Goal: Task Accomplishment & Management: Use online tool/utility

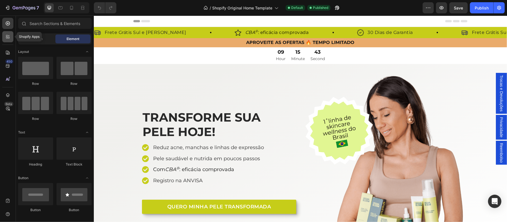
click at [7, 37] on icon at bounding box center [7, 38] width 2 height 2
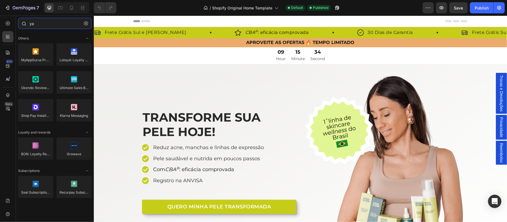
type input "y"
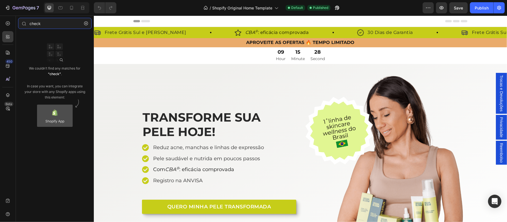
type input "check"
click at [62, 118] on div at bounding box center [55, 116] width 36 height 22
click at [53, 115] on div at bounding box center [55, 116] width 36 height 22
click at [57, 117] on div at bounding box center [55, 116] width 36 height 22
click at [37, 25] on input "check" at bounding box center [55, 23] width 74 height 11
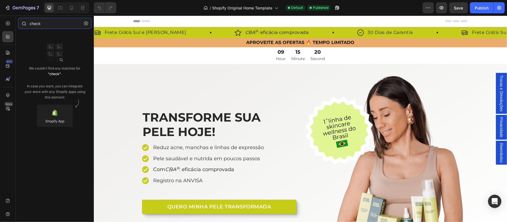
click at [37, 25] on input "check" at bounding box center [55, 23] width 74 height 11
click at [442, 8] on icon "button" at bounding box center [442, 8] width 6 height 6
click at [85, 25] on icon "button" at bounding box center [86, 23] width 4 height 4
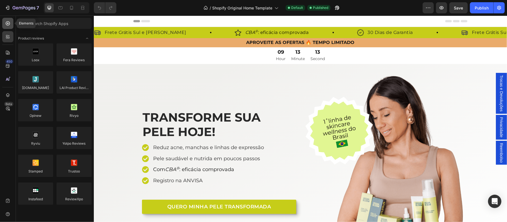
click at [5, 23] on icon at bounding box center [8, 24] width 6 height 6
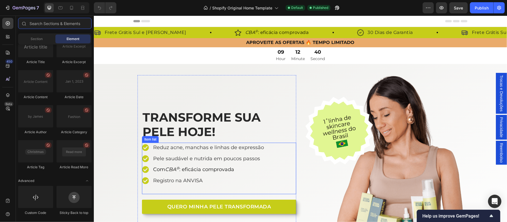
scroll to position [74, 0]
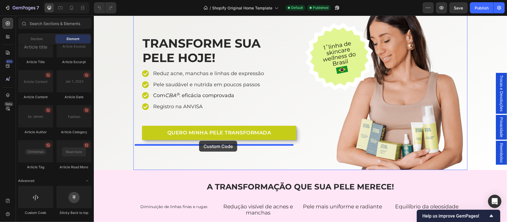
drag, startPoint x: 129, startPoint y: 218, endPoint x: 199, endPoint y: 141, distance: 104.2
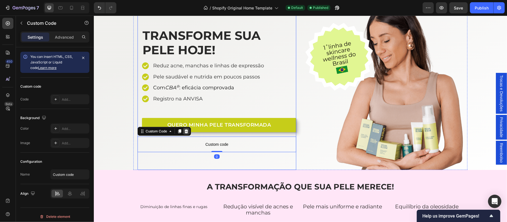
scroll to position [66, 0]
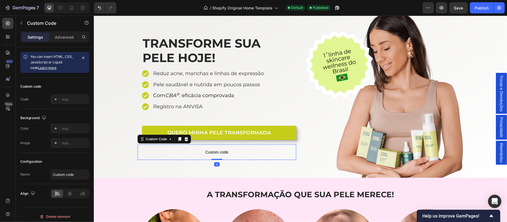
click at [218, 152] on span "Custom code" at bounding box center [216, 152] width 159 height 7
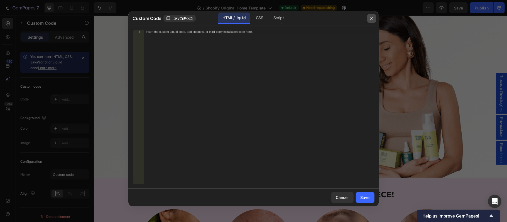
click at [372, 18] on icon "button" at bounding box center [372, 18] width 4 height 4
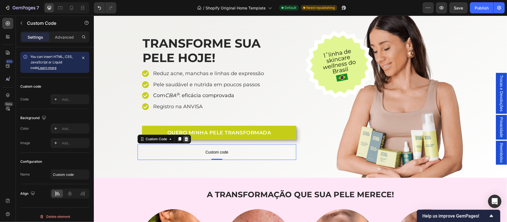
click at [184, 140] on icon at bounding box center [186, 139] width 4 height 4
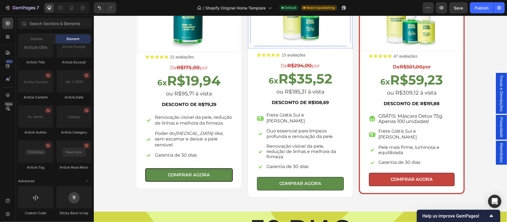
scroll to position [957, 0]
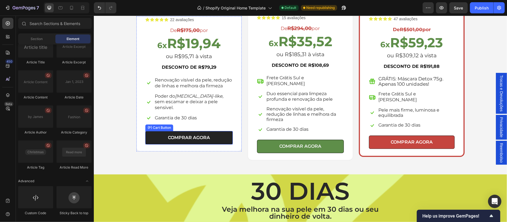
click at [219, 135] on button "COMPRAR AGORA" at bounding box center [188, 137] width 87 height 13
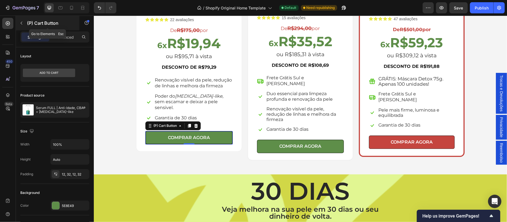
click at [21, 24] on icon "button" at bounding box center [21, 23] width 4 height 4
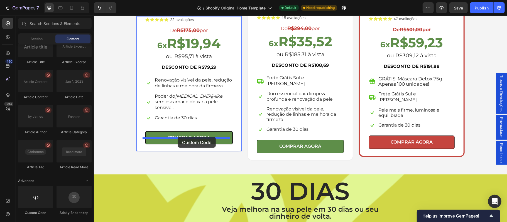
drag, startPoint x: 170, startPoint y: 190, endPoint x: 177, endPoint y: 137, distance: 53.5
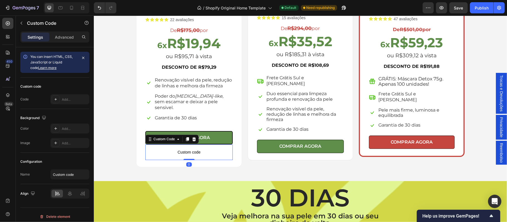
click at [183, 149] on span "Custom code" at bounding box center [188, 152] width 87 height 7
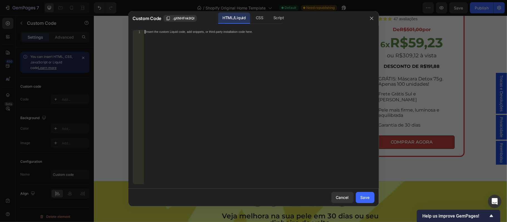
click at [184, 145] on div "Insert the custom Liquid code, add snippets, or third-party installation code h…" at bounding box center [259, 111] width 231 height 162
type textarea "<script class="ymp-script" src="https://api.yampi.io/v2/veganbloom/public/buy-b…"
click at [370, 198] on button "Save" at bounding box center [365, 197] width 19 height 11
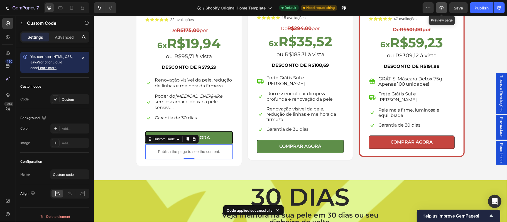
click at [442, 8] on icon "button" at bounding box center [442, 8] width 6 height 6
click at [484, 8] on div "Publish" at bounding box center [482, 8] width 14 height 6
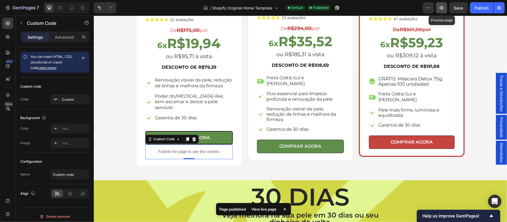
click at [439, 9] on icon "button" at bounding box center [442, 8] width 6 height 6
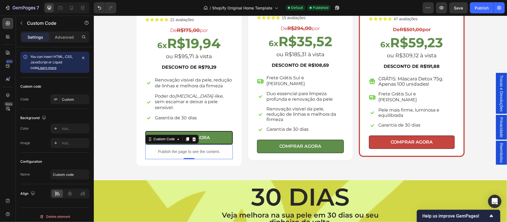
click at [207, 150] on div "Publish the page to see the content." at bounding box center [188, 151] width 87 height 15
click at [196, 149] on p "Publish the page to see the content." at bounding box center [188, 152] width 87 height 6
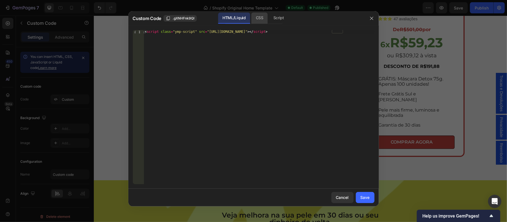
click at [259, 20] on div "CSS" at bounding box center [260, 18] width 16 height 11
click at [275, 20] on div "Script" at bounding box center [279, 18] width 20 height 11
click at [231, 20] on div "HTML/Liquid" at bounding box center [234, 18] width 32 height 11
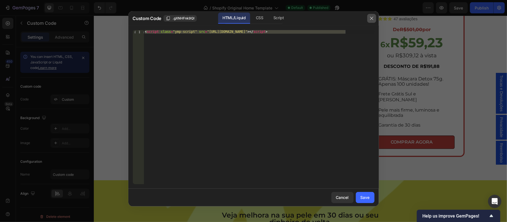
click at [371, 19] on icon "button" at bounding box center [372, 18] width 4 height 4
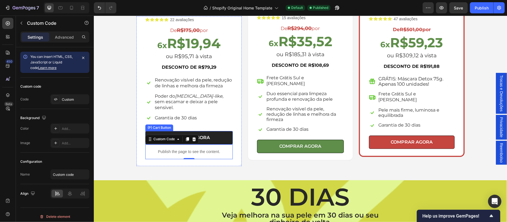
click at [216, 131] on button "COMPRAR AGORA" at bounding box center [188, 137] width 87 height 13
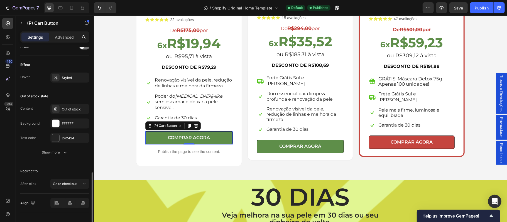
scroll to position [408, 0]
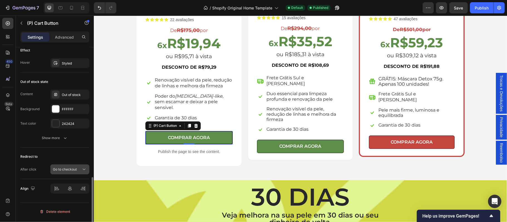
click at [74, 171] on span "Go to checkout" at bounding box center [65, 169] width 24 height 4
click at [0, 146] on div "450 Beta" at bounding box center [8, 119] width 16 height 207
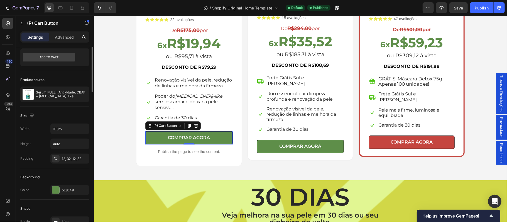
scroll to position [0, 0]
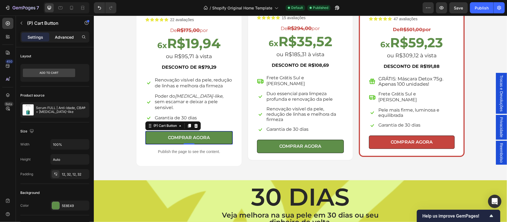
click at [64, 36] on p "Advanced" at bounding box center [64, 37] width 19 height 6
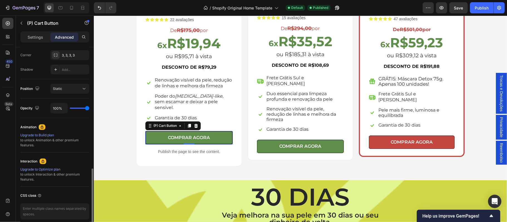
scroll to position [196, 0]
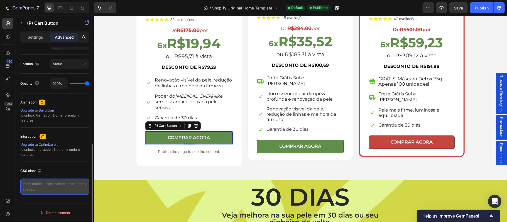
click at [36, 191] on textarea at bounding box center [54, 187] width 69 height 16
paste textarea "<script class="ymp-script" src="https://api.yampi.io/v2/veganbloom/public/buy-b…"
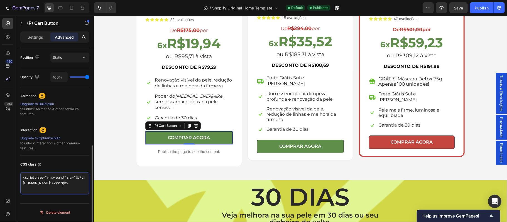
type textarea "<script class="ymp-script" src="https://api.yampi.io/v2/veganbloom/public/buy-b…"
click at [62, 199] on div "CSS class <script class="ymp-script" src="https://api.yampi.io/v2/veganbloom/pu…" at bounding box center [54, 177] width 69 height 43
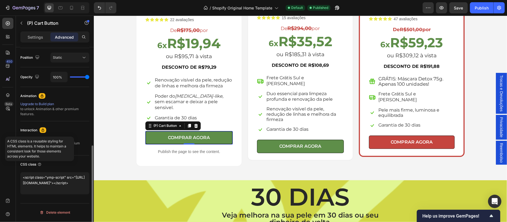
click at [68, 167] on div "CSS class" at bounding box center [54, 164] width 69 height 9
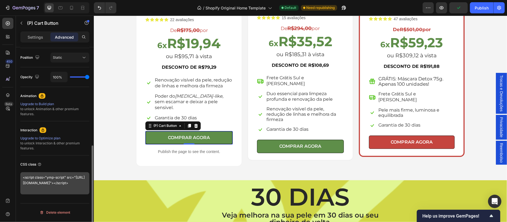
scroll to position [5, 0]
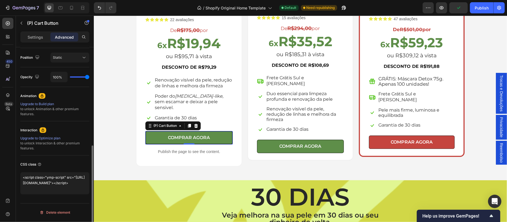
click at [81, 201] on div "Display on Desktop Yes No Tablet Yes No Mobile Yes No Spacing (px) 0 0 0 0 0 0 …" at bounding box center [55, 41] width 78 height 393
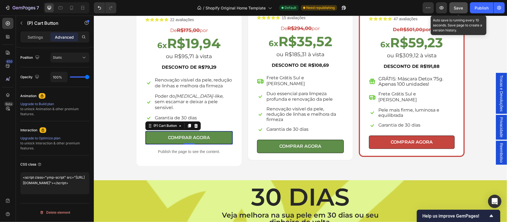
click at [459, 9] on span "Save" at bounding box center [458, 8] width 9 height 5
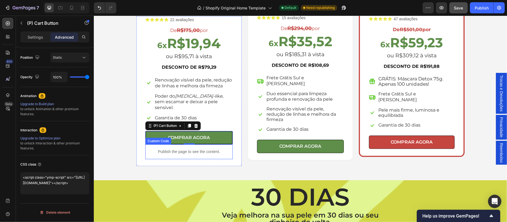
click at [202, 149] on p "Publish the page to see the content." at bounding box center [188, 152] width 87 height 6
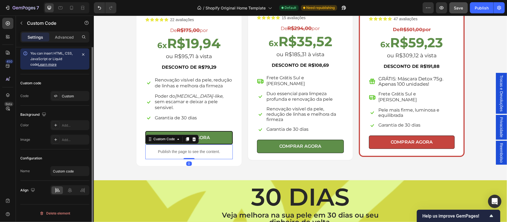
scroll to position [0, 0]
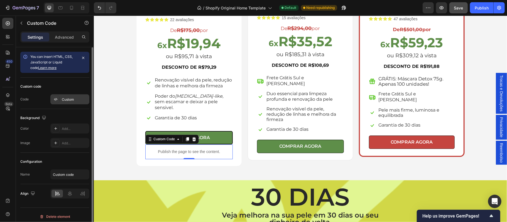
click at [72, 100] on div "Custom" at bounding box center [75, 99] width 26 height 5
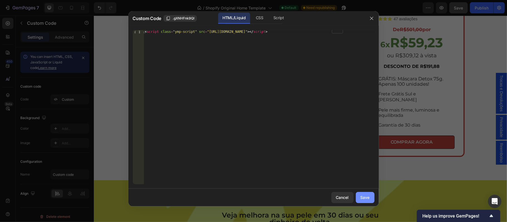
click at [363, 200] on div "Save" at bounding box center [365, 198] width 9 height 6
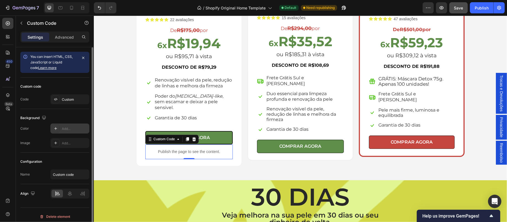
click at [65, 130] on div "Add..." at bounding box center [75, 128] width 26 height 5
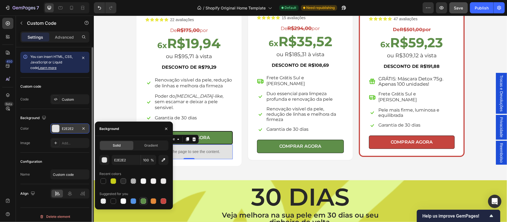
click at [144, 201] on div at bounding box center [144, 202] width 6 height 6
type input "5E8E49"
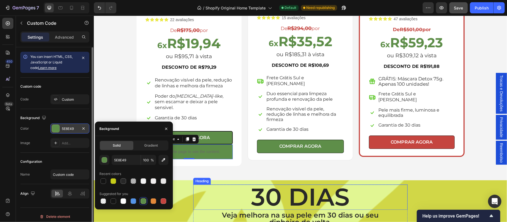
click at [212, 184] on h2 "30 DIAS" at bounding box center [300, 196] width 215 height 25
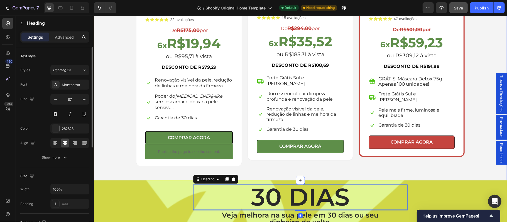
click at [115, 167] on div "Escolha a sua oferta 🔥 Heading *Ofertas válidas enquanto durarem os estoques. T…" at bounding box center [300, 19] width 413 height 321
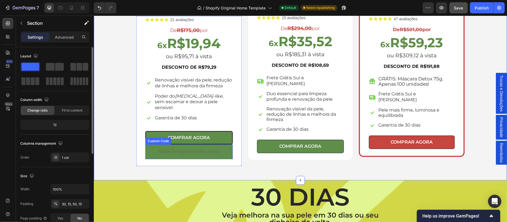
click at [183, 149] on p "Publish the page to see the content." at bounding box center [188, 152] width 87 height 6
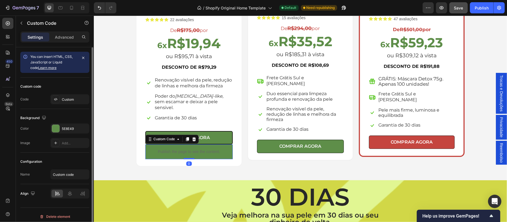
click at [183, 149] on p "Publish the page to see the content." at bounding box center [188, 152] width 87 height 6
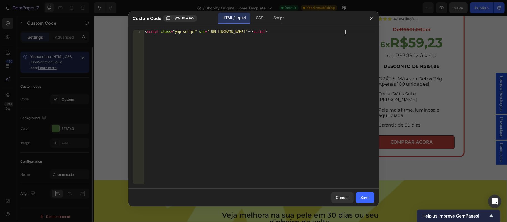
click at [183, 145] on div "< script class = "ymp-script" src = "https://api.yampi.io/v2/veganbloom/public/…" at bounding box center [259, 111] width 231 height 162
click at [362, 196] on div "Save" at bounding box center [365, 198] width 9 height 6
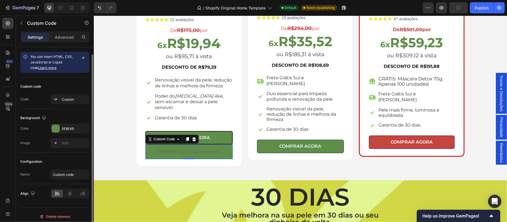
scroll to position [4, 0]
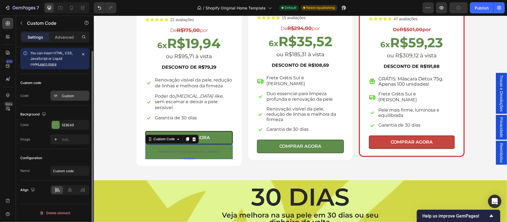
click at [67, 97] on div "Custom" at bounding box center [75, 96] width 26 height 5
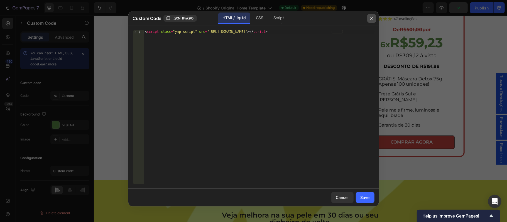
click at [370, 19] on icon "button" at bounding box center [372, 18] width 4 height 4
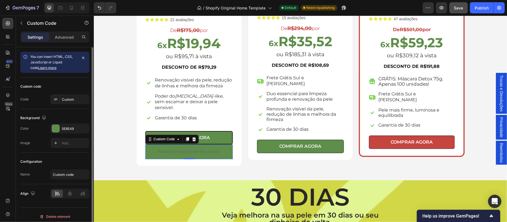
scroll to position [982, 0]
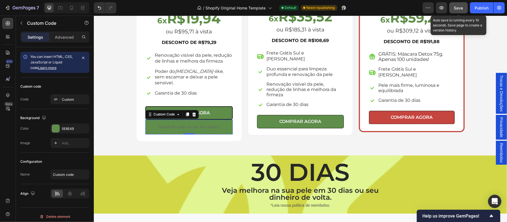
click at [455, 9] on span "Save" at bounding box center [458, 8] width 9 height 5
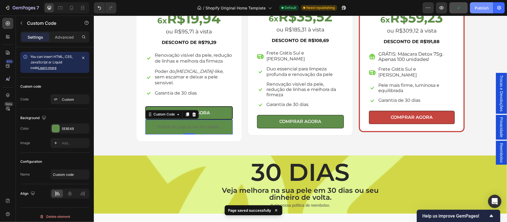
click at [484, 9] on div "Publish" at bounding box center [482, 8] width 14 height 6
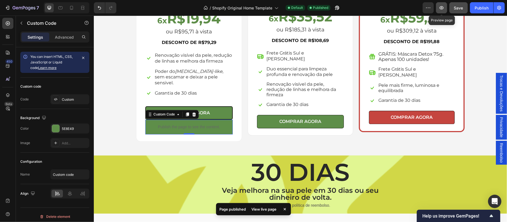
click at [444, 10] on icon "button" at bounding box center [442, 8] width 6 height 6
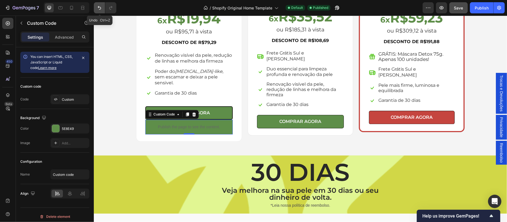
click at [99, 9] on icon "Undo/Redo" at bounding box center [100, 8] width 6 height 6
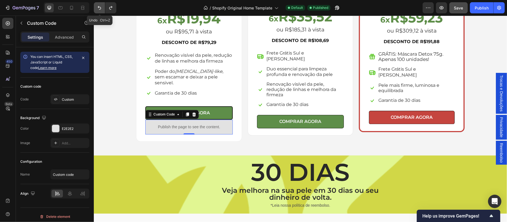
click at [99, 9] on icon "Undo/Redo" at bounding box center [100, 8] width 6 height 6
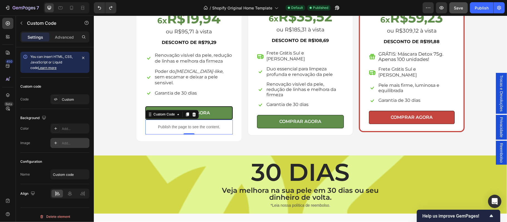
scroll to position [4, 0]
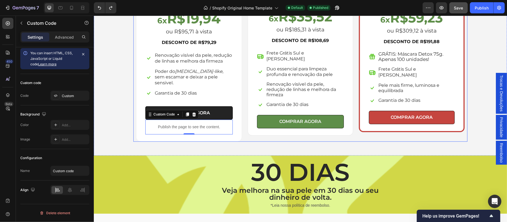
click at [221, 108] on button "COMPRAR AGORA" at bounding box center [188, 112] width 87 height 13
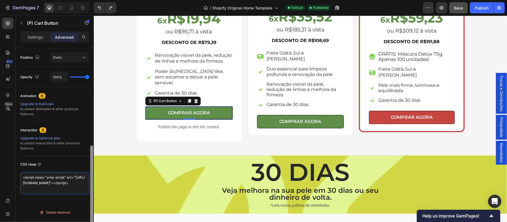
scroll to position [5, 0]
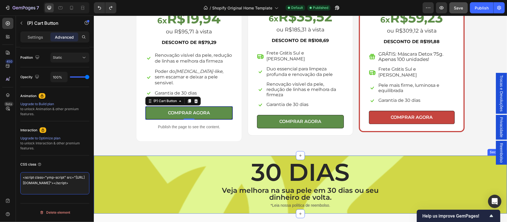
drag, startPoint x: 116, startPoint y: 194, endPoint x: 99, endPoint y: 200, distance: 17.5
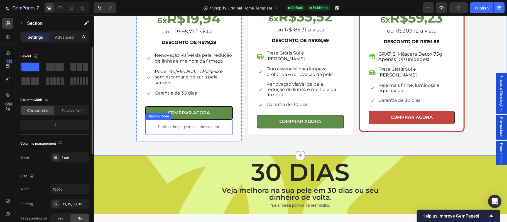
click at [189, 124] on p "Publish the page to see the content." at bounding box center [188, 127] width 87 height 6
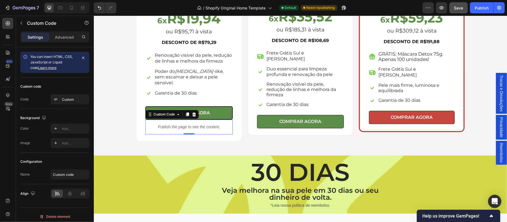
click at [183, 124] on div "Publish the page to see the content." at bounding box center [188, 127] width 87 height 15
click at [177, 124] on p "Publish the page to see the content." at bounding box center [188, 127] width 87 height 6
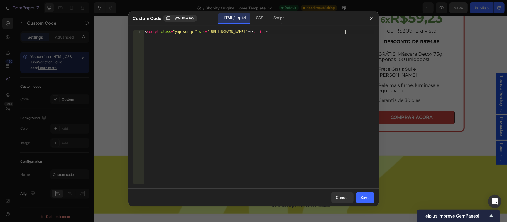
click at [178, 120] on div "< script class = "ymp-script" src = "https://api.yampi.io/v2/veganbloom/public/…" at bounding box center [259, 111] width 231 height 162
click at [280, 17] on div "Script" at bounding box center [279, 18] width 20 height 11
click at [205, 30] on div "Insert the Javascript code to add interaction and animation to your content her…" at bounding box center [247, 31] width 203 height 3
paste textarea "<script class="ymp-script" src="https://api.yampi.io/v2/veganbloom/public/buy-b…"
type textarea "<script class="ymp-script" src="https://api.yampi.io/v2/veganbloom/public/buy-b…"
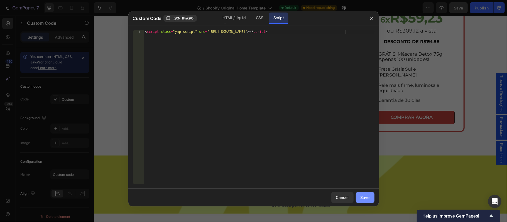
click at [368, 200] on div "Save" at bounding box center [365, 198] width 9 height 6
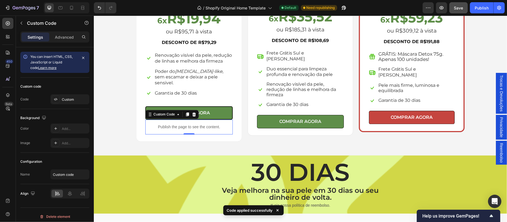
click at [198, 124] on p "Publish the page to see the content." at bounding box center [188, 127] width 87 height 6
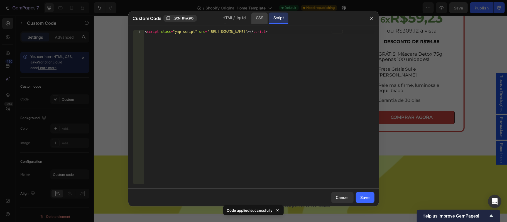
click at [263, 16] on div "CSS" at bounding box center [260, 18] width 16 height 11
click at [249, 27] on div "1 Insert the CSS code to style your content here. ההההההההההההההההההההההההההההה…" at bounding box center [253, 107] width 251 height 163
click at [362, 197] on div "Save" at bounding box center [365, 198] width 9 height 6
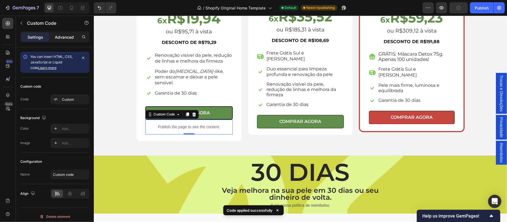
click at [66, 39] on p "Advanced" at bounding box center [64, 37] width 19 height 6
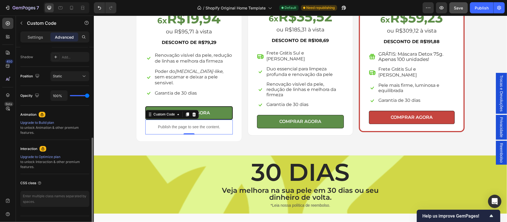
scroll to position [135, 0]
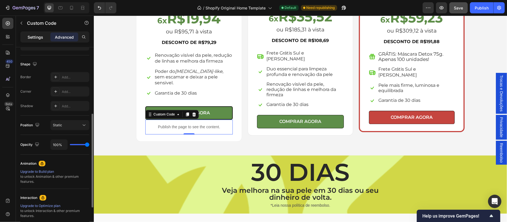
click at [30, 37] on p "Settings" at bounding box center [36, 37] width 16 height 6
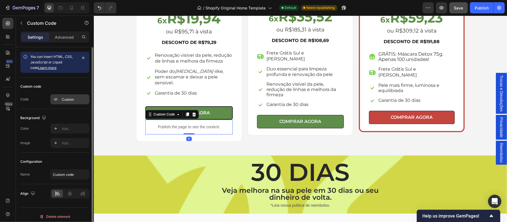
scroll to position [4, 0]
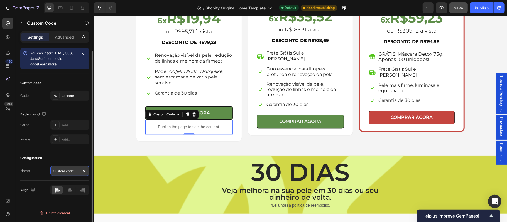
click at [73, 171] on input "Custom code" at bounding box center [69, 171] width 39 height 10
click at [65, 156] on div "Configuration" at bounding box center [54, 158] width 69 height 9
click at [74, 95] on div "Custom" at bounding box center [75, 96] width 26 height 5
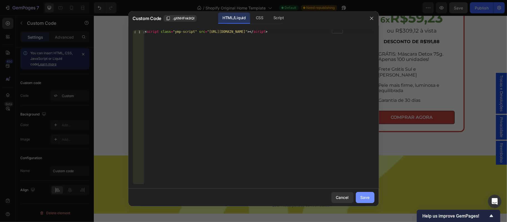
click at [361, 198] on div "Save" at bounding box center [365, 198] width 9 height 6
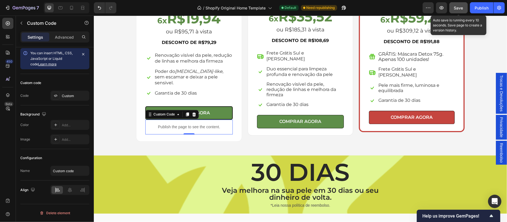
click at [454, 9] on button "Save" at bounding box center [459, 7] width 18 height 11
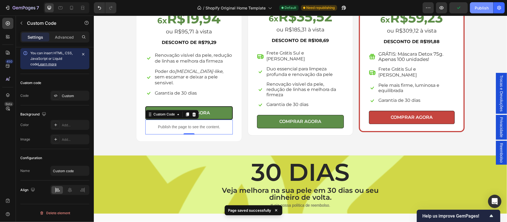
click at [482, 8] on div "Publish" at bounding box center [482, 8] width 14 height 6
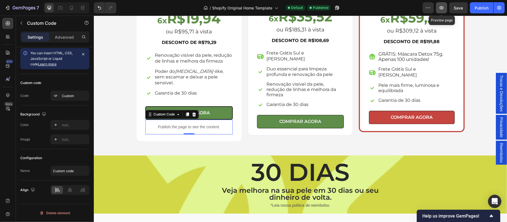
click at [442, 8] on icon "button" at bounding box center [442, 8] width 6 height 6
click at [147, 124] on p "Publish the page to see the content." at bounding box center [188, 127] width 87 height 6
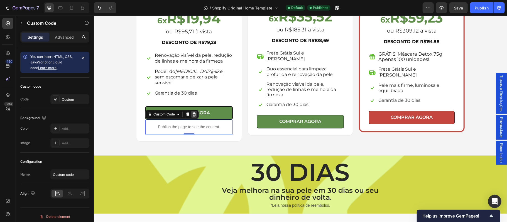
click at [192, 112] on icon at bounding box center [194, 114] width 4 height 4
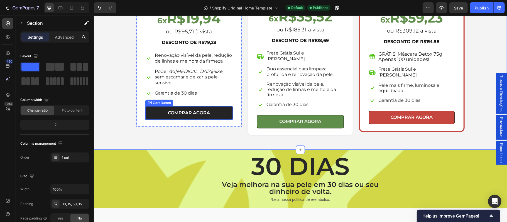
click at [212, 108] on button "COMPRAR AGORA" at bounding box center [188, 112] width 87 height 13
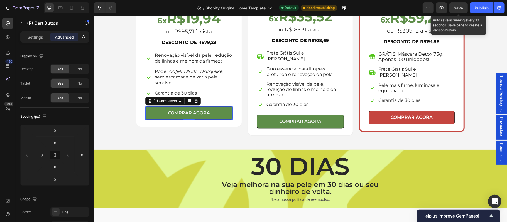
click at [457, 8] on span "Save" at bounding box center [458, 8] width 9 height 5
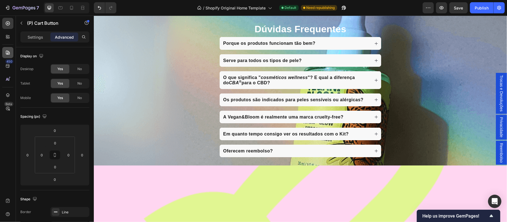
scroll to position [1156, 0]
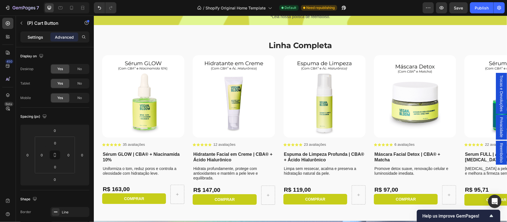
click at [31, 34] on p "Settings" at bounding box center [36, 37] width 16 height 6
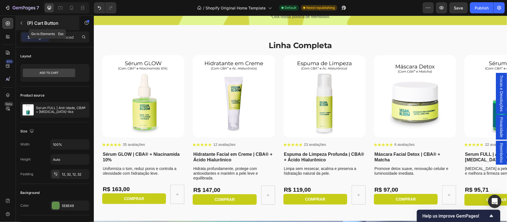
click at [21, 24] on icon "button" at bounding box center [21, 23] width 4 height 4
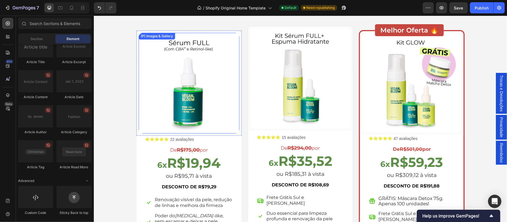
scroll to position [751, 0]
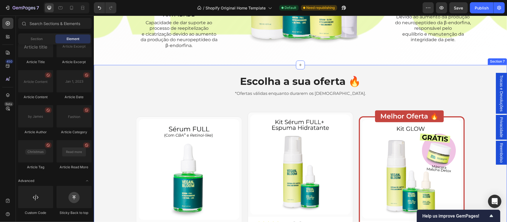
click at [101, 70] on div "Escolha a sua oferta 🔥 Heading *Ofertas válidas enquanto durarem os estoques. T…" at bounding box center [300, 223] width 413 height 316
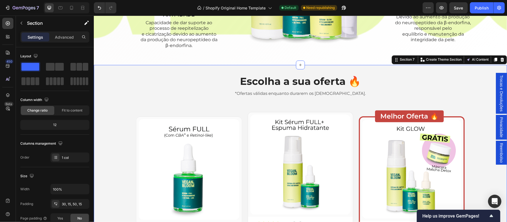
click at [100, 68] on div "Escolha a sua oferta 🔥 Heading *Ofertas válidas enquanto durarem os estoques. T…" at bounding box center [300, 223] width 413 height 316
click at [401, 62] on div "Section 7" at bounding box center [407, 59] width 17 height 5
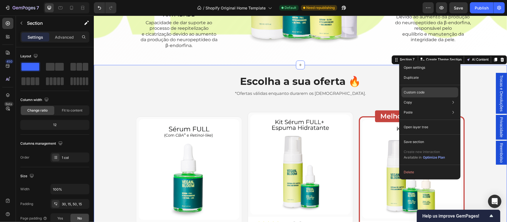
click at [416, 92] on p "Custom code" at bounding box center [414, 92] width 21 height 5
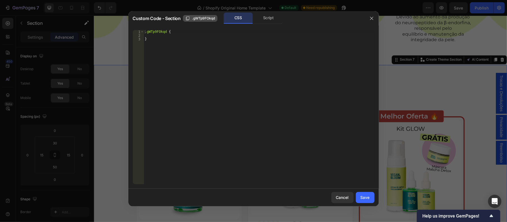
click at [199, 18] on span ".gWTp9FOkqd" at bounding box center [203, 18] width 23 height 5
click at [363, 196] on div "Save" at bounding box center [365, 198] width 9 height 6
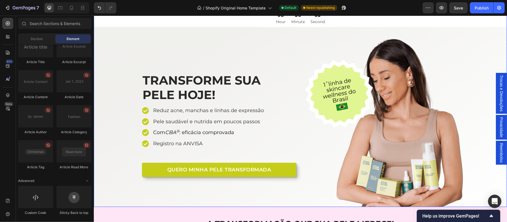
scroll to position [86, 0]
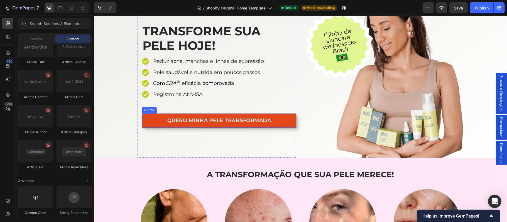
click at [285, 119] on link "QUERO MINHA PELE TRANSFORMADA" at bounding box center [219, 120] width 154 height 14
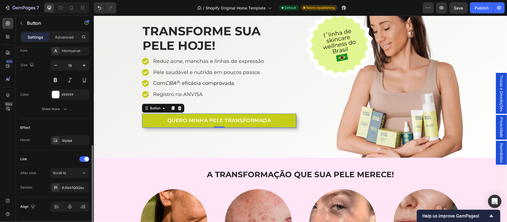
scroll to position [239, 0]
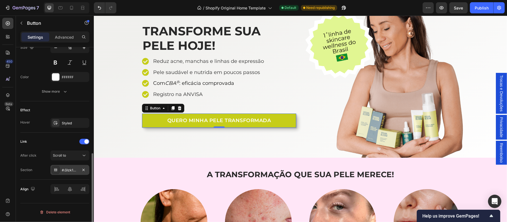
click at [69, 170] on div "#.GIzk1QG2su" at bounding box center [70, 170] width 16 height 5
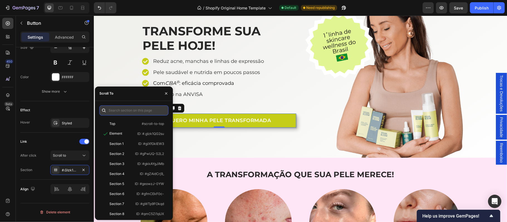
click at [147, 109] on input "text" at bounding box center [133, 111] width 69 height 10
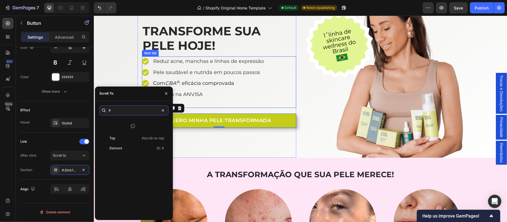
paste input ".gWTp9FOkqd"
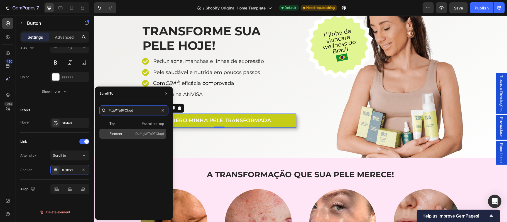
type input "#.gWTp9FOkqd"
click at [149, 133] on p "ID: #.gWTp9FOkqd" at bounding box center [150, 133] width 30 height 5
click at [184, 179] on h2 "A TRANSFORMAÇÃO QUE SUA PELE MERECE!" at bounding box center [300, 174] width 334 height 11
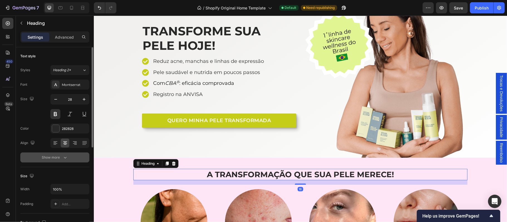
scroll to position [61, 0]
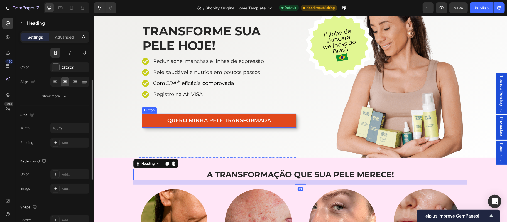
click at [148, 119] on link "QUERO MINHA PELE TRANSFORMADA" at bounding box center [219, 120] width 154 height 14
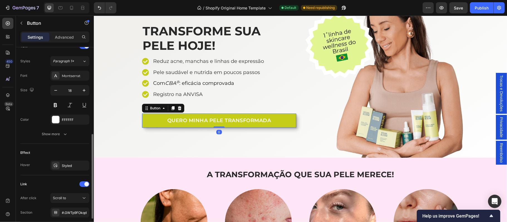
scroll to position [239, 0]
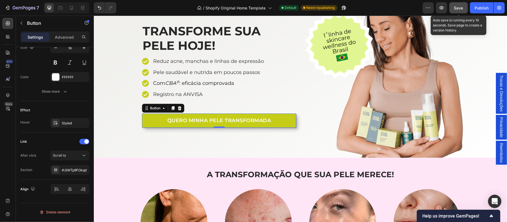
click at [453, 8] on button "Save" at bounding box center [459, 7] width 18 height 11
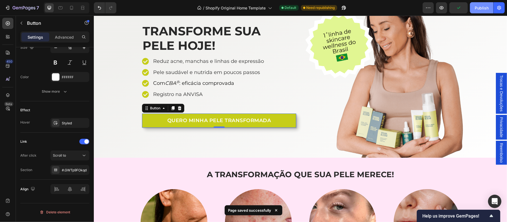
click at [483, 7] on div "Publish" at bounding box center [482, 8] width 14 height 6
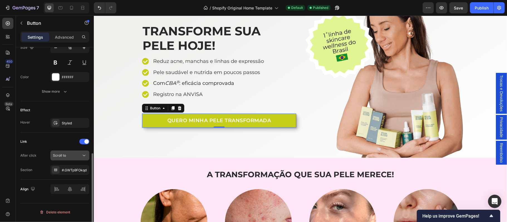
click at [67, 158] on div "Scroll to" at bounding box center [67, 155] width 28 height 5
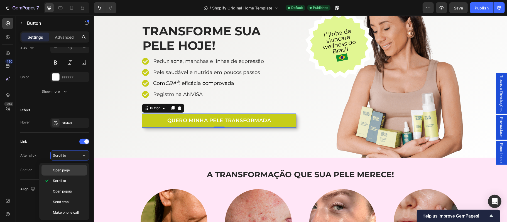
click at [67, 170] on span "Open page" at bounding box center [61, 170] width 17 height 5
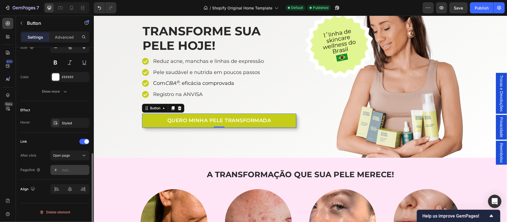
click at [70, 169] on div "Add..." at bounding box center [75, 170] width 26 height 5
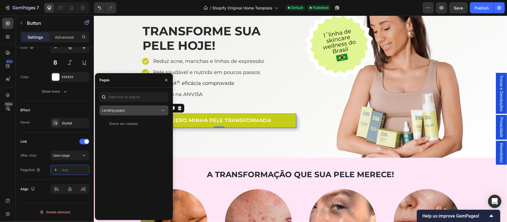
click at [129, 108] on div "Landing pages" at bounding box center [131, 110] width 59 height 5
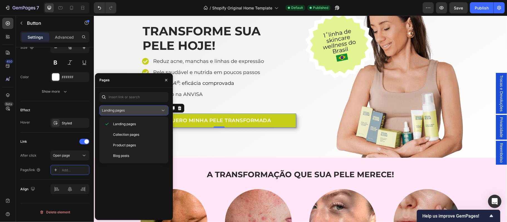
click at [129, 108] on div "Landing pages" at bounding box center [131, 110] width 59 height 5
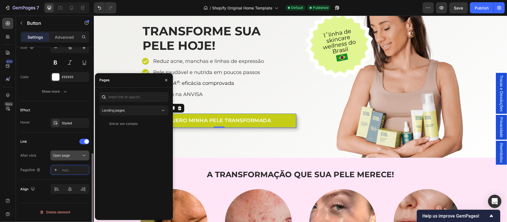
click at [85, 157] on icon at bounding box center [84, 155] width 3 height 1
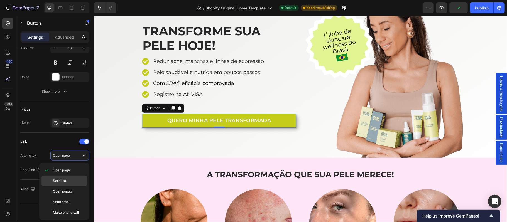
click at [75, 181] on p "Scroll to" at bounding box center [69, 181] width 32 height 5
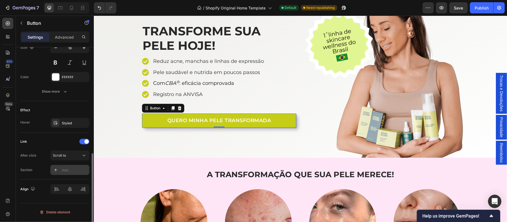
click at [67, 170] on div "Add..." at bounding box center [75, 170] width 26 height 5
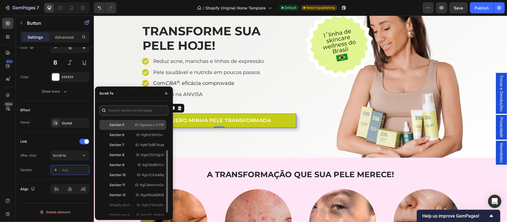
scroll to position [53, 0]
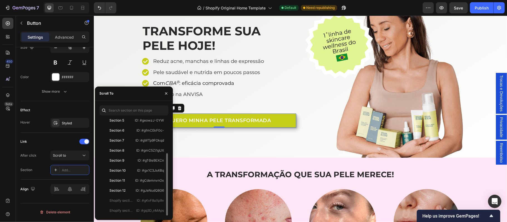
click at [223, 151] on div "TRANSFORME SUA PELE HOJE! Heading Reduz acne, manchas e linhas de expressão Pel…" at bounding box center [216, 73] width 159 height 169
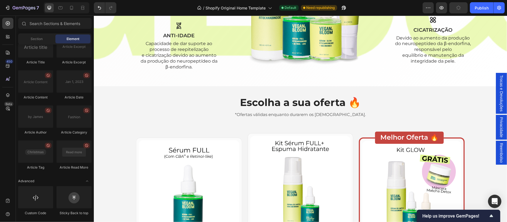
scroll to position [787, 0]
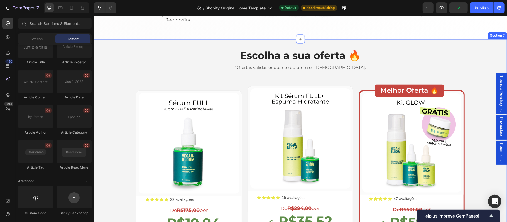
click at [108, 53] on div "Escolha a sua oferta 🔥 Heading *Ofertas válidas enquanto durarem os estoques. T…" at bounding box center [300, 193] width 405 height 293
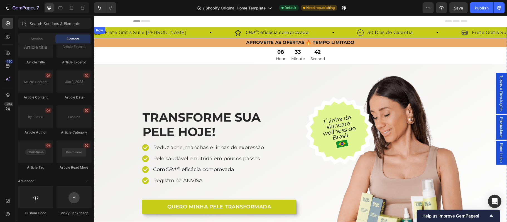
scroll to position [86, 0]
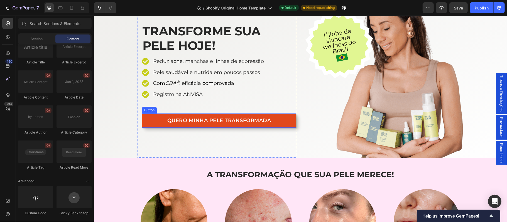
click at [147, 120] on button "QUERO MINHA PELE TRANSFORMADA" at bounding box center [219, 120] width 154 height 14
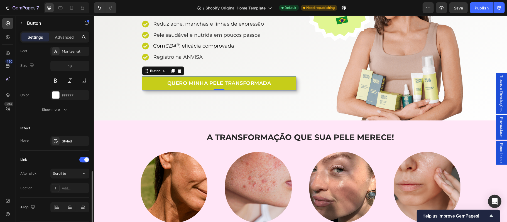
scroll to position [239, 0]
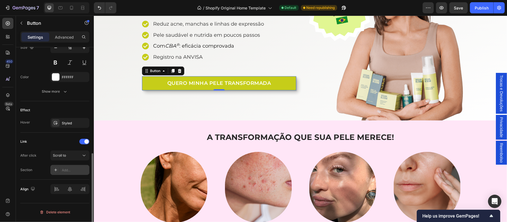
click at [66, 173] on div "Add..." at bounding box center [75, 170] width 26 height 5
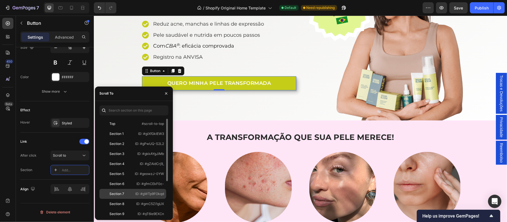
click at [116, 193] on div "Section 7" at bounding box center [116, 194] width 15 height 5
click at [114, 193] on div "Section 7" at bounding box center [116, 193] width 15 height 5
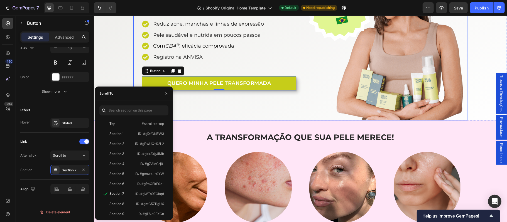
click at [197, 101] on div "TRANSFORME SUA PELE HOJE! Heading Reduz acne, manchas e linhas de expressão Pel…" at bounding box center [216, 35] width 159 height 169
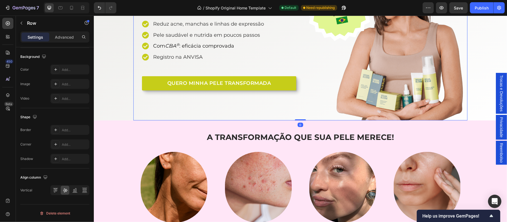
scroll to position [0, 0]
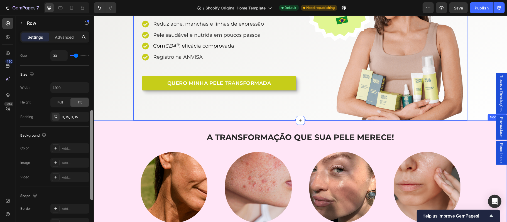
drag, startPoint x: 93, startPoint y: 148, endPoint x: 79, endPoint y: 184, distance: 39.1
click at [94, 204] on div at bounding box center [92, 142] width 4 height 191
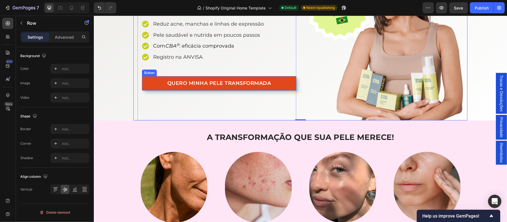
click at [145, 84] on link "QUERO MINHA PELE TRANSFORMADA" at bounding box center [219, 83] width 154 height 14
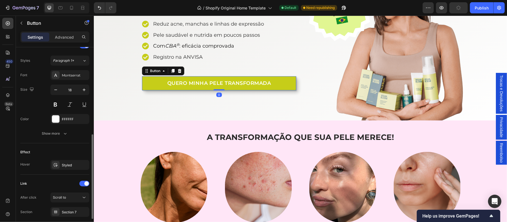
scroll to position [239, 0]
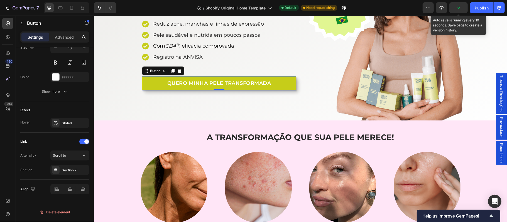
click at [458, 9] on icon "button" at bounding box center [459, 8] width 6 height 6
click at [461, 8] on span "Save" at bounding box center [458, 8] width 9 height 5
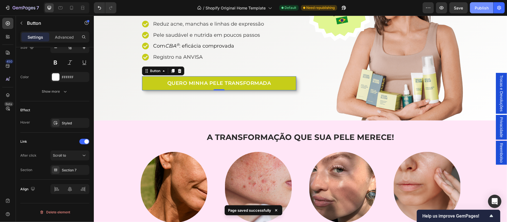
click at [481, 8] on div "Publish" at bounding box center [482, 8] width 14 height 6
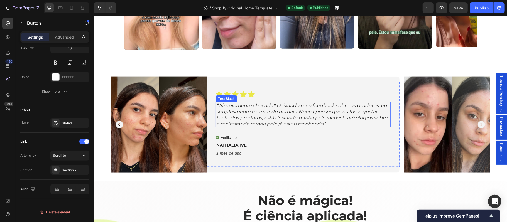
scroll to position [557, 0]
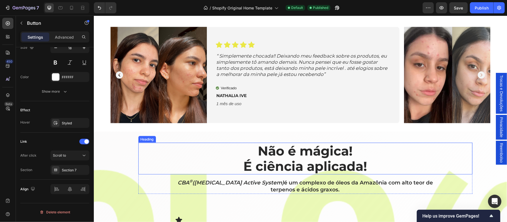
click at [217, 155] on h2 "Não é mágica! É ciência aplicada!" at bounding box center [305, 159] width 334 height 32
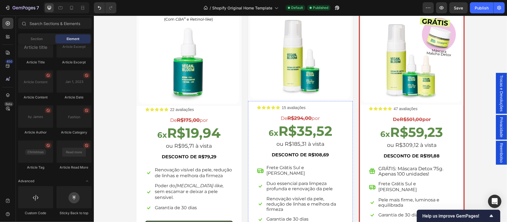
scroll to position [1206, 0]
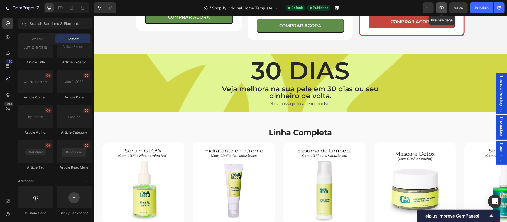
click at [442, 7] on icon "button" at bounding box center [442, 8] width 2 height 2
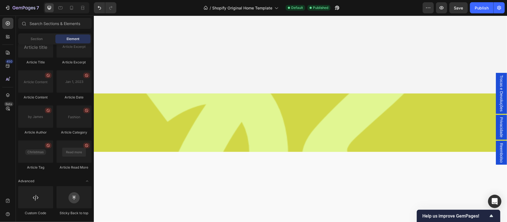
scroll to position [49, 0]
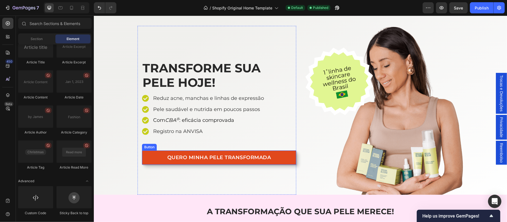
click at [284, 159] on link "QUERO MINHA PELE TRANSFORMADA" at bounding box center [219, 157] width 154 height 14
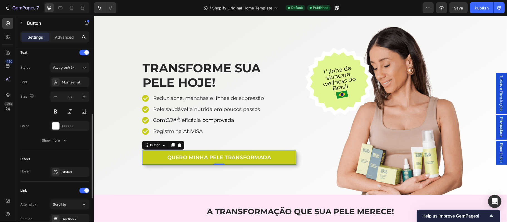
scroll to position [177, 0]
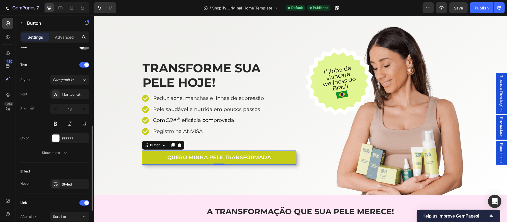
click at [74, 151] on button "Show more" at bounding box center [54, 153] width 69 height 10
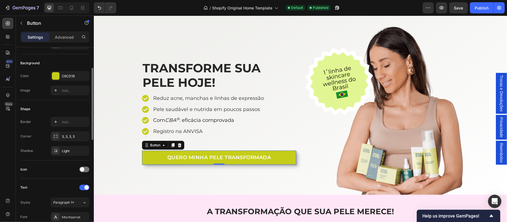
scroll to position [6, 0]
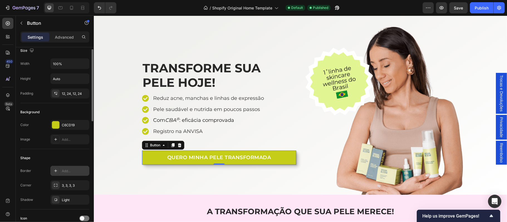
click at [70, 172] on div "Add..." at bounding box center [75, 171] width 26 height 5
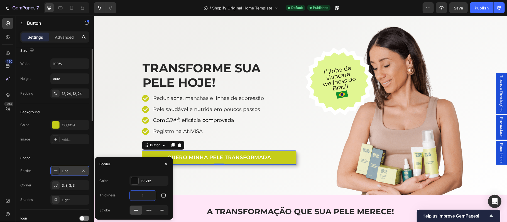
click at [146, 197] on input "1" at bounding box center [143, 196] width 26 height 10
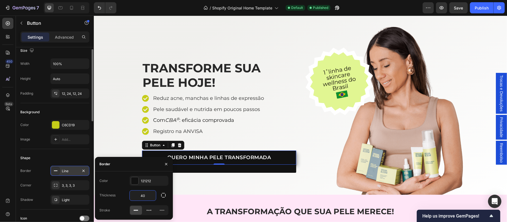
type input "4"
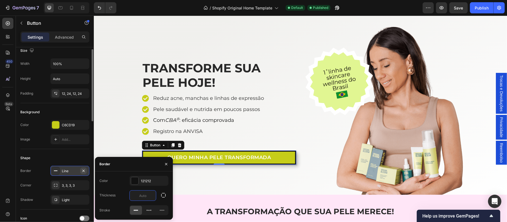
click at [84, 172] on icon "button" at bounding box center [83, 171] width 4 height 4
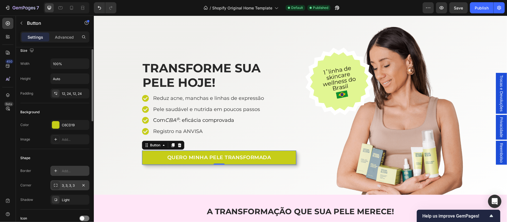
click at [74, 186] on div "3, 3, 3, 3" at bounding box center [70, 185] width 16 height 5
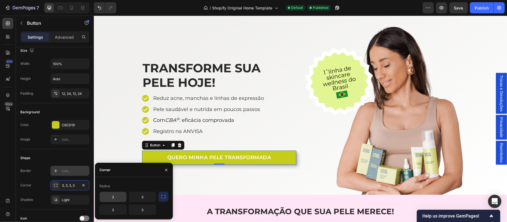
click at [116, 199] on input "3" at bounding box center [113, 197] width 27 height 10
type input "5"
click at [162, 198] on icon "button" at bounding box center [164, 197] width 6 height 6
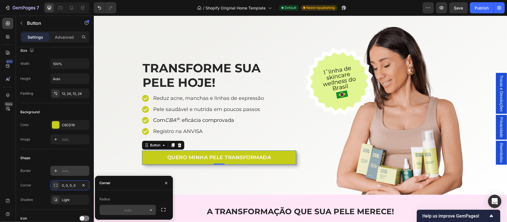
click at [132, 210] on input "text" at bounding box center [128, 210] width 56 height 10
type input "5"
type input "6"
type input "3"
type input "40"
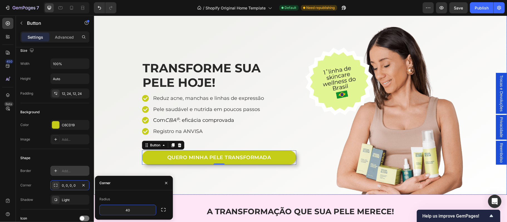
click at [116, 165] on div "TRANSFORME SUA PELE HOJE! Heading Reduz acne, manchas e linhas de expressão Pel…" at bounding box center [300, 110] width 413 height 169
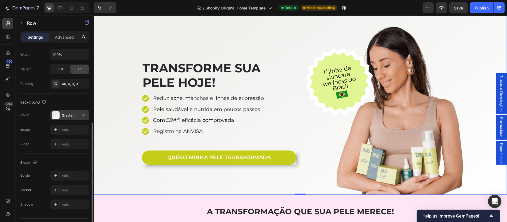
scroll to position [150, 0]
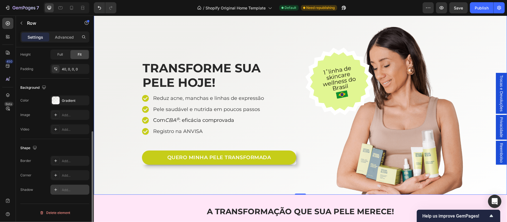
click at [72, 191] on div "Add..." at bounding box center [75, 190] width 26 height 5
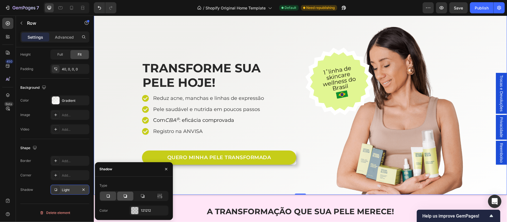
click at [128, 196] on icon at bounding box center [126, 197] width 6 height 6
click at [108, 197] on icon at bounding box center [108, 197] width 6 height 6
click at [160, 196] on icon at bounding box center [160, 197] width 6 height 6
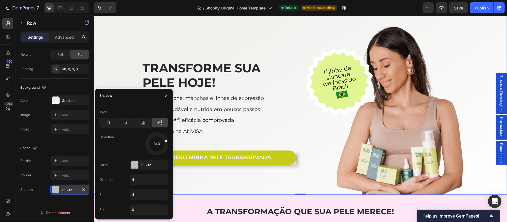
drag, startPoint x: 157, startPoint y: 153, endPoint x: 167, endPoint y: 140, distance: 16.7
click at [167, 140] on div at bounding box center [162, 141] width 13 height 7
click at [106, 123] on icon at bounding box center [108, 123] width 6 height 6
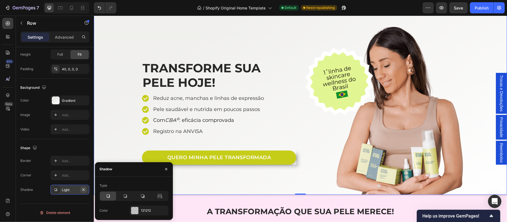
click at [83, 190] on icon "button" at bounding box center [83, 190] width 2 height 2
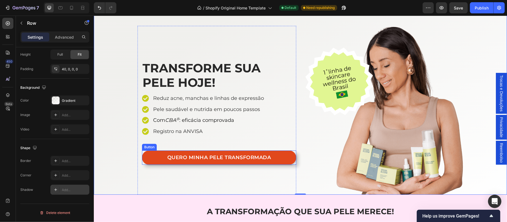
click at [150, 155] on link "QUERO MINHA PELE TRANSFORMADA" at bounding box center [219, 157] width 154 height 14
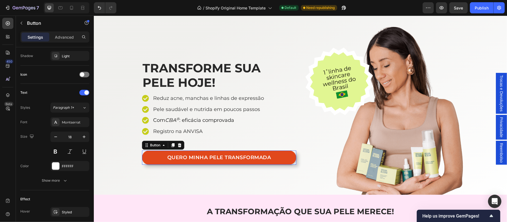
scroll to position [0, 0]
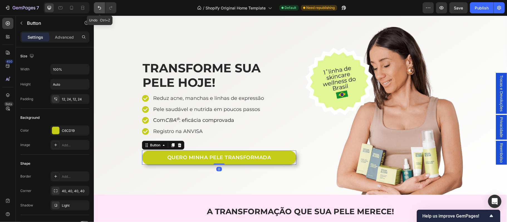
click at [99, 9] on icon "Undo/Redo" at bounding box center [100, 8] width 6 height 6
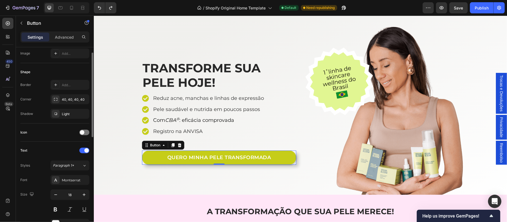
scroll to position [55, 0]
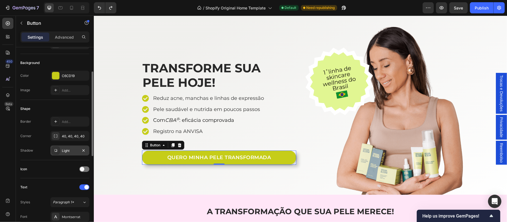
click at [71, 153] on div "Light" at bounding box center [70, 150] width 16 height 5
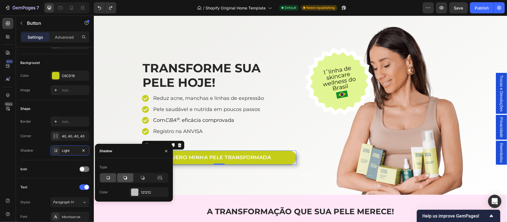
click at [126, 179] on icon at bounding box center [125, 177] width 3 height 3
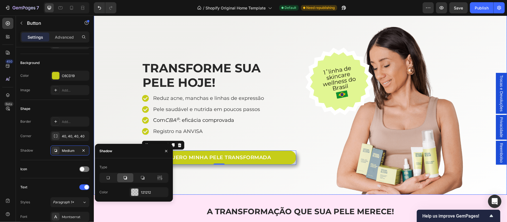
click at [118, 136] on div "TRANSFORME SUA PELE HOJE! Heading Reduz acne, manchas e linhas de expressão Pel…" at bounding box center [300, 110] width 413 height 169
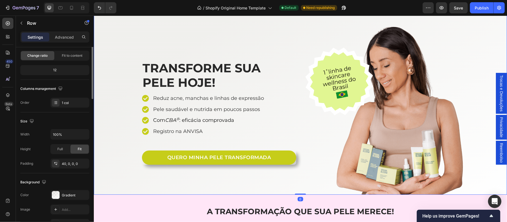
scroll to position [0, 0]
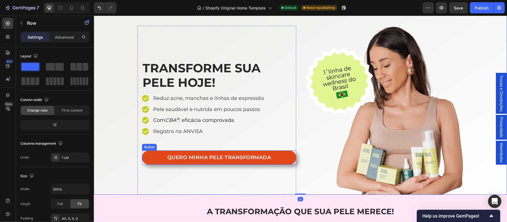
click at [144, 157] on link "QUERO MINHA PELE TRANSFORMADA" at bounding box center [219, 157] width 154 height 14
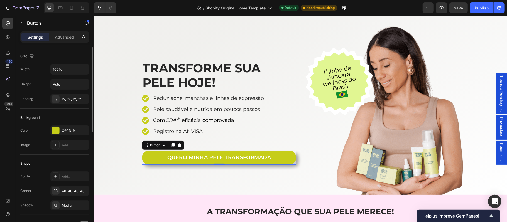
scroll to position [49, 0]
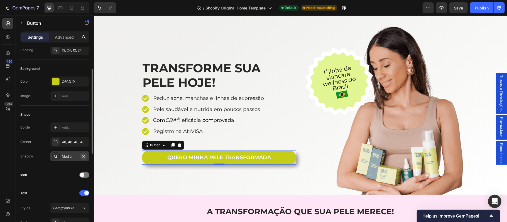
click at [83, 157] on icon "button" at bounding box center [83, 156] width 2 height 2
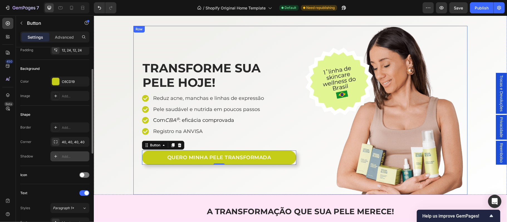
click at [159, 182] on div "TRANSFORME SUA PELE HOJE! Heading Reduz acne, manchas e linhas de expressão Pel…" at bounding box center [216, 110] width 159 height 169
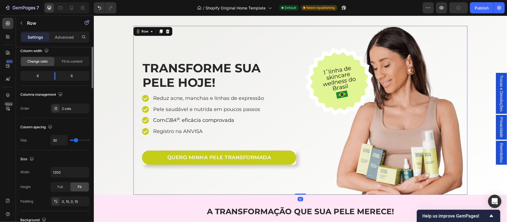
scroll to position [0, 0]
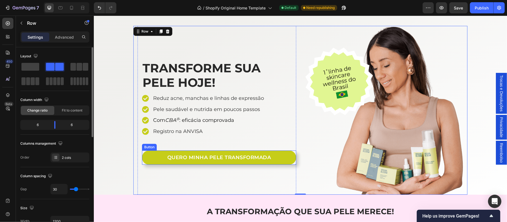
click at [292, 164] on div "QUERO MINHA PELE TRANSFORMADA Button" at bounding box center [219, 157] width 154 height 14
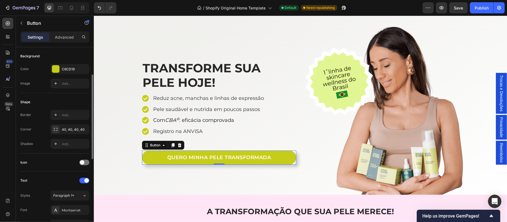
scroll to position [0, 0]
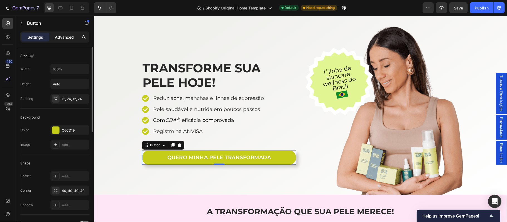
click at [65, 38] on p "Advanced" at bounding box center [64, 37] width 19 height 6
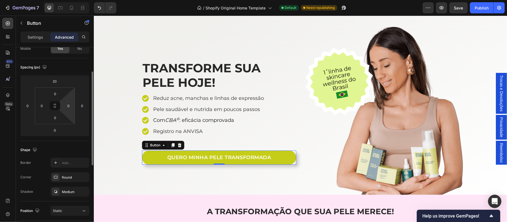
scroll to position [111, 0]
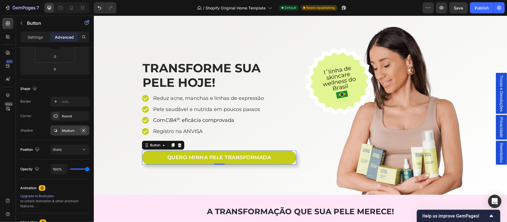
click at [85, 131] on icon "button" at bounding box center [83, 130] width 4 height 4
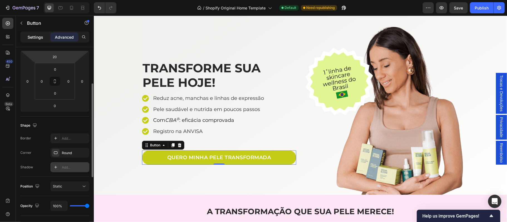
click at [36, 40] on p "Settings" at bounding box center [36, 37] width 16 height 6
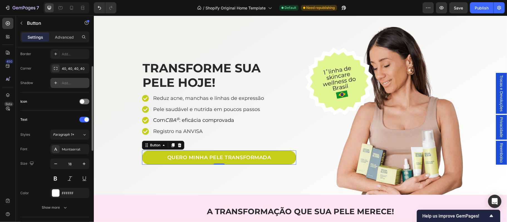
scroll to position [86, 0]
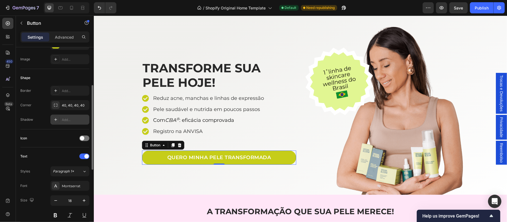
click at [70, 125] on div "Add..." at bounding box center [69, 120] width 39 height 10
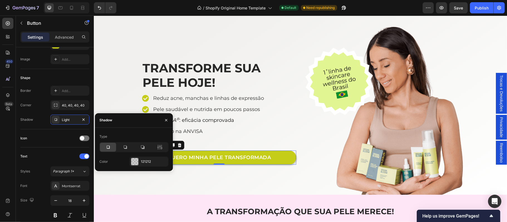
click at [109, 149] on icon at bounding box center [108, 148] width 6 height 6
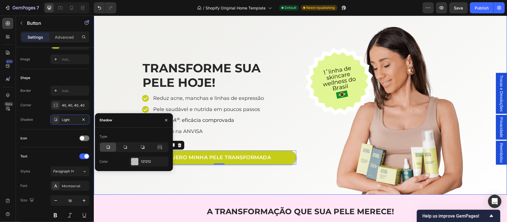
click at [117, 190] on div "TRANSFORME SUA PELE HOJE! Heading Reduz acne, manchas e linhas de expressão Pel…" at bounding box center [300, 110] width 413 height 169
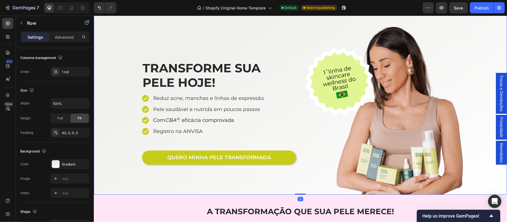
scroll to position [0, 0]
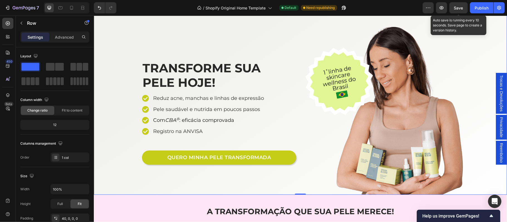
click at [459, 8] on span "Save" at bounding box center [458, 8] width 9 height 5
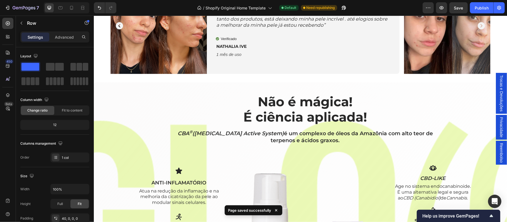
scroll to position [669, 0]
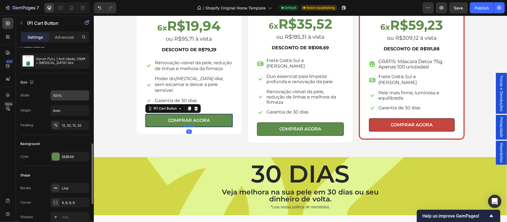
scroll to position [110, 0]
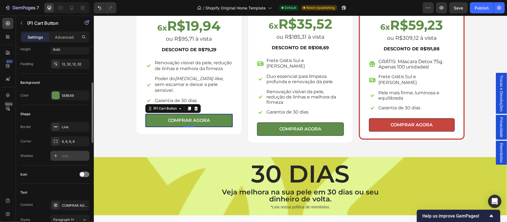
click at [66, 156] on div "Add..." at bounding box center [75, 156] width 26 height 5
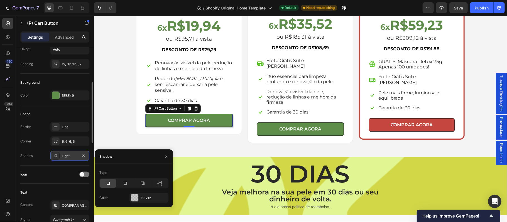
click at [108, 182] on icon at bounding box center [108, 183] width 3 height 3
click at [65, 172] on div "Icon" at bounding box center [54, 174] width 69 height 9
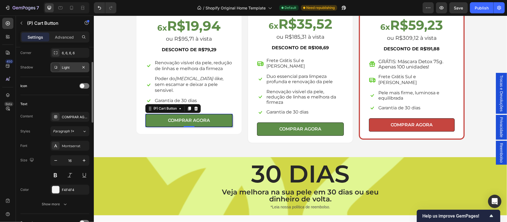
scroll to position [150, 0]
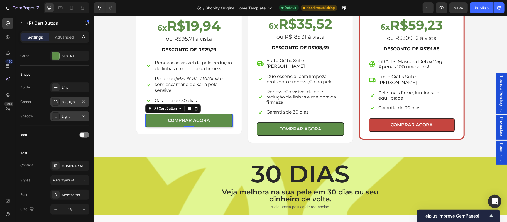
click at [74, 102] on div "6, 6, 6, 6" at bounding box center [70, 102] width 16 height 5
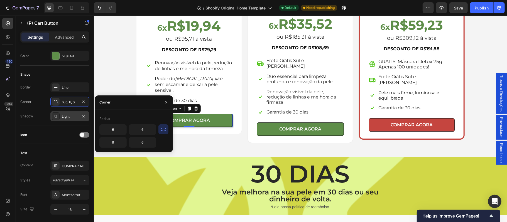
click at [164, 130] on icon "button" at bounding box center [164, 130] width 6 height 6
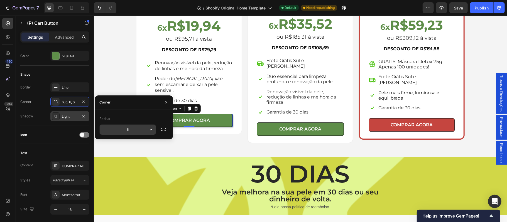
click at [132, 130] on input "6" at bounding box center [128, 130] width 56 height 10
type input "45"
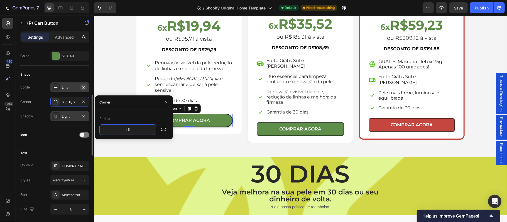
click at [76, 86] on div "Line" at bounding box center [70, 87] width 16 height 5
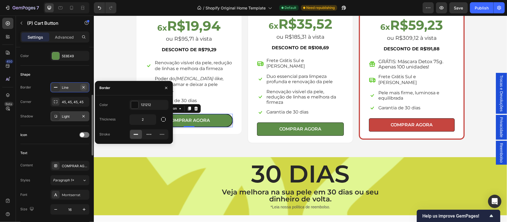
click at [84, 87] on icon "button" at bounding box center [83, 87] width 4 height 4
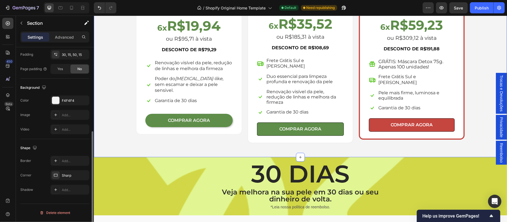
scroll to position [0, 0]
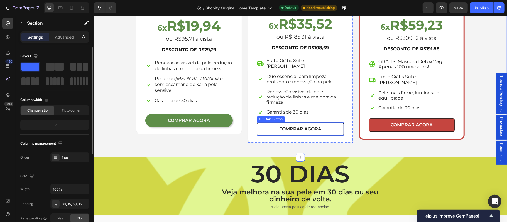
click at [334, 122] on button "COMPRAR AGORA" at bounding box center [300, 128] width 87 height 13
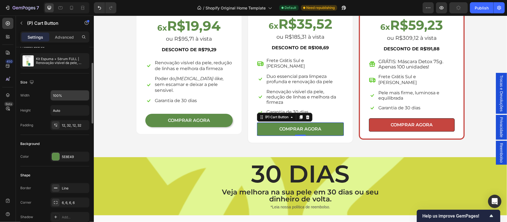
scroll to position [110, 0]
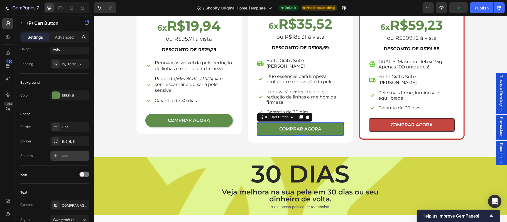
click at [70, 153] on div "Add..." at bounding box center [69, 156] width 39 height 10
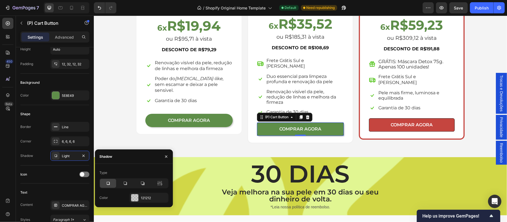
click at [111, 184] on icon at bounding box center [108, 184] width 6 height 6
drag, startPoint x: 84, startPoint y: 128, endPoint x: 80, endPoint y: 136, distance: 9.0
click at [84, 127] on icon "button" at bounding box center [83, 127] width 4 height 4
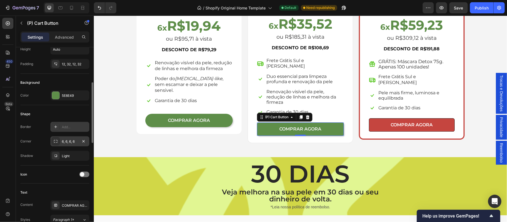
click at [75, 142] on div "6, 6, 6, 6" at bounding box center [70, 141] width 16 height 5
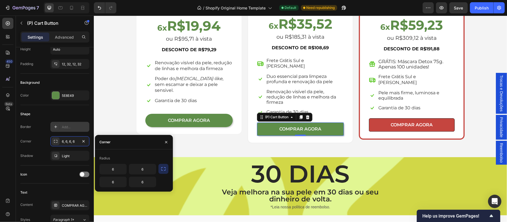
click at [163, 171] on icon "button" at bounding box center [164, 169] width 6 height 6
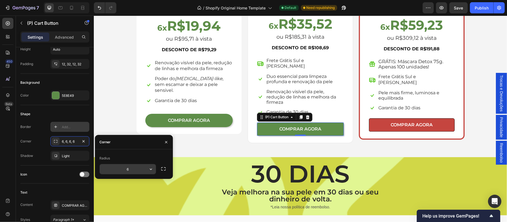
click at [133, 170] on input "6" at bounding box center [128, 169] width 56 height 10
type input "45"
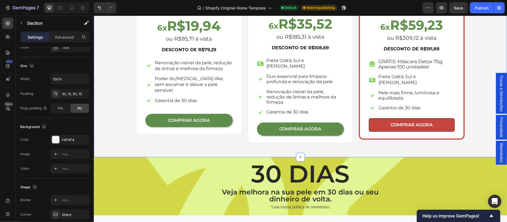
scroll to position [0, 0]
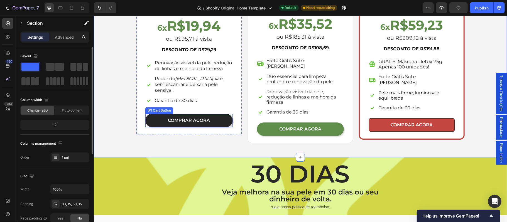
click at [223, 115] on button "COMPRAR AGORA" at bounding box center [188, 120] width 87 height 13
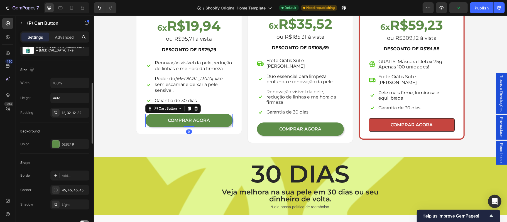
scroll to position [111, 0]
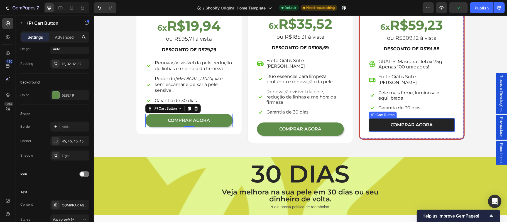
click at [373, 120] on button "COMPRAR AGORA" at bounding box center [412, 124] width 86 height 13
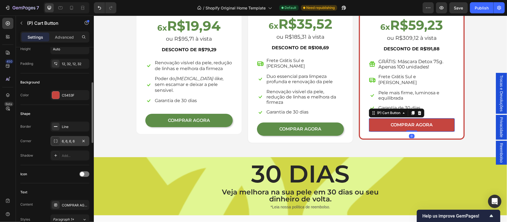
click at [67, 138] on div "6, 6, 6, 6" at bounding box center [69, 141] width 39 height 10
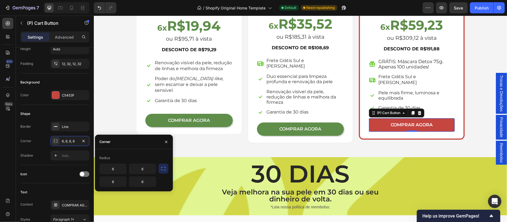
click at [161, 171] on icon "button" at bounding box center [164, 169] width 6 height 6
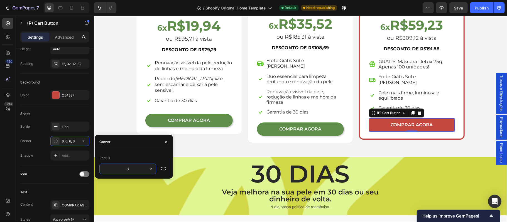
click at [130, 170] on input "6" at bounding box center [128, 169] width 56 height 10
type input "45"
click at [74, 156] on div "Add..." at bounding box center [75, 156] width 26 height 5
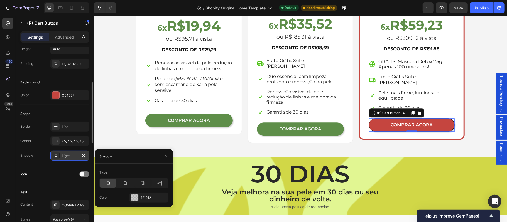
click at [105, 183] on icon at bounding box center [108, 184] width 6 height 6
click at [106, 157] on div "30 DIAS Heading Veja melhora na sua pele em 30 dias ou seu dinheiro de volta. T…" at bounding box center [300, 186] width 413 height 58
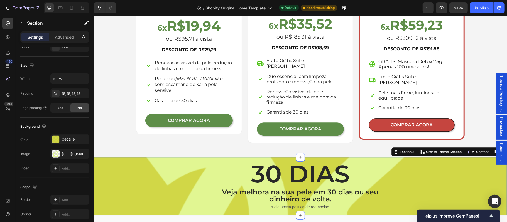
scroll to position [0, 0]
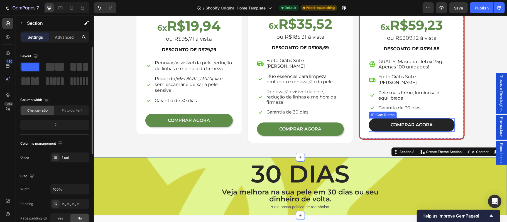
click at [377, 118] on button "COMPRAR AGORA" at bounding box center [412, 124] width 86 height 13
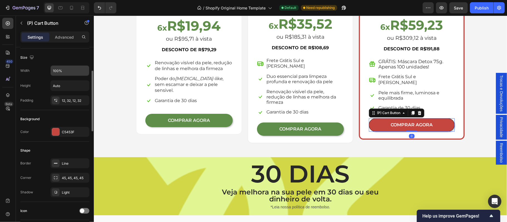
scroll to position [135, 0]
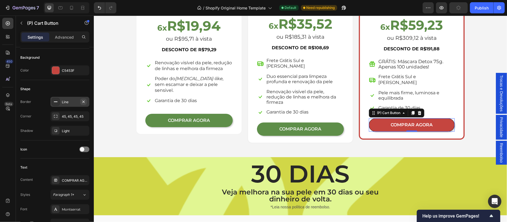
drag, startPoint x: 83, startPoint y: 103, endPoint x: 43, endPoint y: 127, distance: 46.5
click at [83, 103] on icon "button" at bounding box center [83, 102] width 4 height 4
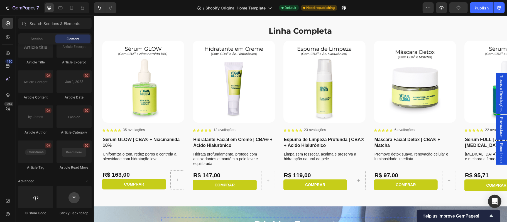
scroll to position [1323, 0]
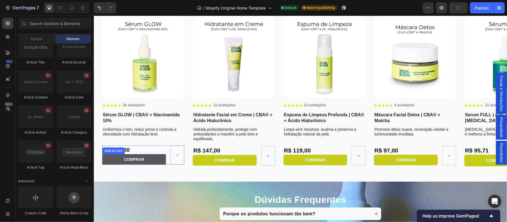
click at [160, 162] on button "COMPRAR" at bounding box center [134, 159] width 64 height 11
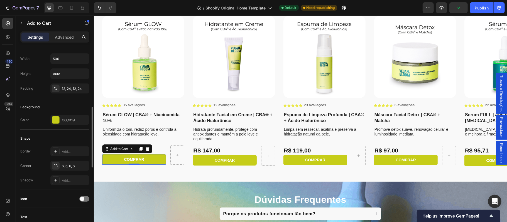
scroll to position [110, 0]
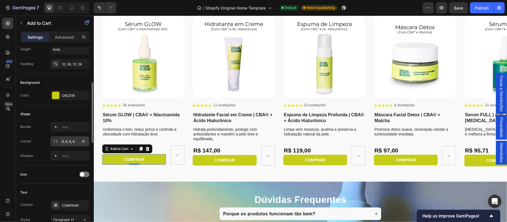
click at [78, 143] on div "6, 6, 6, 6" at bounding box center [69, 142] width 39 height 10
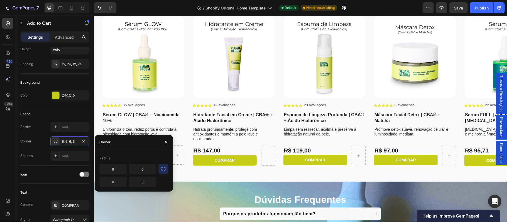
click at [165, 174] on div "6 6 6 6" at bounding box center [133, 175] width 69 height 23
click at [163, 170] on icon "button" at bounding box center [164, 169] width 6 height 6
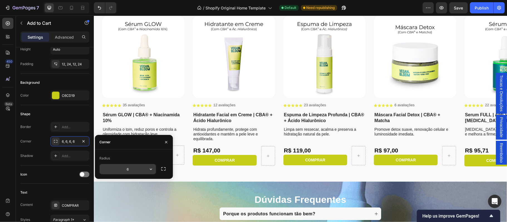
click at [134, 169] on input "6" at bounding box center [128, 169] width 56 height 10
type input "45"
click at [163, 144] on button "button" at bounding box center [166, 142] width 9 height 9
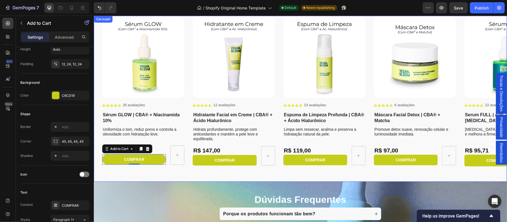
click at [169, 174] on div "Product Images Icon Icon Icon Icon Icon Icon List 35 avaliações Text Block Row …" at bounding box center [300, 99] width 413 height 166
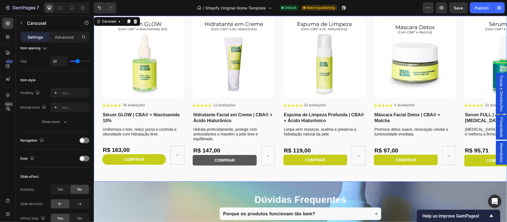
scroll to position [0, 0]
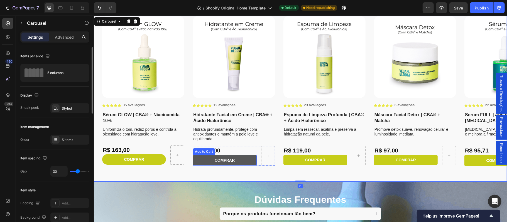
click at [200, 161] on button "COMPRAR" at bounding box center [225, 160] width 64 height 11
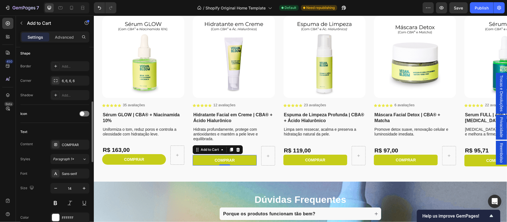
scroll to position [159, 0]
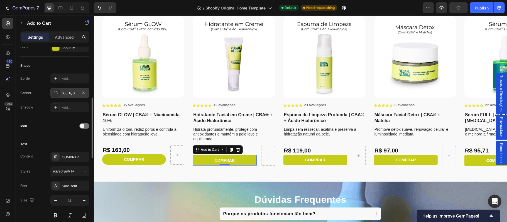
click at [76, 94] on div "6, 6, 6, 6" at bounding box center [70, 93] width 16 height 5
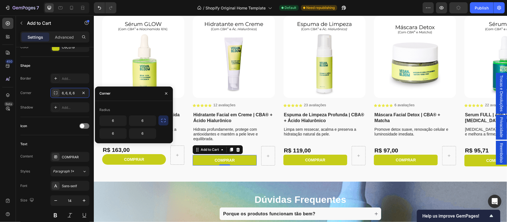
click at [163, 122] on icon "button" at bounding box center [163, 120] width 4 height 3
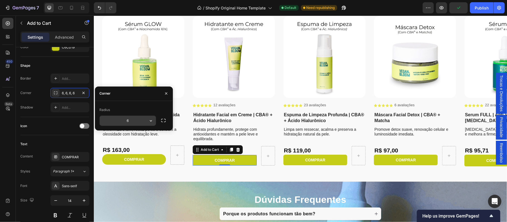
click at [131, 125] on input "6" at bounding box center [128, 121] width 56 height 10
type input "45"
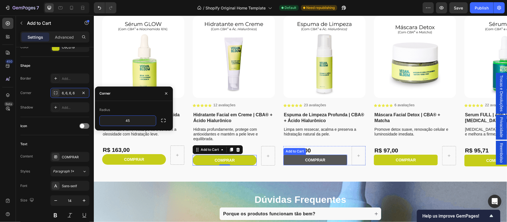
click at [292, 159] on button "COMPRAR" at bounding box center [315, 160] width 64 height 11
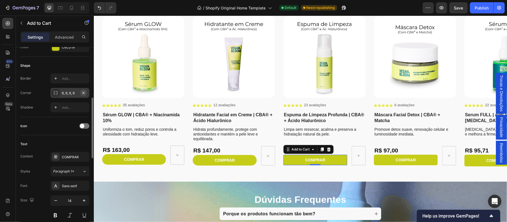
click at [84, 95] on icon "button" at bounding box center [83, 93] width 4 height 4
click at [69, 94] on div "Add..." at bounding box center [75, 93] width 26 height 5
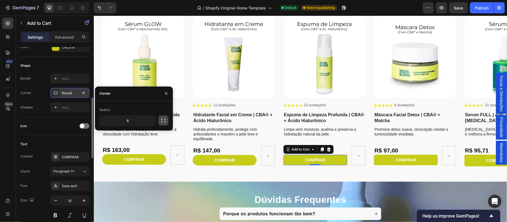
click at [163, 120] on icon "button" at bounding box center [164, 121] width 6 height 6
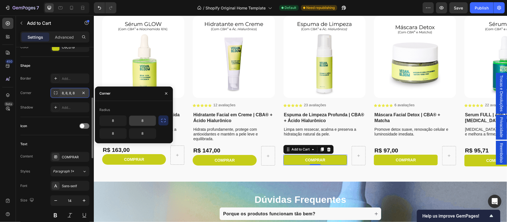
click at [138, 119] on input "8" at bounding box center [142, 121] width 27 height 10
click at [159, 120] on button "button" at bounding box center [164, 121] width 10 height 10
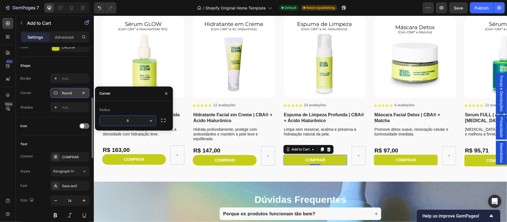
click at [130, 123] on input "8" at bounding box center [128, 121] width 56 height 10
type input "45"
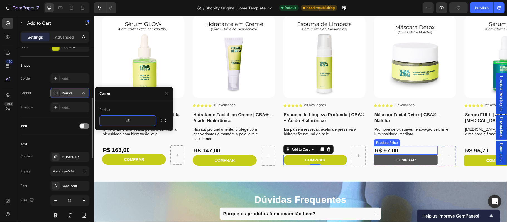
click at [383, 157] on button "COMPRAR" at bounding box center [406, 160] width 64 height 11
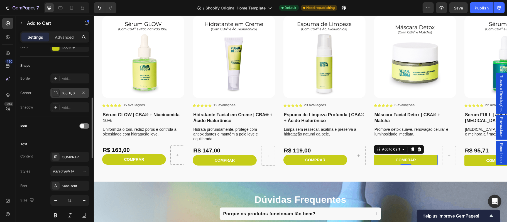
click at [76, 95] on div "6, 6, 6, 6" at bounding box center [70, 93] width 16 height 5
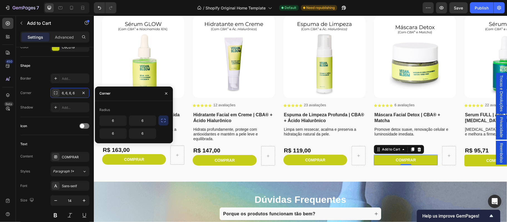
click at [162, 121] on icon "button" at bounding box center [164, 121] width 6 height 6
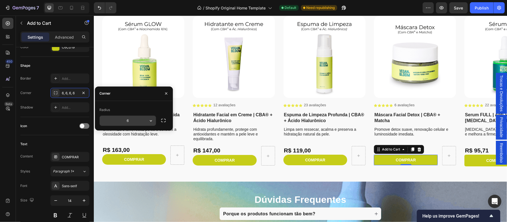
click at [130, 122] on input "6" at bounding box center [128, 121] width 56 height 10
type input "45"
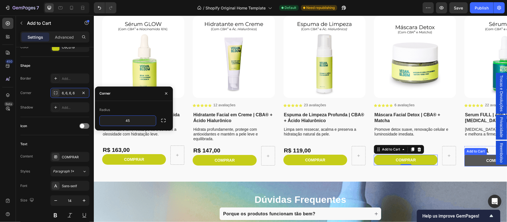
click at [472, 160] on button "COMPRAR" at bounding box center [496, 161] width 64 height 12
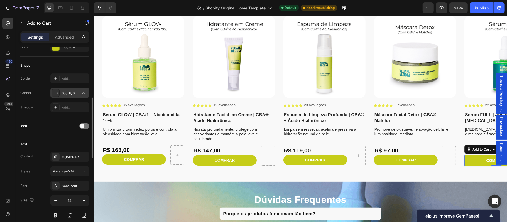
click at [72, 96] on div "6, 6, 6, 6" at bounding box center [70, 93] width 16 height 5
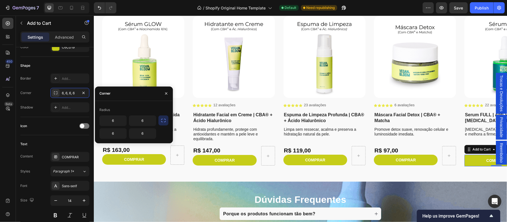
click at [166, 124] on button "button" at bounding box center [164, 121] width 10 height 10
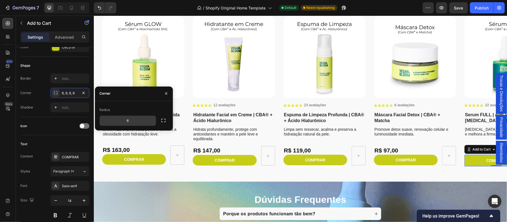
click at [142, 122] on input "6" at bounding box center [128, 121] width 56 height 10
type input "45"
click at [235, 177] on div "Product Images Icon Icon Icon Icon Icon Icon List 35 avaliações Text Block Row …" at bounding box center [300, 99] width 413 height 166
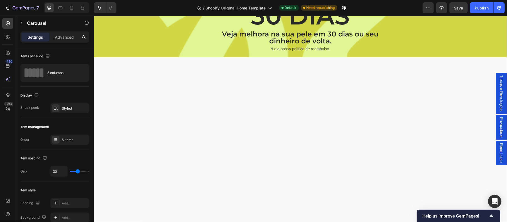
scroll to position [1051, 0]
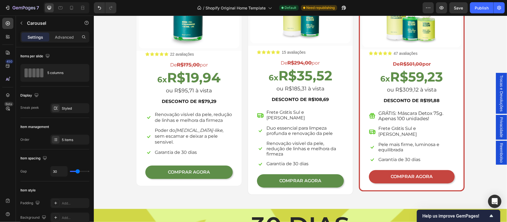
drag, startPoint x: 459, startPoint y: 8, endPoint x: 358, endPoint y: 4, distance: 100.3
click at [459, 8] on span "Save" at bounding box center [458, 8] width 9 height 5
click at [72, 7] on icon at bounding box center [72, 8] width 6 height 6
type input "21"
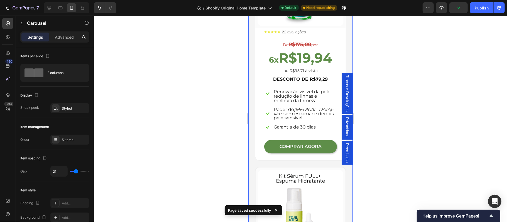
scroll to position [1055, 0]
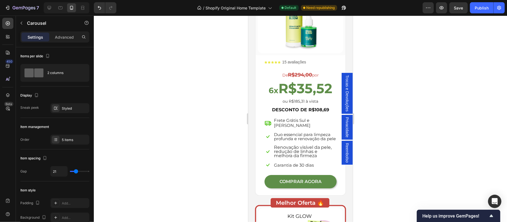
scroll to position [1241, 0]
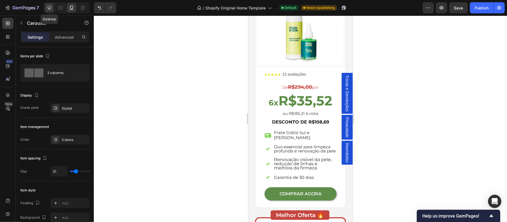
click at [48, 9] on icon at bounding box center [50, 8] width 6 height 6
type input "30"
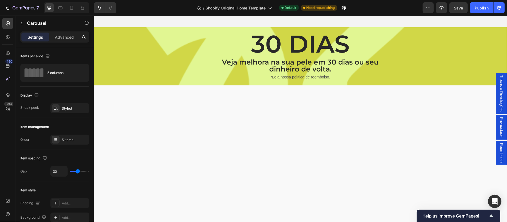
scroll to position [1059, 0]
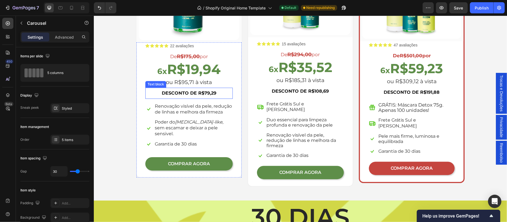
click at [186, 91] on strong "DESCONTO DE R$79,29" at bounding box center [189, 92] width 55 height 5
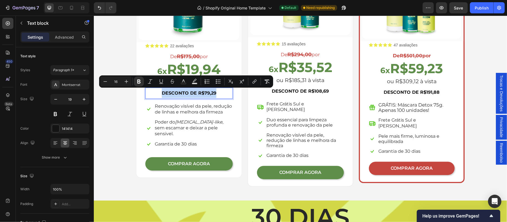
click at [193, 92] on strong "DESCONTO DE R$79,29" at bounding box center [189, 92] width 55 height 5
drag, startPoint x: 193, startPoint y: 93, endPoint x: 159, endPoint y: 92, distance: 34.8
click at [159, 92] on p "DESCONTO DE R$79,29" at bounding box center [189, 93] width 86 height 10
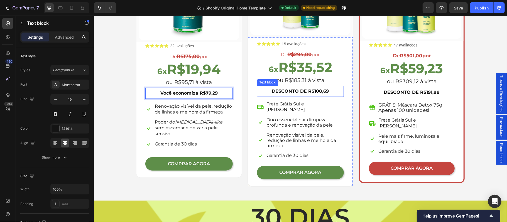
click at [289, 91] on strong "DESCONTO DE R$108,69" at bounding box center [300, 90] width 57 height 5
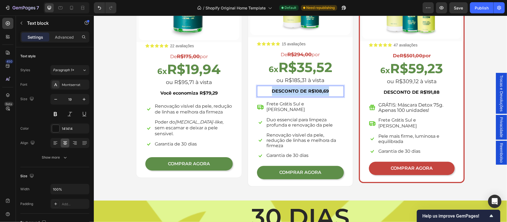
click at [298, 91] on strong "DESCONTO DE R$108,69" at bounding box center [300, 90] width 57 height 5
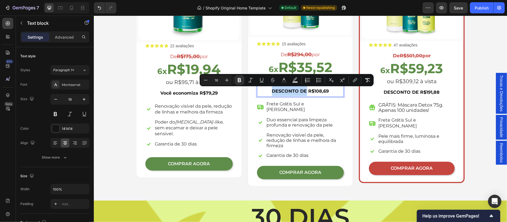
drag, startPoint x: 303, startPoint y: 91, endPoint x: 268, endPoint y: 91, distance: 35.7
click at [268, 91] on p "DESCONTO DE R$108,69" at bounding box center [300, 91] width 86 height 10
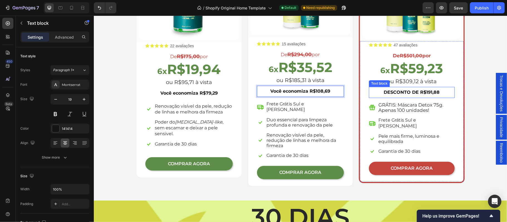
click at [398, 92] on strong "DESCONTO DE R$191,88" at bounding box center [412, 91] width 56 height 5
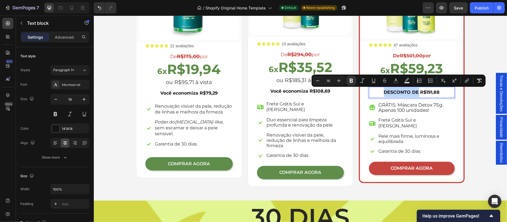
drag, startPoint x: 415, startPoint y: 93, endPoint x: 379, endPoint y: 97, distance: 35.6
click at [379, 97] on div "DESCONTO DE R$191,88" at bounding box center [412, 92] width 86 height 11
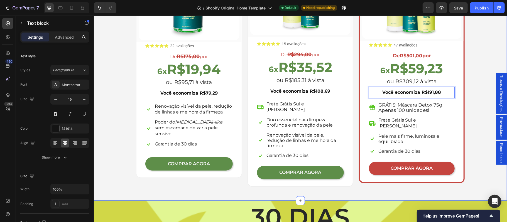
click at [473, 88] on div "Escolha a sua oferta 🔥 Heading *Ofertas válidas enquanto durarem os estoques. T…" at bounding box center [300, 39] width 405 height 293
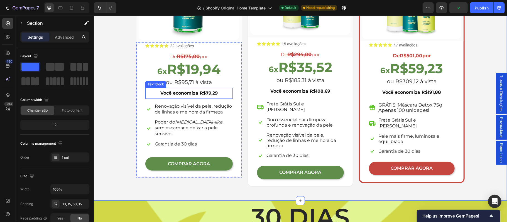
click at [180, 94] on strong "Você economiza R$79,29" at bounding box center [188, 92] width 57 height 5
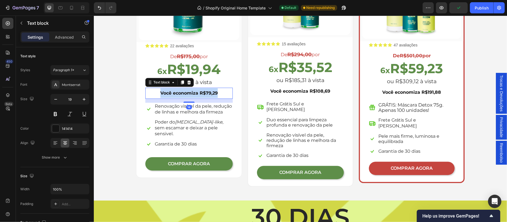
click at [180, 94] on strong "Você economiza R$79,29" at bounding box center [188, 92] width 57 height 5
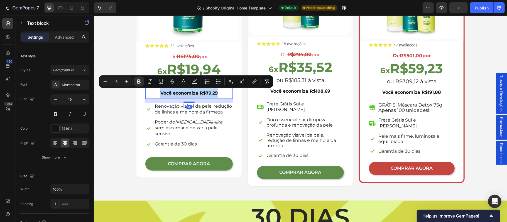
click at [180, 94] on strong "Você economiza R$79,29" at bounding box center [188, 92] width 57 height 5
click at [160, 94] on strong "Você economiza R$79,29" at bounding box center [188, 92] width 57 height 5
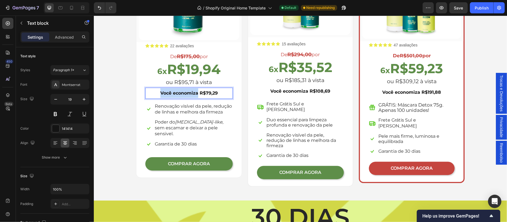
drag, startPoint x: 157, startPoint y: 94, endPoint x: 194, endPoint y: 94, distance: 36.8
click at [194, 94] on strong "Você economiza R$79,29" at bounding box center [188, 92] width 57 height 5
click at [293, 92] on strong "Você economiza R$108,69" at bounding box center [301, 90] width 60 height 5
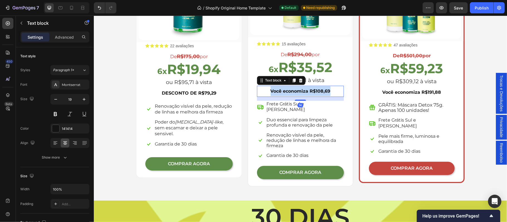
click at [293, 92] on strong "Você economiza R$108,69" at bounding box center [301, 90] width 60 height 5
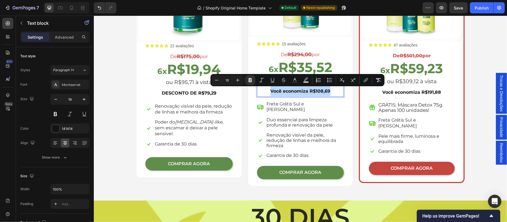
click at [293, 92] on strong "Você economiza R$108,69" at bounding box center [301, 90] width 60 height 5
click at [307, 92] on strong "Você economiza R$108,69" at bounding box center [301, 90] width 60 height 5
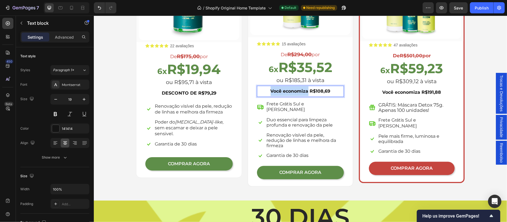
drag, startPoint x: 305, startPoint y: 92, endPoint x: 268, endPoint y: 91, distance: 37.4
click at [271, 91] on strong "Você economiza R$108,69" at bounding box center [301, 90] width 60 height 5
click at [396, 92] on strong "Você economiza R$191,88" at bounding box center [412, 91] width 59 height 5
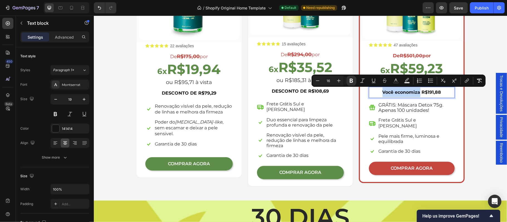
drag, startPoint x: 380, startPoint y: 92, endPoint x: 416, endPoint y: 93, distance: 36.2
click at [416, 93] on strong "Você economiza R$191,88" at bounding box center [412, 91] width 59 height 5
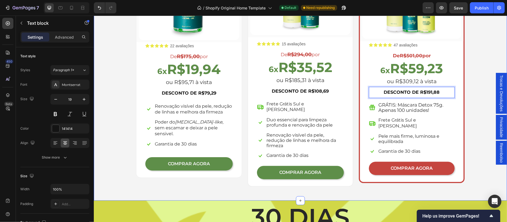
click at [470, 61] on div "Escolha a sua oferta 🔥 Heading *Ofertas válidas enquanto durarem os estoques. T…" at bounding box center [300, 39] width 405 height 293
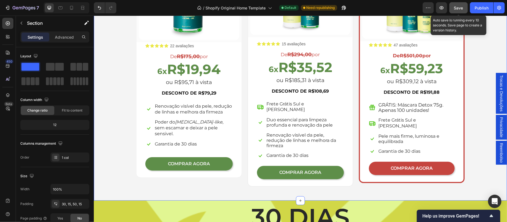
click at [457, 7] on span "Save" at bounding box center [458, 8] width 9 height 5
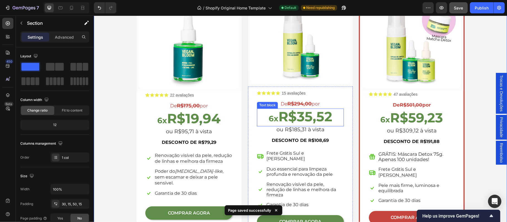
scroll to position [1047, 0]
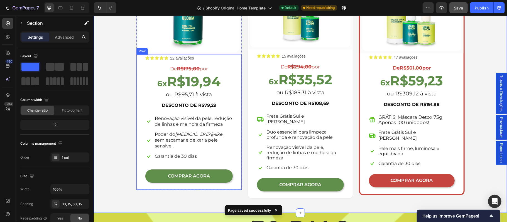
click at [197, 159] on div "Icon Icon Icon Icon Icon Icon List 22 avaliações Text Block Row De R$175,00 por…" at bounding box center [188, 119] width 87 height 128
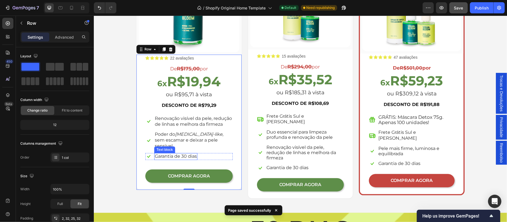
click at [189, 154] on span "Garantia de 30 dias" at bounding box center [176, 156] width 42 height 5
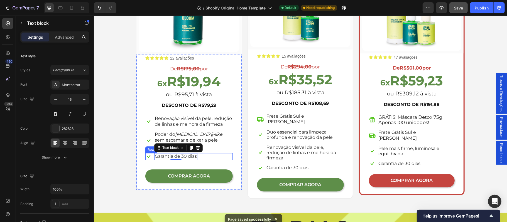
click at [203, 153] on div "Icon Garantia de 30 dias Text block 0 Row" at bounding box center [188, 156] width 87 height 7
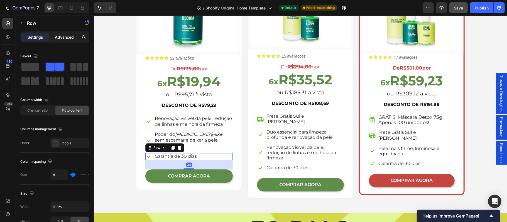
click at [64, 35] on p "Advanced" at bounding box center [64, 37] width 19 height 6
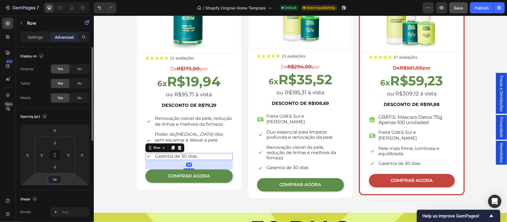
click at [59, 182] on input "34" at bounding box center [54, 180] width 11 height 8
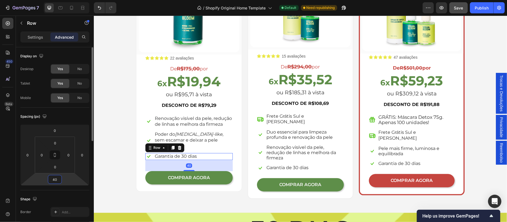
type input "4"
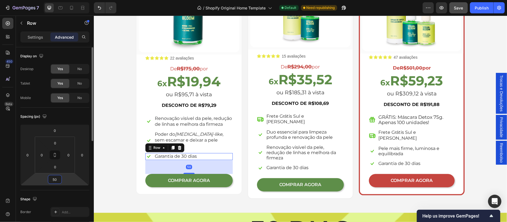
type input "5"
type input "4"
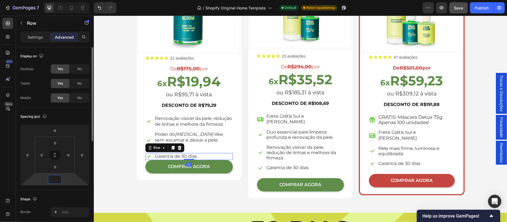
type input "7"
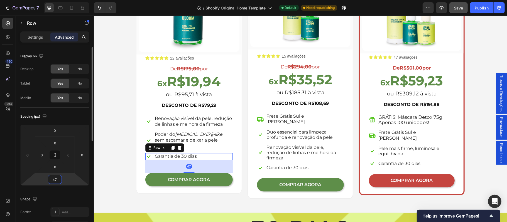
type input "4"
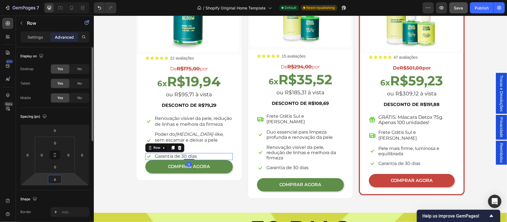
type input "48"
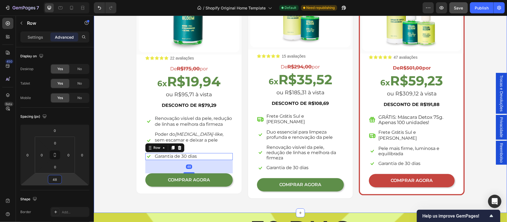
click at [121, 158] on div "Escolha a sua oferta 🔥 Heading *Ofertas válidas enquanto durarem os estoques. T…" at bounding box center [300, 52] width 405 height 293
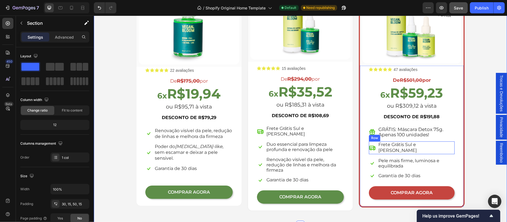
scroll to position [998, 0]
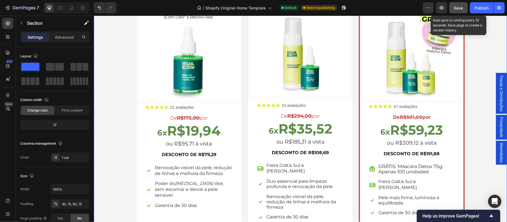
click at [461, 7] on span "Save" at bounding box center [458, 8] width 9 height 5
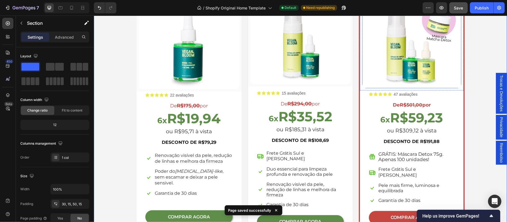
scroll to position [1072, 0]
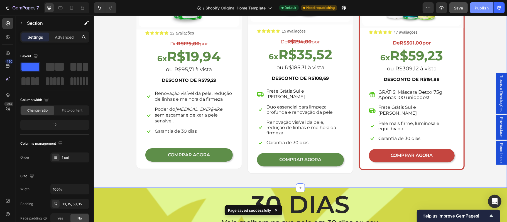
click at [477, 9] on div "Publish" at bounding box center [482, 8] width 14 height 6
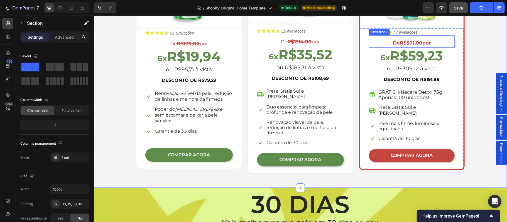
click at [413, 41] on s "R$501,00" at bounding box center [411, 43] width 23 height 6
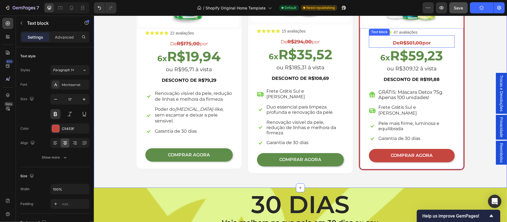
click at [413, 41] on s "R$501,00" at bounding box center [411, 43] width 23 height 6
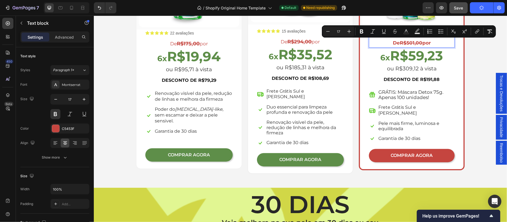
click at [400, 41] on s "R$501,00" at bounding box center [411, 43] width 23 height 6
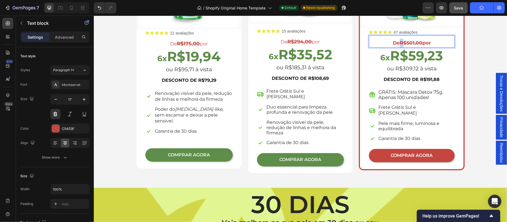
click at [400, 42] on s "R$501,00" at bounding box center [411, 43] width 23 height 6
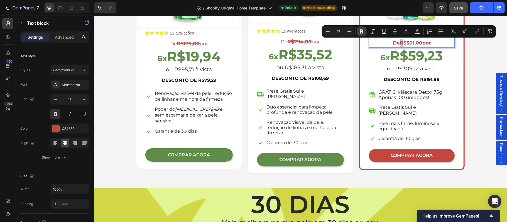
click at [361, 31] on icon "Editor contextual toolbar" at bounding box center [361, 32] width 3 height 4
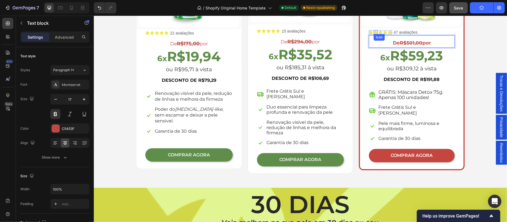
click at [365, 27] on div "Row" at bounding box center [365, 24] width 9 height 5
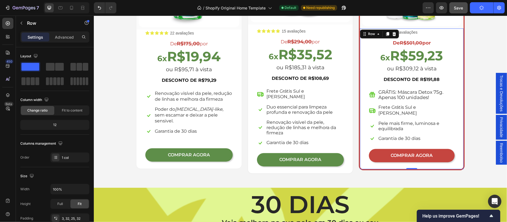
click at [405, 42] on strong "R$501,00" at bounding box center [411, 43] width 23 height 6
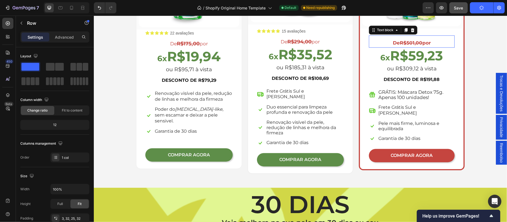
click at [405, 42] on strong "R$501,00" at bounding box center [411, 43] width 23 height 6
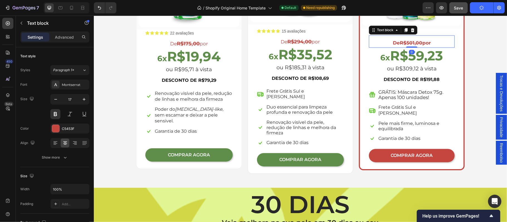
click at [405, 42] on strong "R$501,00" at bounding box center [411, 43] width 23 height 6
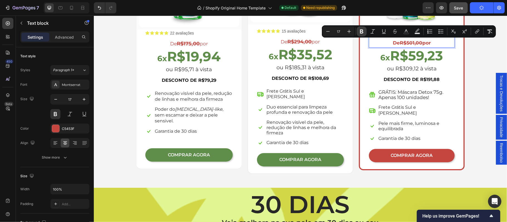
click at [362, 29] on icon "Editor contextual toolbar" at bounding box center [362, 32] width 6 height 6
click at [362, 29] on div "Icon Icon Icon Icon Icon Icon List 47 avaliações Text Block Row De R$501,00 por…" at bounding box center [412, 98] width 104 height 141
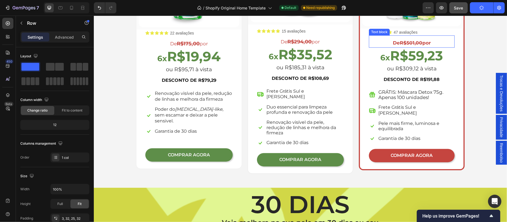
click at [413, 41] on s "R$501,00" at bounding box center [411, 43] width 23 height 6
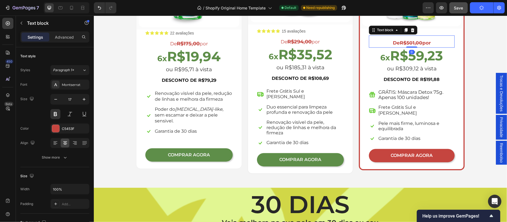
click at [413, 41] on s "R$501,00" at bounding box center [411, 43] width 23 height 6
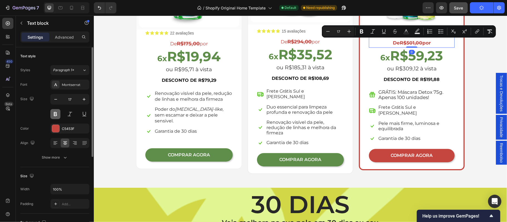
click at [56, 116] on button at bounding box center [55, 114] width 10 height 10
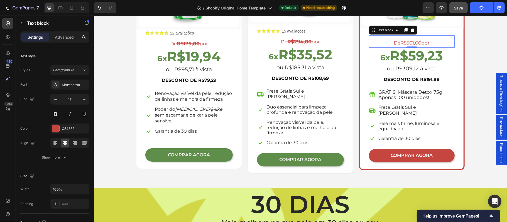
click at [408, 42] on s "R$501,00" at bounding box center [411, 43] width 21 height 6
click at [407, 42] on s "R$501,00" at bounding box center [411, 43] width 21 height 6
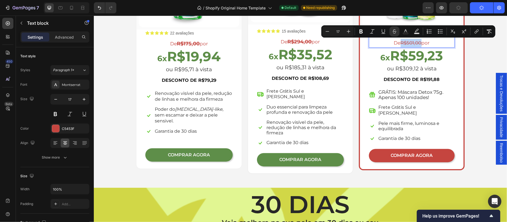
drag, startPoint x: 405, startPoint y: 43, endPoint x: 418, endPoint y: 43, distance: 12.8
click at [418, 43] on s "R$501,00" at bounding box center [411, 43] width 21 height 6
click at [359, 31] on icon "Editor contextual toolbar" at bounding box center [362, 32] width 6 height 6
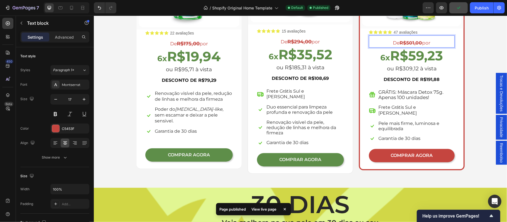
click at [478, 65] on div "Escolha a sua oferta 🔥 Heading *Ofertas válidas enquanto durarem os estoques. T…" at bounding box center [300, 26] width 405 height 293
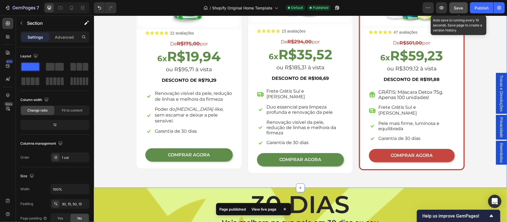
click at [460, 7] on span "Save" at bounding box center [458, 8] width 9 height 5
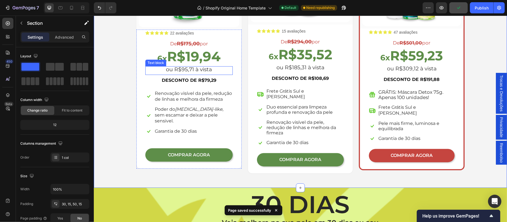
click at [196, 70] on p "ou R$95,71 à vista" at bounding box center [189, 69] width 86 height 5
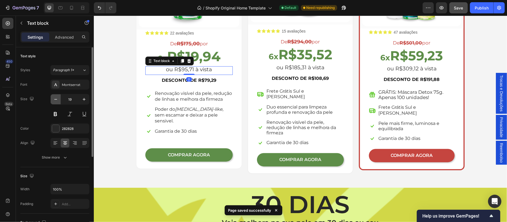
click at [55, 100] on icon "button" at bounding box center [55, 99] width 3 height 1
click at [296, 67] on p "ou R$185,31 à vista" at bounding box center [300, 67] width 86 height 5
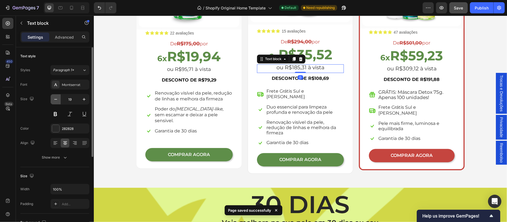
click at [55, 99] on icon "button" at bounding box center [56, 100] width 6 height 6
type input "18"
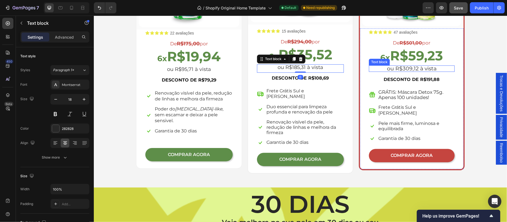
click at [405, 70] on p "ou R$309,12 à vista" at bounding box center [411, 68] width 85 height 5
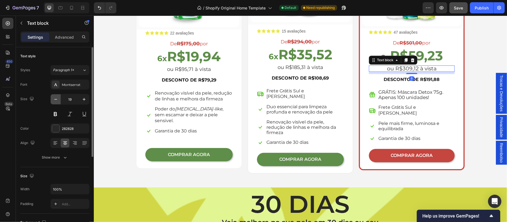
click at [54, 99] on icon "button" at bounding box center [56, 100] width 6 height 6
type input "18"
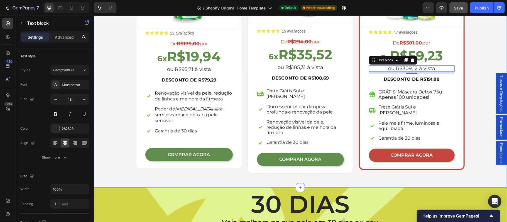
click at [478, 53] on div "Escolha a sua oferta 🔥 Heading *Ofertas válidas enquanto durarem os estoques. T…" at bounding box center [300, 26] width 405 height 293
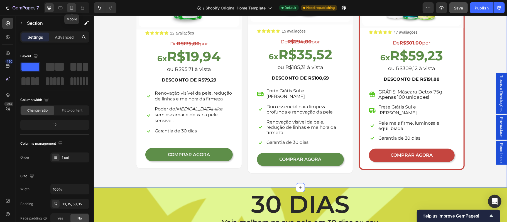
click at [72, 9] on icon at bounding box center [71, 8] width 3 height 4
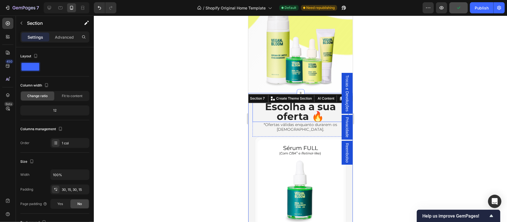
scroll to position [1021, 0]
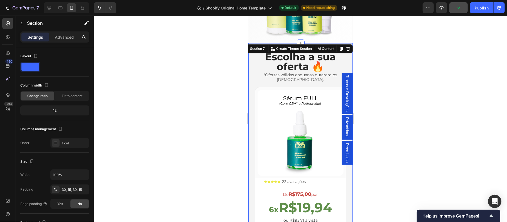
click at [484, 125] on div at bounding box center [300, 119] width 413 height 207
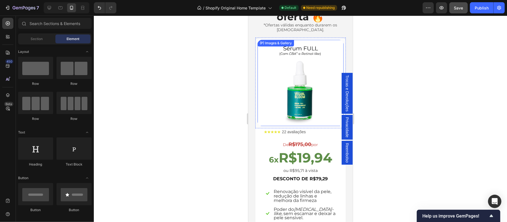
scroll to position [1082, 0]
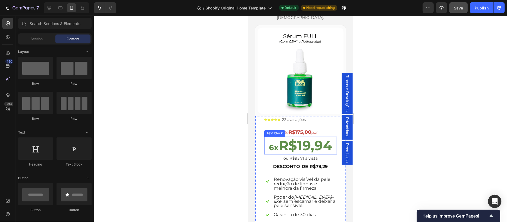
click at [300, 139] on strong "R$19,94" at bounding box center [305, 145] width 53 height 16
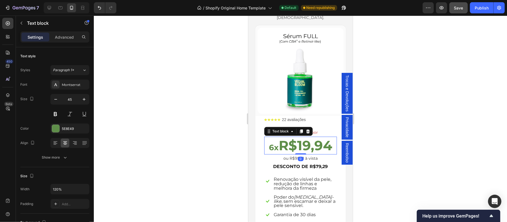
click at [436, 139] on div at bounding box center [300, 119] width 413 height 207
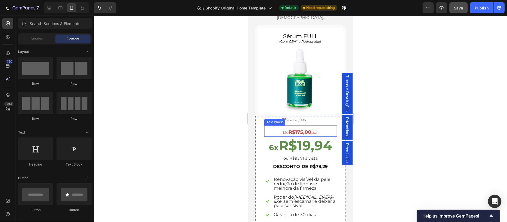
click at [304, 129] on strong "R$175,00" at bounding box center [300, 132] width 23 height 6
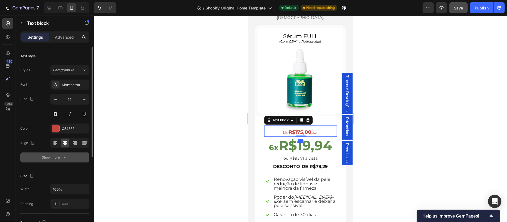
click at [56, 160] on div "Show more" at bounding box center [55, 158] width 26 height 6
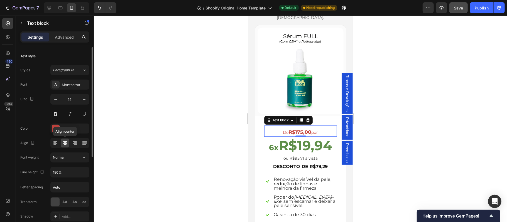
scroll to position [37, 0]
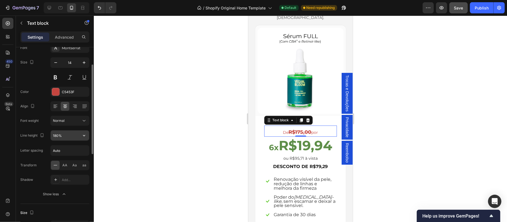
click at [82, 138] on icon "button" at bounding box center [84, 136] width 6 height 6
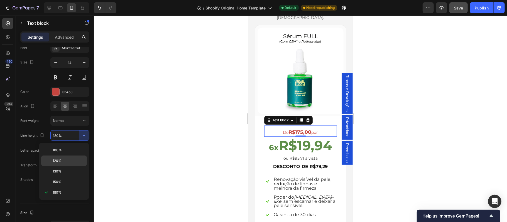
click at [62, 159] on p "120%" at bounding box center [69, 161] width 32 height 5
type input "120%"
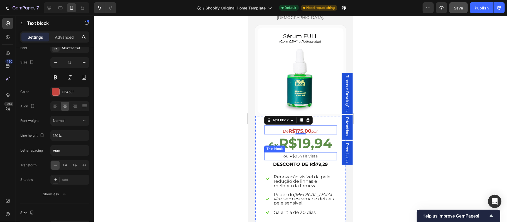
click at [306, 153] on p "ou R$95,71 à vista" at bounding box center [301, 156] width 72 height 7
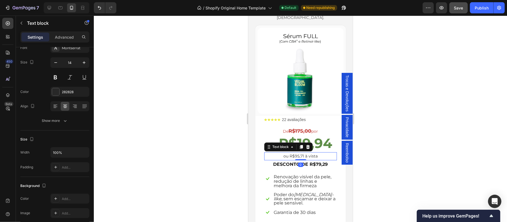
click at [483, 138] on div at bounding box center [300, 119] width 413 height 207
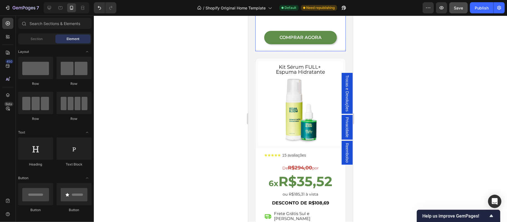
scroll to position [1342, 0]
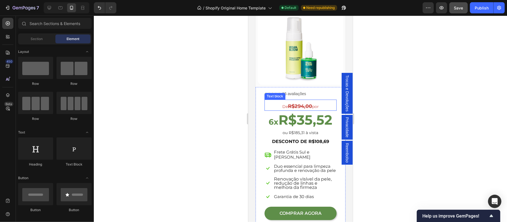
click at [292, 103] on strong "R$294,00" at bounding box center [300, 106] width 24 height 6
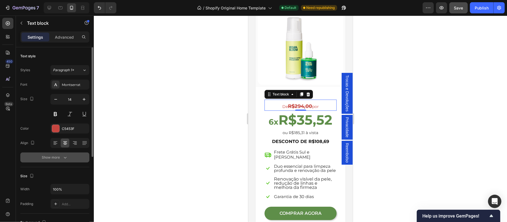
click at [48, 158] on div "Show more" at bounding box center [55, 158] width 26 height 6
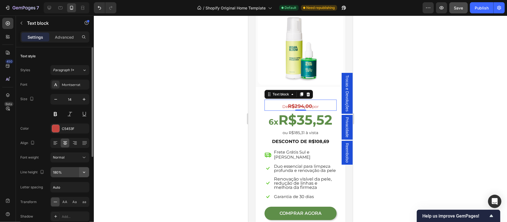
click at [86, 173] on icon "button" at bounding box center [84, 173] width 6 height 6
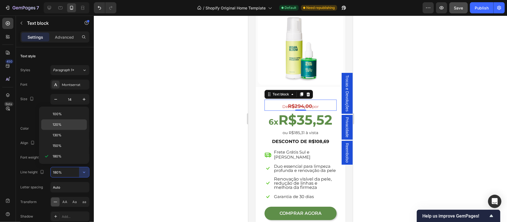
click at [72, 126] on p "120%" at bounding box center [69, 124] width 32 height 5
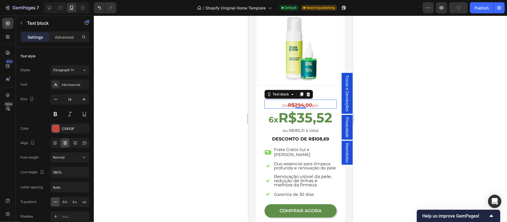
type input "120%"
click at [411, 133] on div at bounding box center [300, 119] width 413 height 207
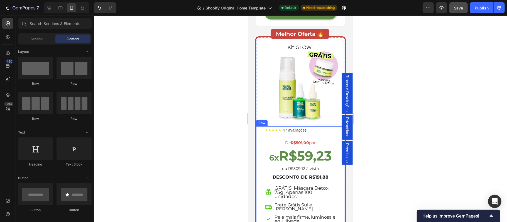
scroll to position [1578, 0]
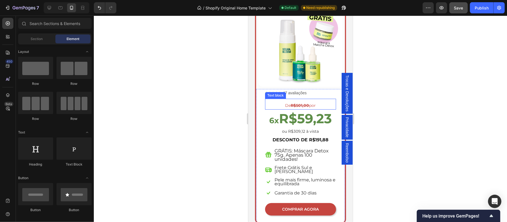
click at [299, 103] on strong "R$501,00" at bounding box center [300, 105] width 18 height 5
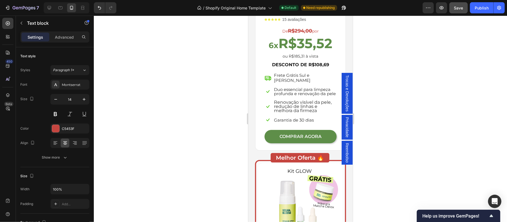
scroll to position [1367, 0]
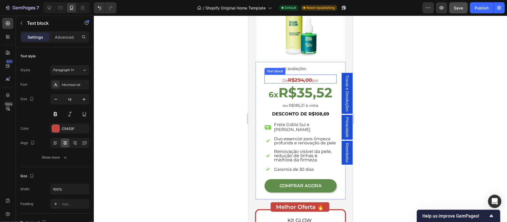
click at [297, 77] on strong "R$294,00" at bounding box center [300, 80] width 24 height 6
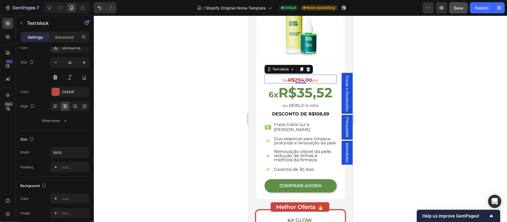
click at [297, 77] on strong "R$294,00" at bounding box center [300, 80] width 24 height 6
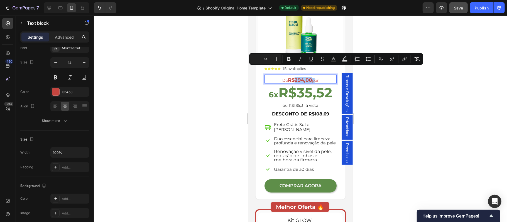
click at [418, 121] on div at bounding box center [300, 119] width 413 height 207
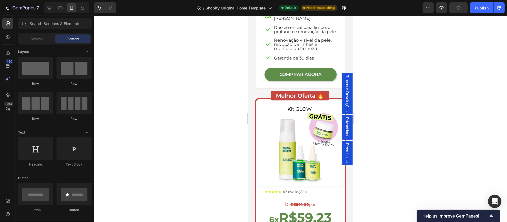
scroll to position [1578, 0]
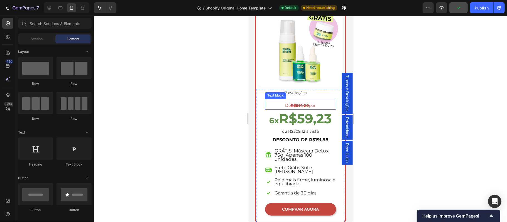
click at [301, 103] on strong "R$501,00" at bounding box center [300, 105] width 18 height 5
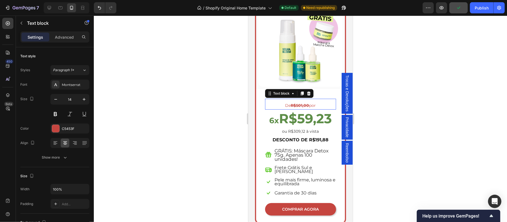
click at [301, 103] on strong "R$501,00" at bounding box center [300, 105] width 18 height 5
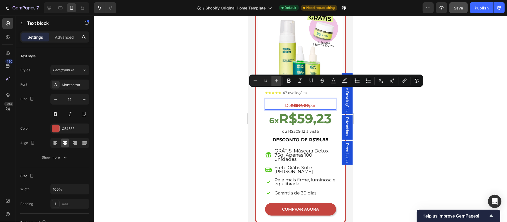
click at [277, 81] on icon "Editor contextual toolbar" at bounding box center [277, 81] width 6 height 6
click at [257, 83] on icon "Editor contextual toolbar" at bounding box center [256, 81] width 6 height 6
type input "14"
click at [437, 138] on div at bounding box center [300, 119] width 413 height 207
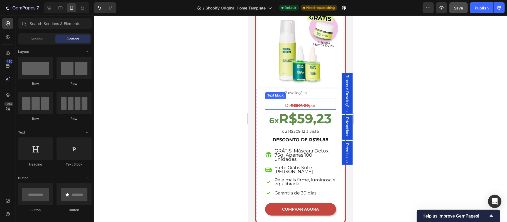
click at [309, 102] on p "De R$501,00 por" at bounding box center [301, 105] width 70 height 7
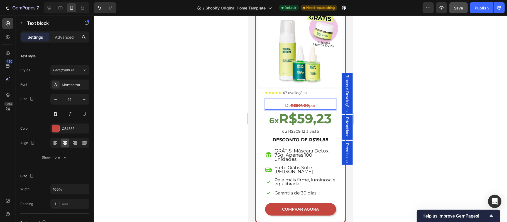
click at [309, 103] on span "De R$501,00 por" at bounding box center [300, 105] width 31 height 5
drag, startPoint x: 389, startPoint y: 122, endPoint x: 366, endPoint y: 109, distance: 27.2
click at [389, 122] on div at bounding box center [300, 119] width 413 height 207
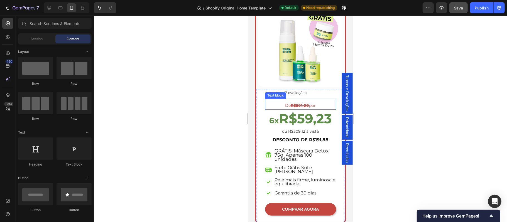
click at [315, 102] on p "De R$501,00 por" at bounding box center [301, 105] width 70 height 7
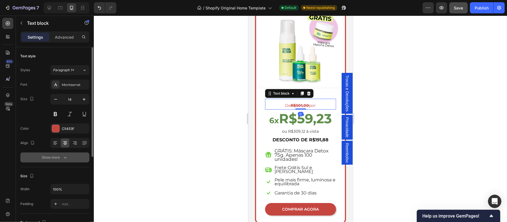
click at [63, 156] on icon "button" at bounding box center [65, 158] width 6 height 6
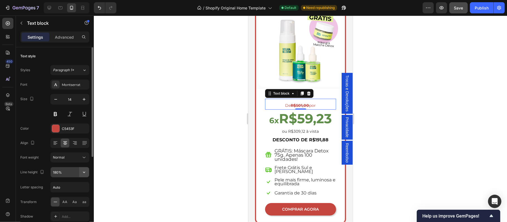
click at [84, 173] on icon "button" at bounding box center [84, 172] width 2 height 1
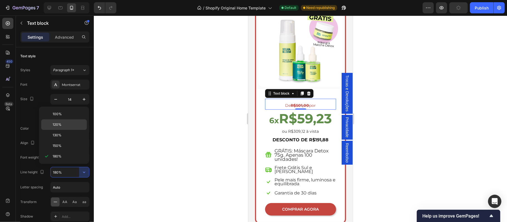
click at [70, 125] on p "120%" at bounding box center [69, 124] width 32 height 5
type input "120%"
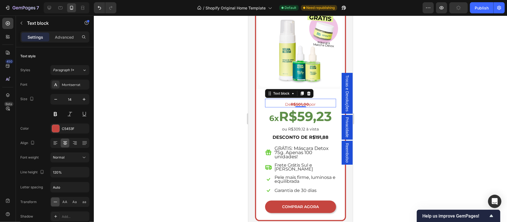
click at [418, 128] on div at bounding box center [300, 119] width 413 height 207
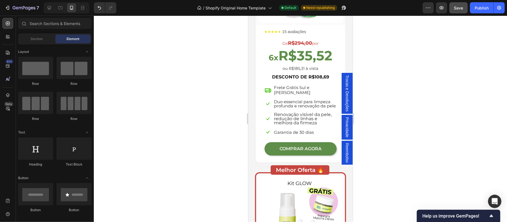
scroll to position [1367, 0]
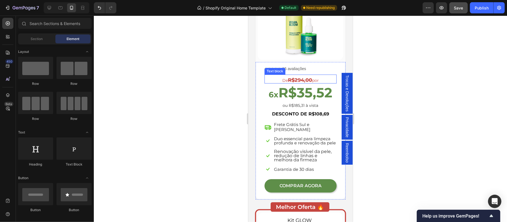
click at [303, 77] on strong "R$294,00" at bounding box center [300, 80] width 24 height 6
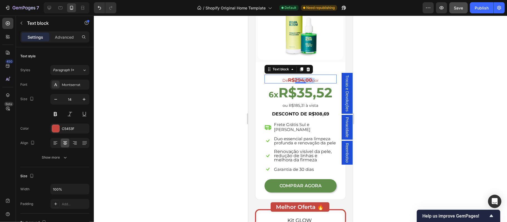
click at [303, 77] on strong "R$294,00" at bounding box center [300, 80] width 24 height 6
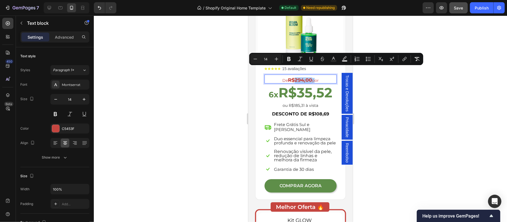
click at [406, 99] on div at bounding box center [300, 119] width 413 height 207
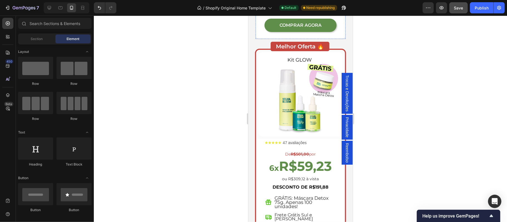
scroll to position [1565, 0]
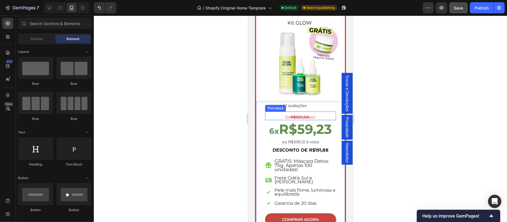
click at [301, 115] on strong "R$501,00" at bounding box center [300, 117] width 18 height 5
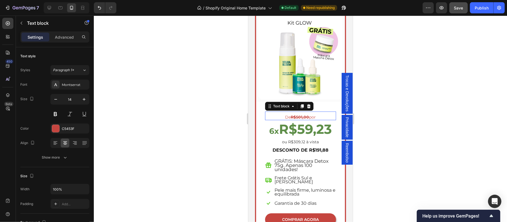
click at [301, 111] on div "De R$501,00 por Text block 0" at bounding box center [300, 115] width 71 height 9
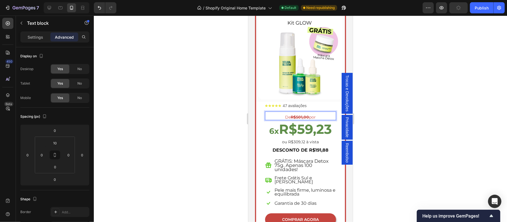
click at [301, 115] on strong "R$501,00" at bounding box center [300, 117] width 18 height 5
click at [394, 119] on div at bounding box center [300, 119] width 413 height 207
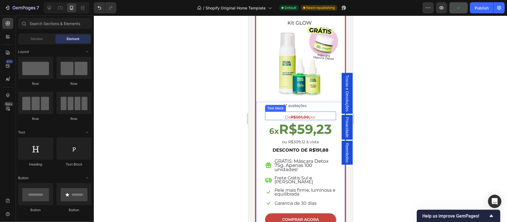
click at [301, 115] on strong "R$501,00" at bounding box center [300, 117] width 18 height 5
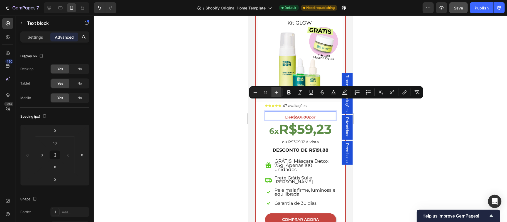
click at [276, 92] on icon "Editor contextual toolbar" at bounding box center [277, 93] width 6 height 6
type input "17"
click at [423, 146] on div at bounding box center [300, 119] width 413 height 207
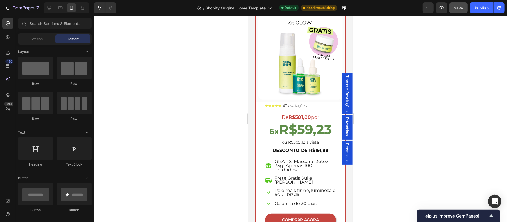
click at [191, 147] on div at bounding box center [300, 119] width 413 height 207
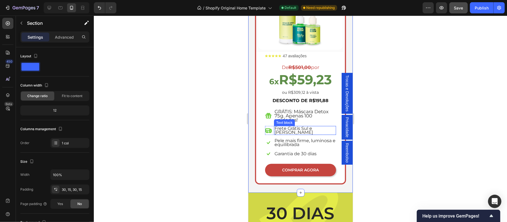
scroll to position [1627, 0]
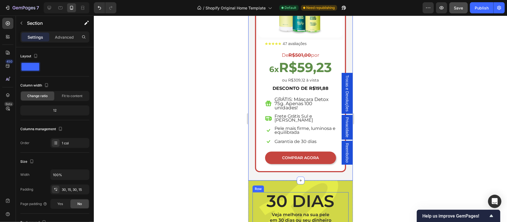
click at [262, 192] on div "30 DIAS Heading Veja melhora na sua pele em 30 dias ou seu dinheiro de volta. T…" at bounding box center [300, 212] width 96 height 40
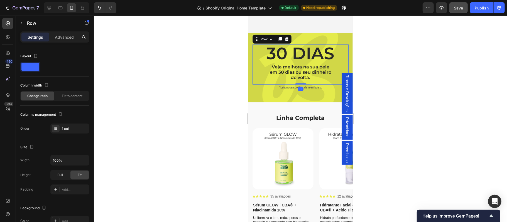
scroll to position [1825, 0]
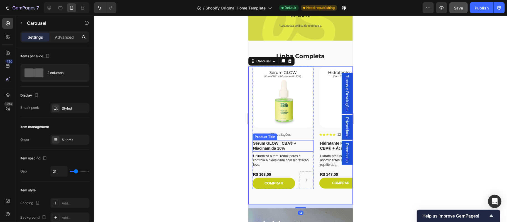
click at [296, 198] on div "Product Images Icon Icon Icon Icon Icon Icon List 35 avaliações Text Block Row …" at bounding box center [300, 135] width 104 height 138
click at [277, 198] on div "Product Images Icon Icon Icon Icon Icon Icon List 35 avaliações Text Block Row …" at bounding box center [300, 135] width 104 height 138
click at [311, 198] on div "Product Images Icon Icon Icon Icon Icon Icon List 35 avaliações Text Block Row …" at bounding box center [300, 135] width 104 height 138
click at [294, 198] on div "Product Images Icon Icon Icon Icon Icon Icon List 35 avaliações Text Block Row …" at bounding box center [300, 135] width 104 height 138
click at [288, 193] on div "Product Images Icon Icon Icon Icon Icon Icon List 35 avaliações Text Block Row …" at bounding box center [300, 135] width 104 height 138
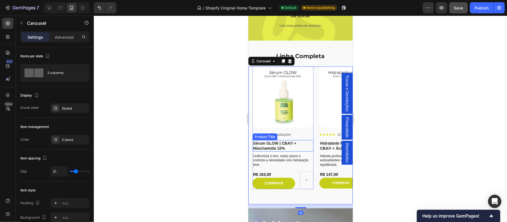
click at [304, 192] on div "Product Images Icon Icon Icon Icon Icon Icon List 35 avaliações Text Block Row …" at bounding box center [300, 135] width 104 height 138
click at [305, 195] on div "Product Images Icon Icon Icon Icon Icon Icon List 35 avaliações Text Block Row …" at bounding box center [300, 135] width 104 height 138
click at [304, 198] on div "Product Images Icon Icon Icon Icon Icon Icon List 35 avaliações Text Block Row …" at bounding box center [300, 135] width 104 height 138
click at [298, 199] on div "Product Images Icon Icon Icon Icon Icon Icon List 35 avaliações Text Block Row …" at bounding box center [300, 135] width 104 height 138
click at [294, 198] on div "Product Images Icon Icon Icon Icon Icon Icon List 35 avaliações Text Block Row …" at bounding box center [300, 135] width 104 height 138
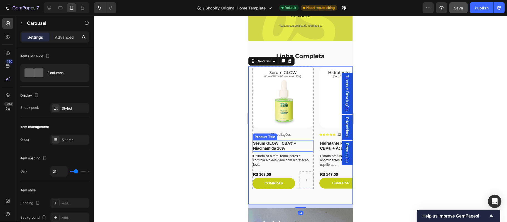
click at [288, 196] on div "Product Images Icon Icon Icon Icon Icon Icon List 35 avaliações Text Block Row …" at bounding box center [300, 135] width 104 height 138
click at [293, 195] on div "Product Images Icon Icon Icon Icon Icon Icon List 35 avaliações Text Block Row …" at bounding box center [300, 135] width 104 height 138
click at [296, 195] on div "Product Images Icon Icon Icon Icon Icon Icon List 35 avaliações Text Block Row …" at bounding box center [300, 135] width 104 height 138
click at [302, 197] on div "Product Images Icon Icon Icon Icon Icon Icon List 35 avaliações Text Block Row …" at bounding box center [300, 135] width 104 height 138
click at [306, 197] on div "Product Images Icon Icon Icon Icon Icon Icon List 35 avaliações Text Block Row …" at bounding box center [300, 135] width 104 height 138
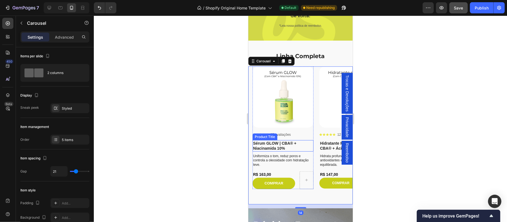
click at [427, 187] on div at bounding box center [300, 119] width 413 height 207
click at [420, 149] on div at bounding box center [300, 119] width 413 height 207
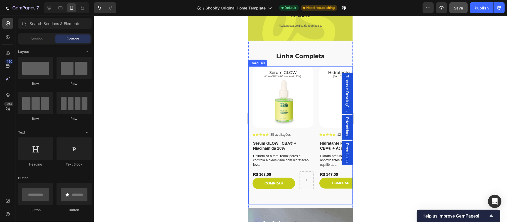
click at [325, 201] on div "Product Images Icon Icon Icon Icon Icon Icon List 35 avaliações Text Block Row …" at bounding box center [300, 135] width 104 height 138
click at [337, 59] on p "Linha Completa" at bounding box center [300, 56] width 103 height 11
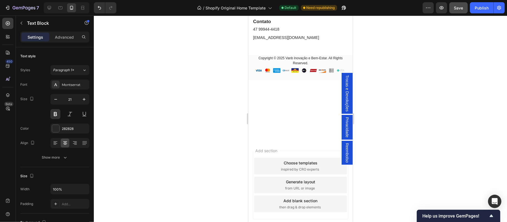
scroll to position [2494, 0]
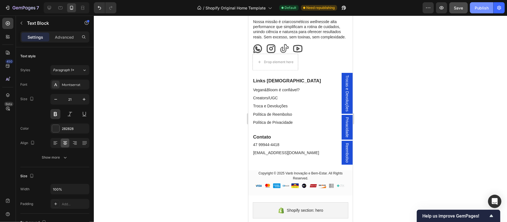
click at [480, 8] on div "Publish" at bounding box center [482, 8] width 14 height 6
drag, startPoint x: 341, startPoint y: 125, endPoint x: 281, endPoint y: 140, distance: 62.2
drag, startPoint x: 338, startPoint y: 126, endPoint x: 282, endPoint y: 140, distance: 57.8
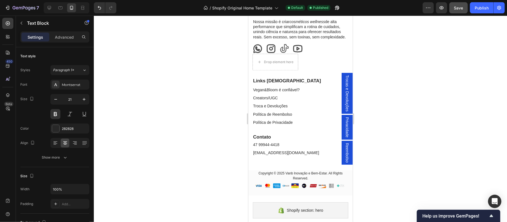
click at [385, 130] on div at bounding box center [300, 119] width 413 height 207
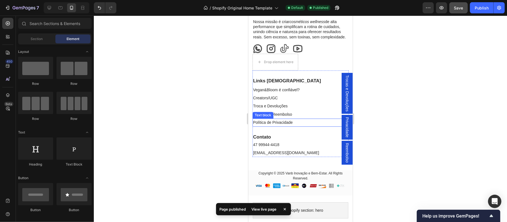
click at [285, 125] on link "Política de Privacidade" at bounding box center [273, 122] width 40 height 4
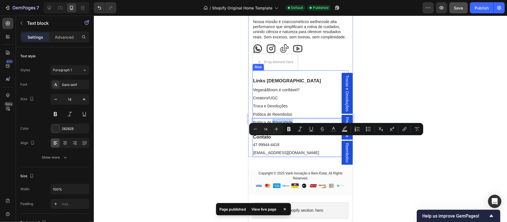
click at [305, 146] on div "Contato Heading 47 99944-4418 Text block contato@veganbloom.com.br Text block" at bounding box center [300, 141] width 96 height 31
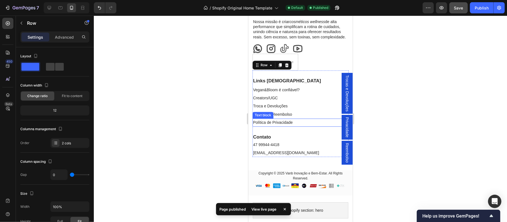
click at [291, 125] on link "Política de Privacidade" at bounding box center [273, 122] width 40 height 4
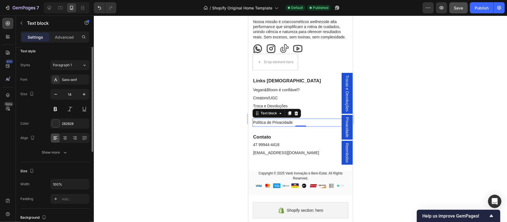
scroll to position [0, 0]
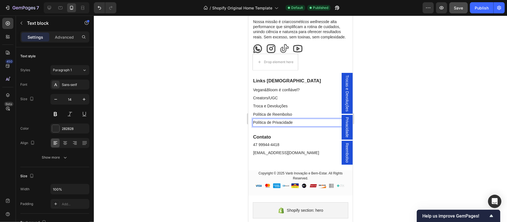
click at [263, 125] on link "Política de Privacidade" at bounding box center [273, 122] width 40 height 4
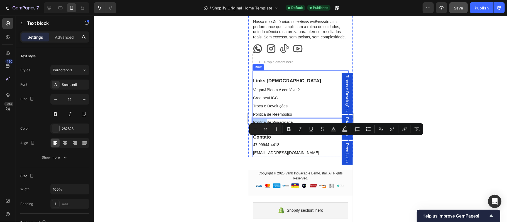
click at [299, 150] on div "Contato Heading 47 99944-4418 Text block contato@veganbloom.com.br Text block" at bounding box center [300, 141] width 96 height 31
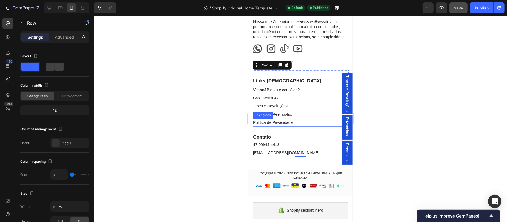
click at [287, 125] on link "Política de Privacidade" at bounding box center [273, 122] width 40 height 4
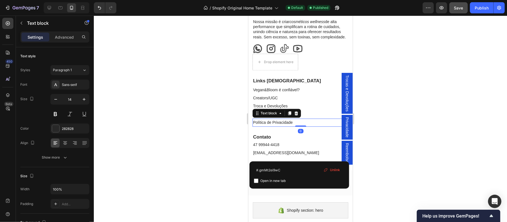
click at [287, 125] on link "Política de Privacidade" at bounding box center [273, 122] width 40 height 4
click at [293, 172] on input "#.gmMt2ei9wC" at bounding box center [299, 170] width 91 height 9
click at [344, 150] on span "Reembolso" at bounding box center [347, 153] width 6 height 20
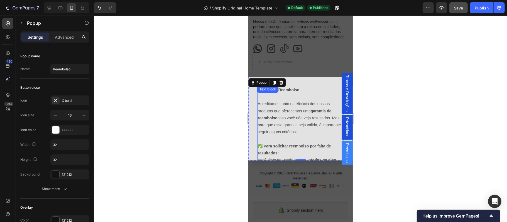
scroll to position [49, 0]
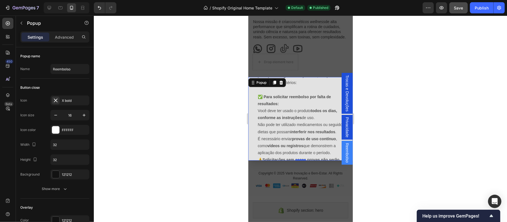
click at [344, 125] on span "Privacidade" at bounding box center [347, 127] width 6 height 20
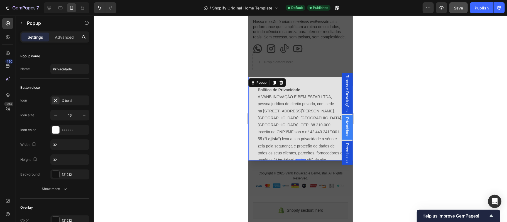
click at [374, 123] on div at bounding box center [300, 119] width 413 height 207
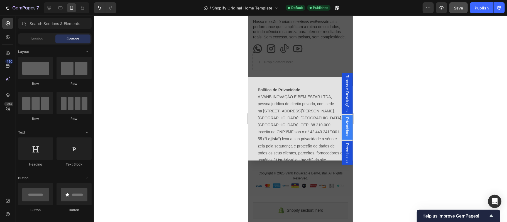
click at [328, 170] on div "Backdrop" at bounding box center [300, 118] width 104 height 207
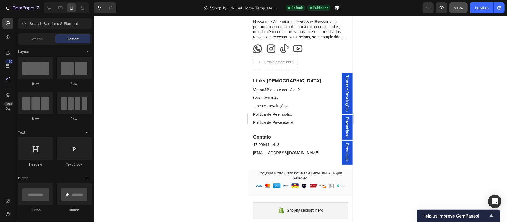
click at [344, 143] on span "Reembolso" at bounding box center [347, 153] width 6 height 20
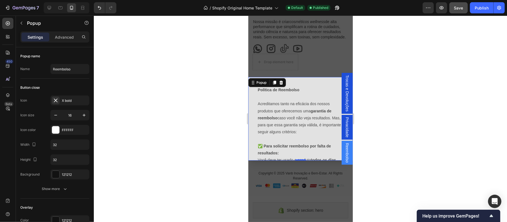
click at [265, 86] on div "Text Block" at bounding box center [268, 82] width 22 height 7
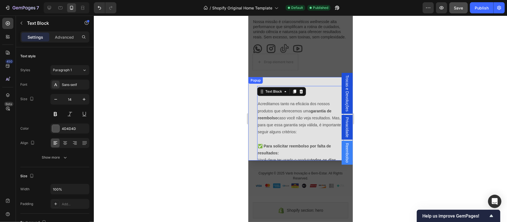
click at [266, 80] on div "Política de Reembolso Acreditamos tanto na eficácia dos nossos produtos que ofe…" at bounding box center [300, 119] width 104 height 84
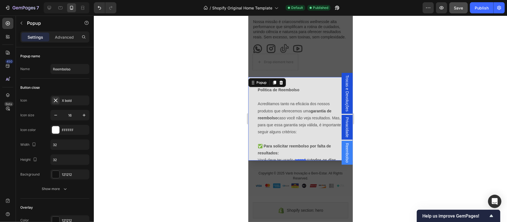
click at [255, 100] on div "Política de Reembolso Acreditamos tanto na eficácia dos nossos produtos que ofe…" at bounding box center [300, 119] width 104 height 84
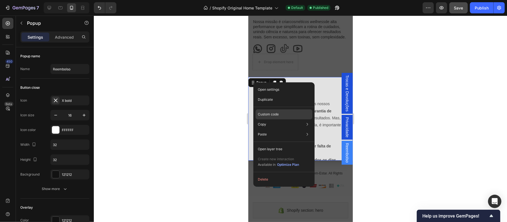
click at [270, 115] on p "Custom code" at bounding box center [268, 114] width 21 height 5
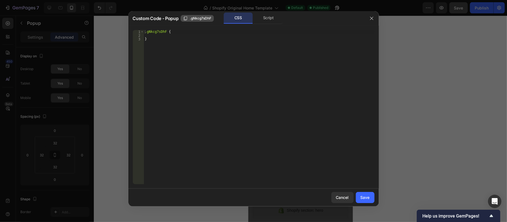
click at [202, 17] on span ".gNkcg7sDhF" at bounding box center [200, 18] width 21 height 5
click at [370, 17] on icon "button" at bounding box center [372, 18] width 4 height 4
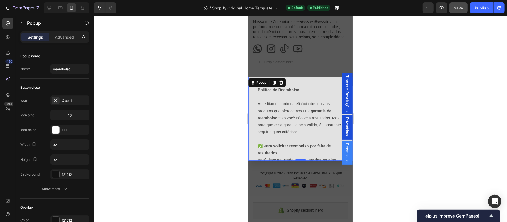
click at [301, 182] on div "Backdrop" at bounding box center [300, 118] width 104 height 207
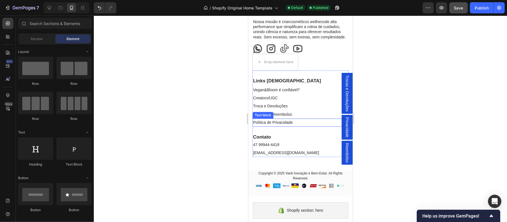
click at [276, 125] on link "Política de Privacidade" at bounding box center [273, 122] width 40 height 4
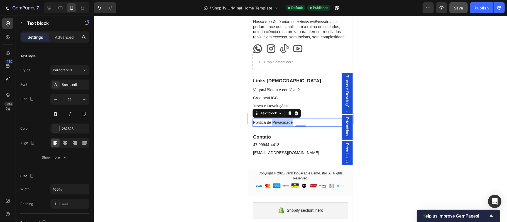
click at [276, 125] on link "Política de Privacidade" at bounding box center [273, 122] width 40 height 4
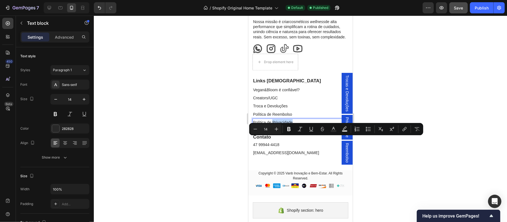
click at [276, 125] on link "Política de Privacidade" at bounding box center [273, 122] width 40 height 4
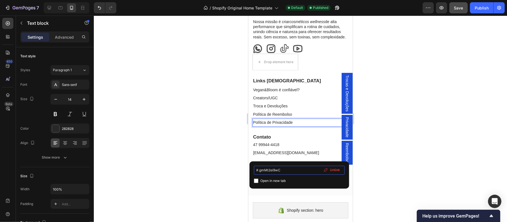
click at [274, 171] on input "#.gmMt2ei9wC" at bounding box center [299, 170] width 91 height 9
click at [282, 170] on input "#.gmMt2ei9wC" at bounding box center [299, 170] width 91 height 9
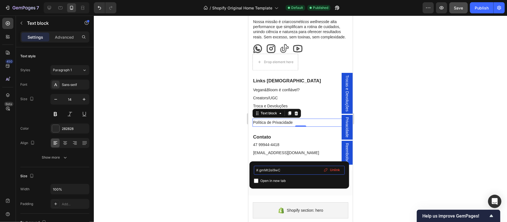
drag, startPoint x: 283, startPoint y: 170, endPoint x: 259, endPoint y: 171, distance: 24.0
click at [259, 171] on input "#.gmMt2ei9wC" at bounding box center [299, 170] width 91 height 9
type input "#.gNkcg7sDhF"
click at [376, 130] on div at bounding box center [300, 119] width 413 height 207
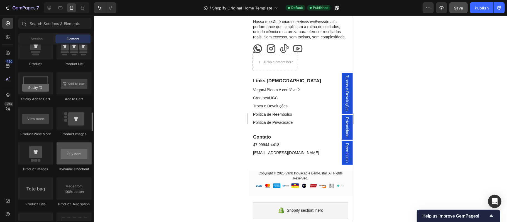
scroll to position [727, 0]
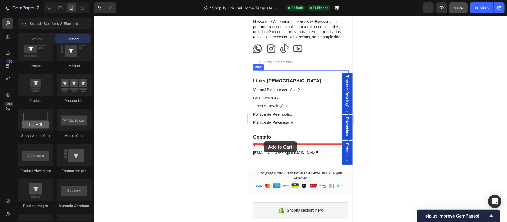
drag, startPoint x: 324, startPoint y: 140, endPoint x: 264, endPoint y: 141, distance: 60.2
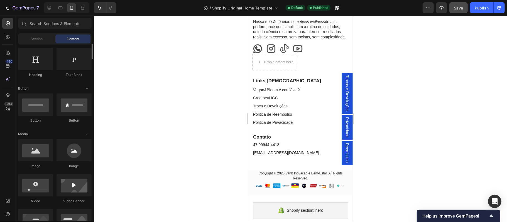
scroll to position [77, 0]
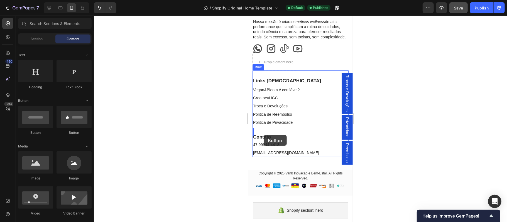
drag, startPoint x: 286, startPoint y: 133, endPoint x: 263, endPoint y: 135, distance: 22.7
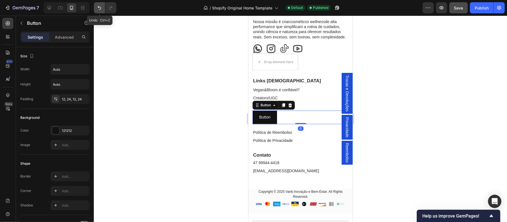
click at [100, 10] on icon "Undo/Redo" at bounding box center [100, 8] width 6 height 6
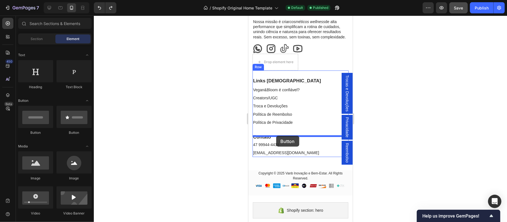
drag, startPoint x: 282, startPoint y: 137, endPoint x: 276, endPoint y: 136, distance: 6.0
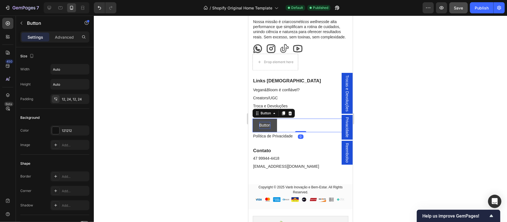
drag, startPoint x: 295, startPoint y: 148, endPoint x: 264, endPoint y: 143, distance: 31.6
click at [293, 132] on div "Button Button 0" at bounding box center [300, 125] width 96 height 14
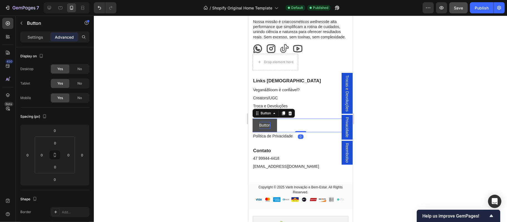
click at [264, 129] on p "Button" at bounding box center [264, 125] width 11 height 7
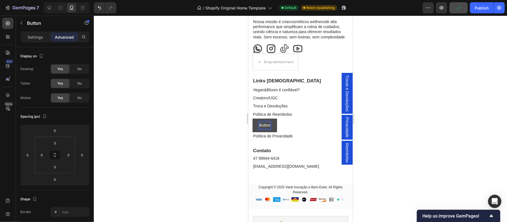
click at [267, 129] on p "Button" at bounding box center [264, 125] width 11 height 7
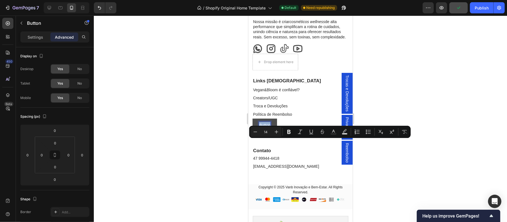
click at [267, 129] on p "Button" at bounding box center [264, 125] width 11 height 7
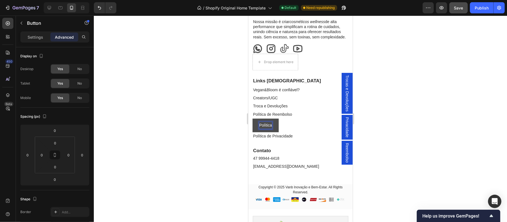
click at [252, 118] on button "Política" at bounding box center [265, 125] width 26 height 14
click at [252, 118] on button "Política de" at bounding box center [267, 125] width 31 height 14
click at [304, 132] on button "Política de Reembolso" at bounding box center [278, 125] width 52 height 14
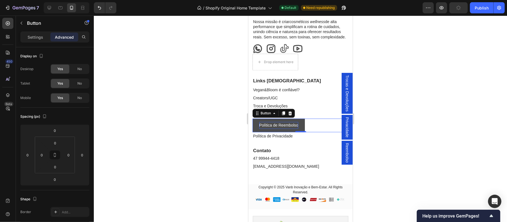
click at [254, 132] on button "Política de Reembolso" at bounding box center [278, 125] width 52 height 14
click at [257, 132] on button "Política de Reembolso" at bounding box center [278, 125] width 52 height 14
click at [301, 132] on button "Política de Reembolso" at bounding box center [278, 125] width 52 height 14
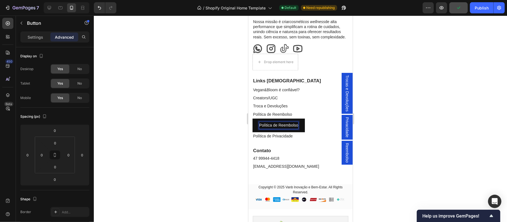
click at [291, 129] on p "Política de Reembolso" at bounding box center [278, 125] width 39 height 7
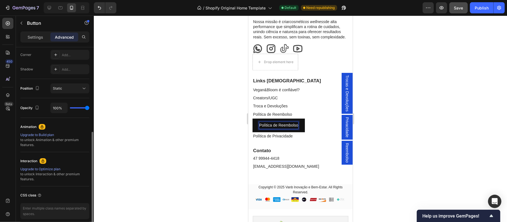
scroll to position [135, 0]
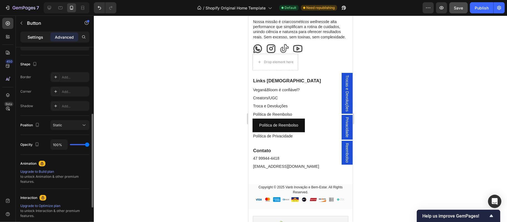
click at [36, 38] on p "Settings" at bounding box center [36, 37] width 16 height 6
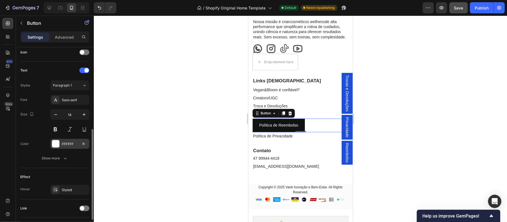
scroll to position [210, 0]
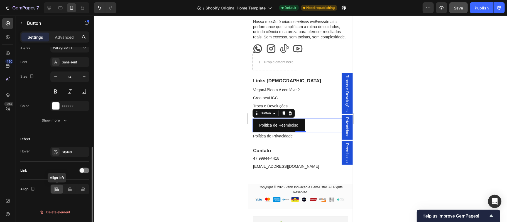
click at [57, 189] on icon at bounding box center [56, 188] width 3 height 1
click at [70, 191] on icon at bounding box center [70, 189] width 4 height 5
click at [56, 191] on icon at bounding box center [57, 190] width 4 height 1
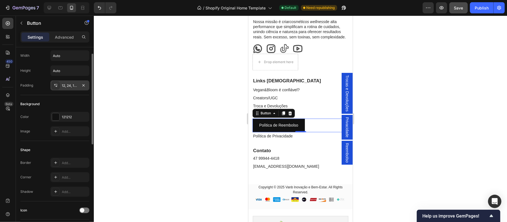
scroll to position [0, 0]
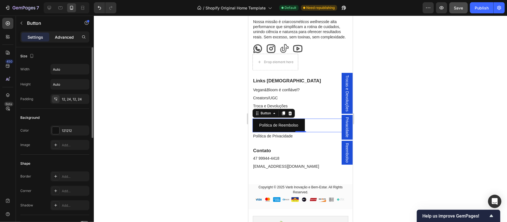
click at [62, 38] on p "Advanced" at bounding box center [64, 37] width 19 height 6
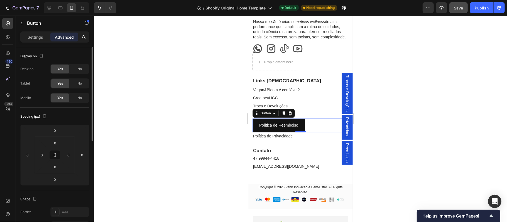
scroll to position [37, 0]
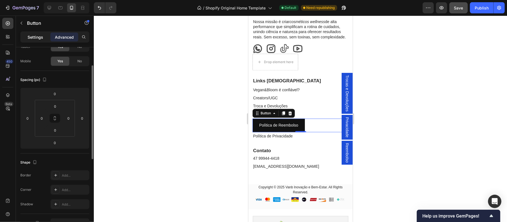
click at [36, 36] on p "Settings" at bounding box center [36, 37] width 16 height 6
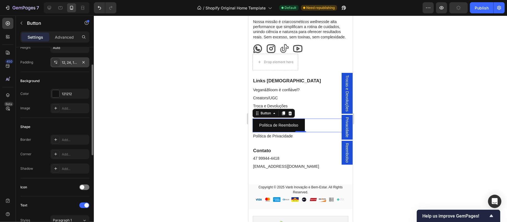
click at [73, 63] on div "12, 24, 12, 24" at bounding box center [70, 62] width 16 height 5
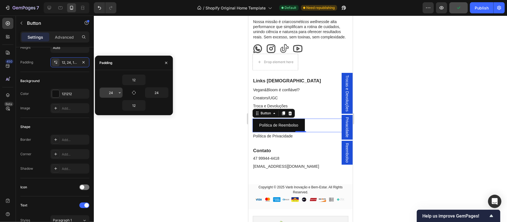
click at [114, 93] on input "24" at bounding box center [111, 93] width 23 height 10
type input "0"
click at [165, 63] on icon "button" at bounding box center [166, 63] width 4 height 4
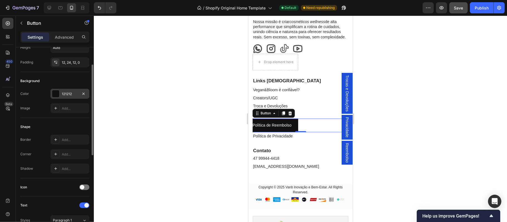
click at [64, 95] on div "121212" at bounding box center [70, 94] width 16 height 5
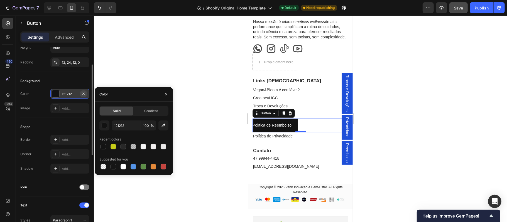
click at [85, 94] on icon "button" at bounding box center [83, 94] width 4 height 4
type input "000000"
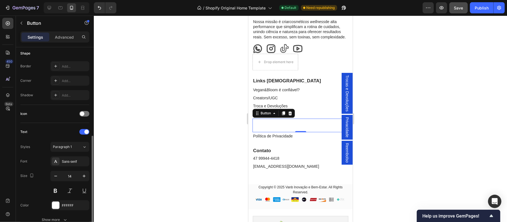
scroll to position [172, 0]
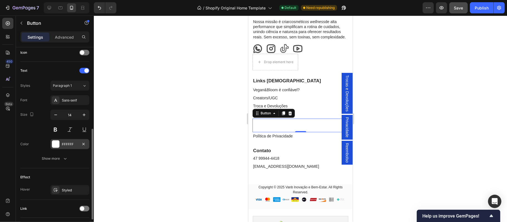
click at [56, 146] on div at bounding box center [55, 144] width 7 height 7
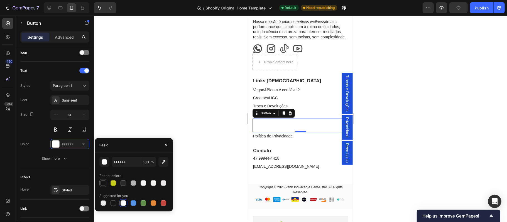
click at [103, 184] on div at bounding box center [104, 184] width 6 height 6
click at [113, 202] on div at bounding box center [114, 204] width 6 height 6
click at [122, 182] on div at bounding box center [124, 184] width 6 height 6
type input "282828"
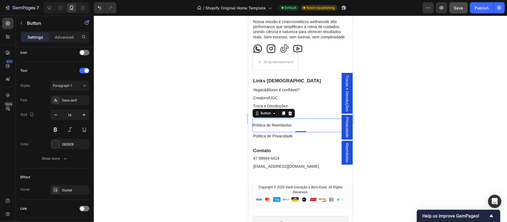
click at [196, 169] on div at bounding box center [300, 119] width 413 height 207
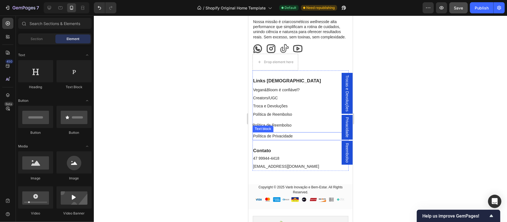
click at [269, 138] on link "Política de Privacidade" at bounding box center [273, 136] width 40 height 4
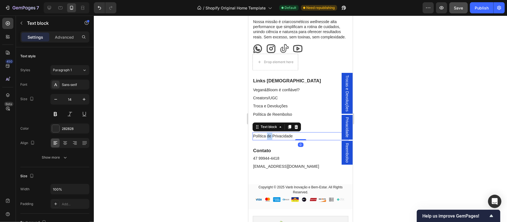
click at [268, 138] on link "Política de Privacidade" at bounding box center [273, 136] width 40 height 4
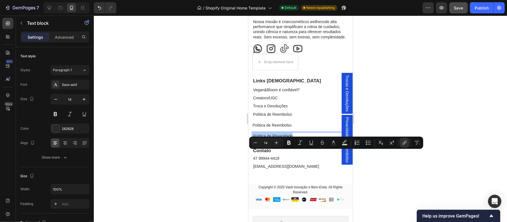
drag, startPoint x: 235, startPoint y: 152, endPoint x: 19, endPoint y: 142, distance: 215.9
click at [235, 152] on div at bounding box center [300, 119] width 413 height 207
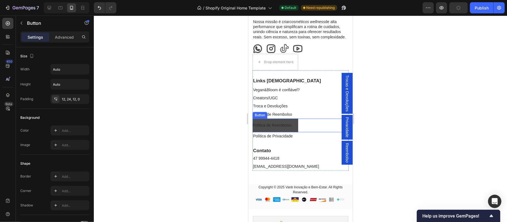
click at [292, 132] on button "Política de Reembolso" at bounding box center [275, 125] width 46 height 14
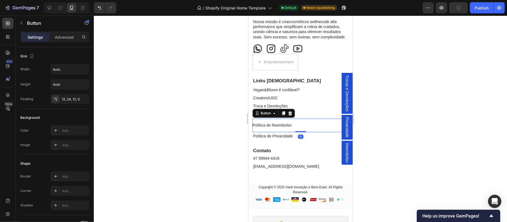
click at [307, 132] on div "Política de Reembolso Button 0" at bounding box center [300, 125] width 96 height 14
click at [76, 103] on div "12, 24, 12, 0" at bounding box center [69, 99] width 39 height 10
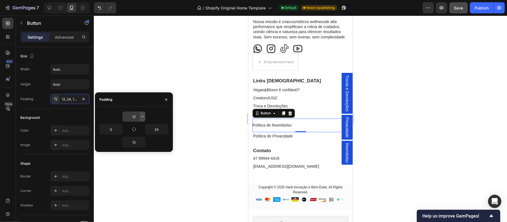
click at [140, 117] on button "button" at bounding box center [143, 117] width 6 height 10
click at [135, 117] on input "12" at bounding box center [134, 117] width 23 height 10
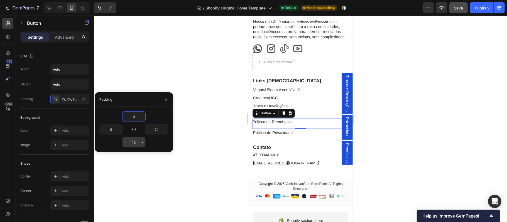
type input "0"
click at [137, 144] on input "12" at bounding box center [134, 142] width 23 height 10
type input "0"
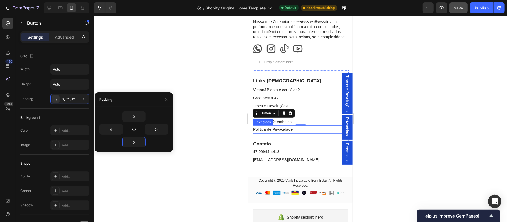
click at [310, 152] on div "Contato Heading 47 99944-4418 Text block contato@veganbloom.com.br Text block" at bounding box center [300, 148] width 96 height 31
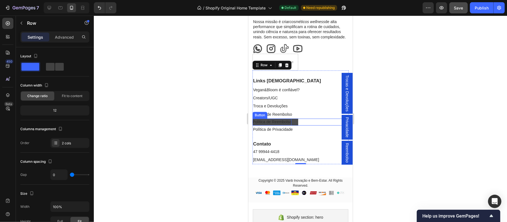
click at [283, 125] on p "Política de Reembolso" at bounding box center [271, 121] width 39 height 7
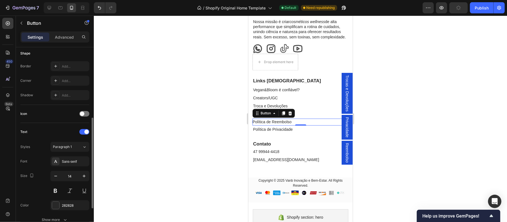
scroll to position [172, 0]
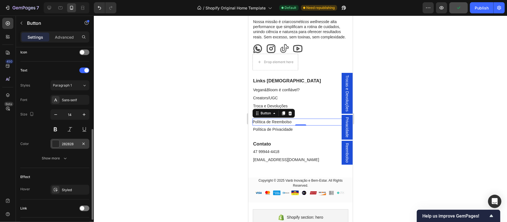
click at [65, 146] on div "282828" at bounding box center [70, 144] width 16 height 5
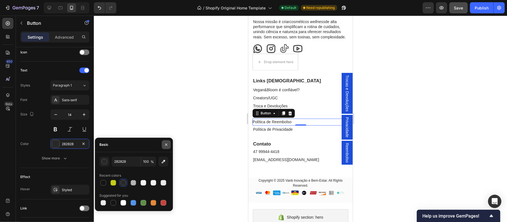
click at [167, 144] on icon "button" at bounding box center [166, 145] width 4 height 4
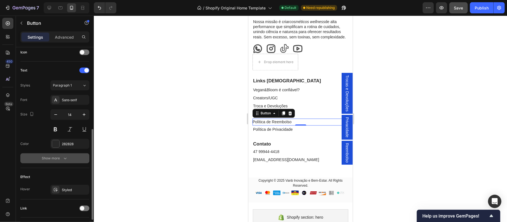
click at [57, 160] on div "Show more" at bounding box center [55, 159] width 26 height 6
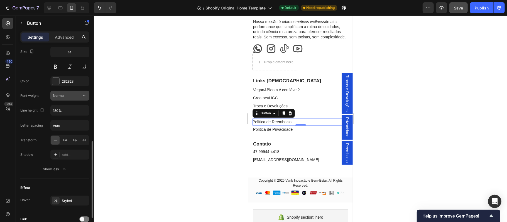
scroll to position [284, 0]
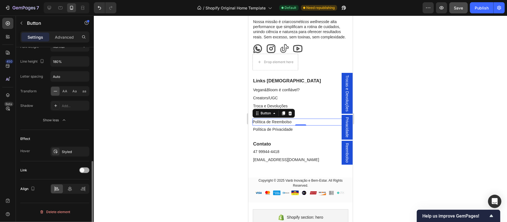
click at [87, 173] on div at bounding box center [84, 171] width 10 height 6
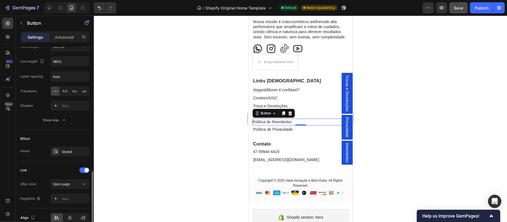
scroll to position [313, 0]
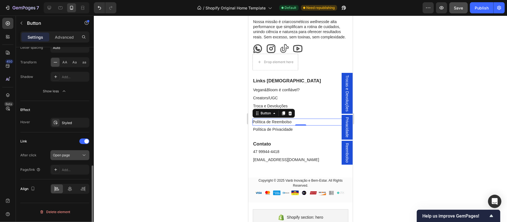
click at [68, 157] on span "Open page" at bounding box center [61, 155] width 17 height 4
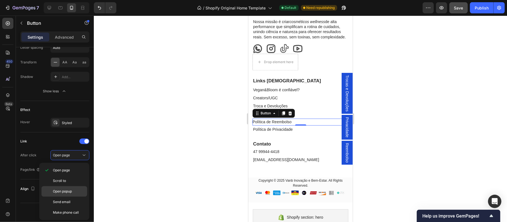
click at [70, 191] on span "Open popup" at bounding box center [62, 191] width 19 height 5
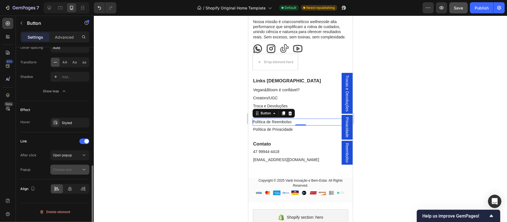
click at [65, 172] on span "Choose one" at bounding box center [62, 170] width 19 height 4
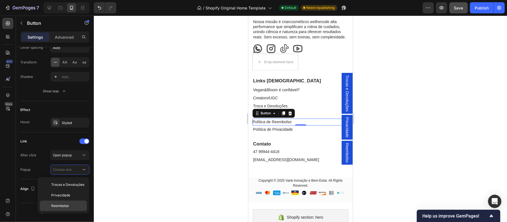
click at [67, 204] on span "Reembolso" at bounding box center [60, 206] width 18 height 5
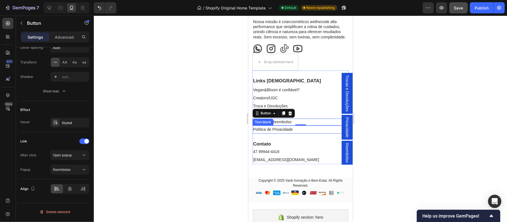
click at [284, 131] on link "Política de Privacidade" at bounding box center [273, 129] width 40 height 4
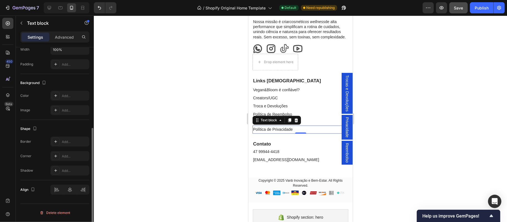
scroll to position [0, 0]
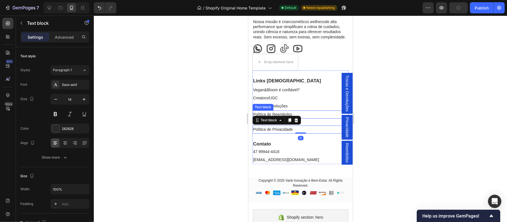
click at [275, 118] on p "Política de Reembolso" at bounding box center [300, 114] width 95 height 7
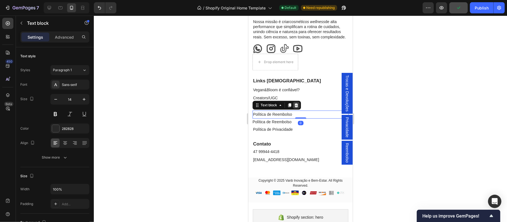
click at [297, 107] on icon at bounding box center [296, 105] width 4 height 4
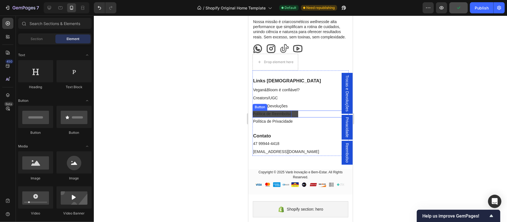
click at [289, 117] on p "Política de Reembolso" at bounding box center [271, 113] width 39 height 7
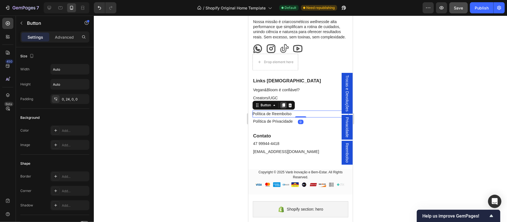
click at [285, 107] on icon at bounding box center [283, 105] width 3 height 4
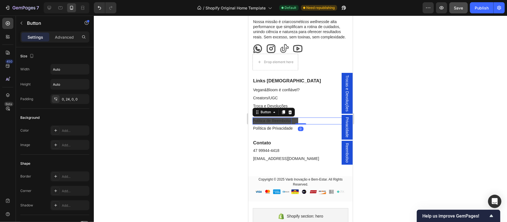
click at [281, 124] on p "Política de Reembolso" at bounding box center [271, 120] width 39 height 7
click at [288, 124] on p "Política de Reembolso" at bounding box center [271, 120] width 39 height 7
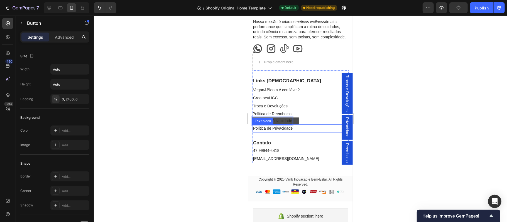
click at [274, 132] on p "Política de Privacidade" at bounding box center [300, 128] width 95 height 7
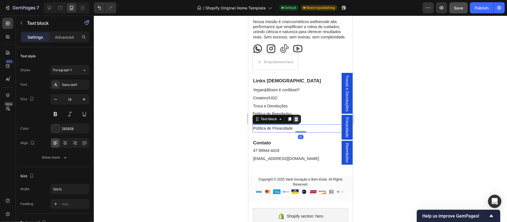
click at [296, 121] on icon at bounding box center [296, 119] width 4 height 4
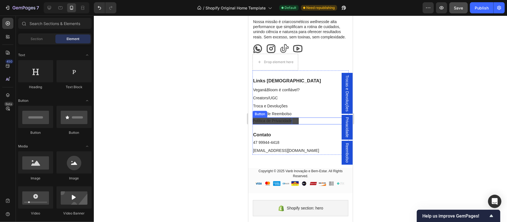
click at [304, 124] on div "Política de Privacidade Button" at bounding box center [300, 120] width 96 height 7
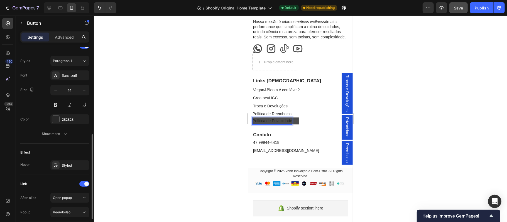
scroll to position [239, 0]
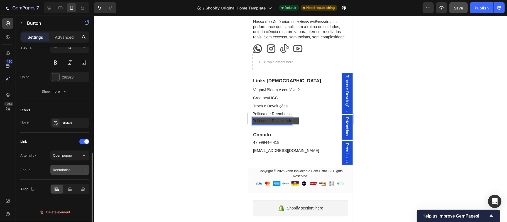
click at [74, 173] on div "Reembolso" at bounding box center [67, 170] width 28 height 5
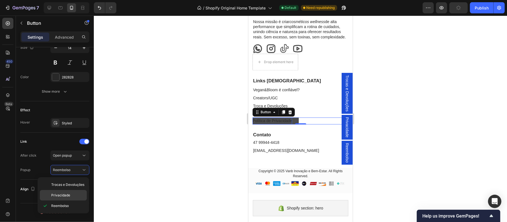
click at [71, 193] on p "Privacidade" at bounding box center [67, 195] width 33 height 5
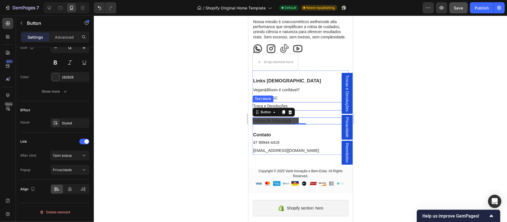
click at [298, 101] on p "Creators/UGC" at bounding box center [300, 97] width 95 height 7
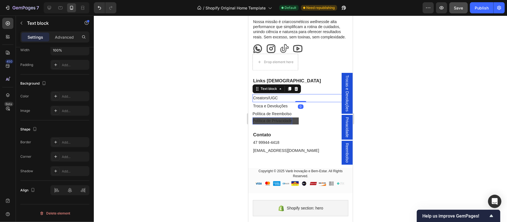
scroll to position [0, 0]
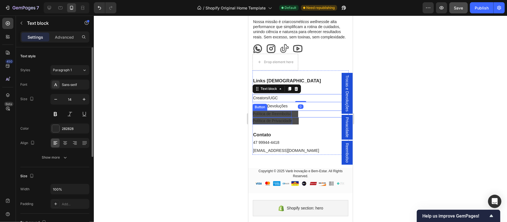
click at [287, 117] on p "Política de Reembolso" at bounding box center [271, 113] width 39 height 7
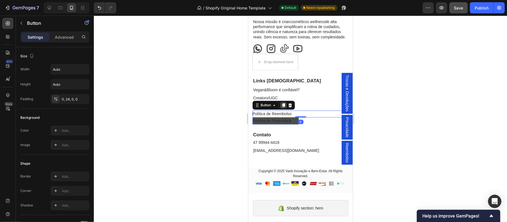
click at [282, 107] on icon at bounding box center [283, 105] width 4 height 4
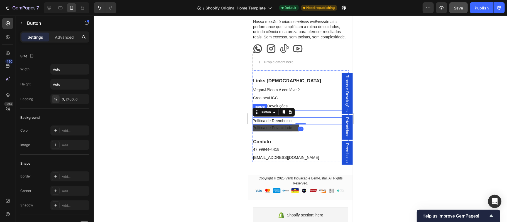
click at [306, 117] on div "Política de Reembolso Button" at bounding box center [300, 113] width 96 height 7
click at [397, 123] on div at bounding box center [300, 119] width 413 height 207
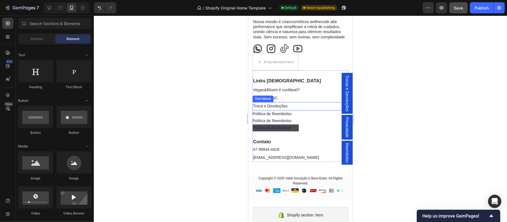
click at [283, 108] on link "Troca e Devoluções" at bounding box center [270, 106] width 35 height 4
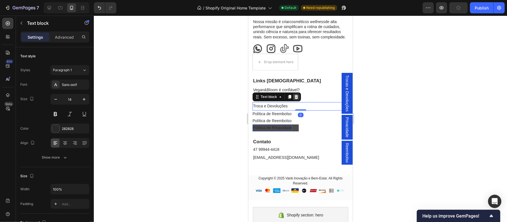
click at [296, 99] on icon at bounding box center [296, 96] width 4 height 4
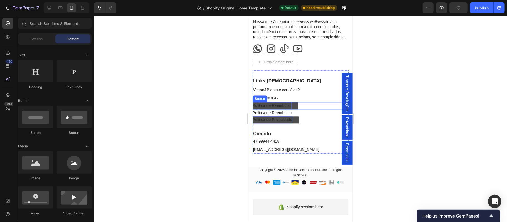
click at [284, 109] on p "Política de Reembolso" at bounding box center [271, 105] width 39 height 7
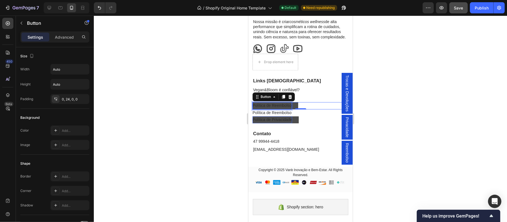
click at [284, 109] on p "Política de Reembolso" at bounding box center [271, 105] width 39 height 7
click at [378, 116] on div at bounding box center [300, 119] width 413 height 207
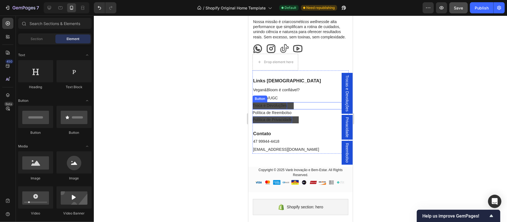
click at [279, 109] on p "Troca e Devoluções" at bounding box center [269, 105] width 35 height 7
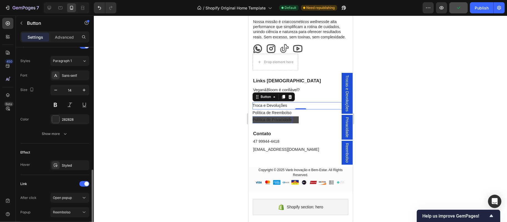
scroll to position [239, 0]
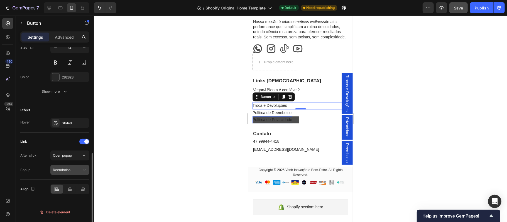
click at [72, 168] on button "Reembolso" at bounding box center [69, 170] width 39 height 10
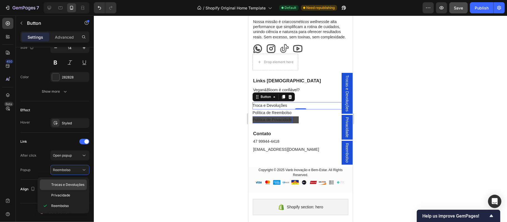
click at [72, 183] on span "Trocas e Devoluções" at bounding box center [67, 184] width 33 height 5
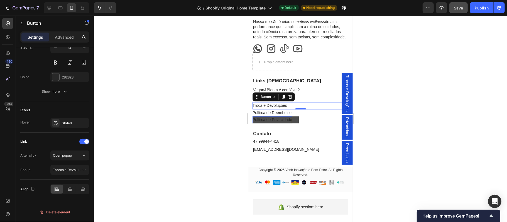
click at [449, 135] on div at bounding box center [300, 119] width 413 height 207
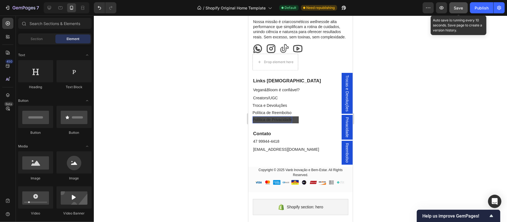
click at [456, 9] on span "Save" at bounding box center [458, 8] width 9 height 5
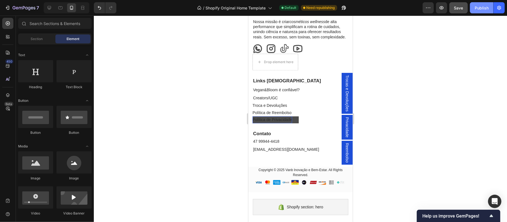
click at [477, 8] on div "Publish" at bounding box center [482, 8] width 14 height 6
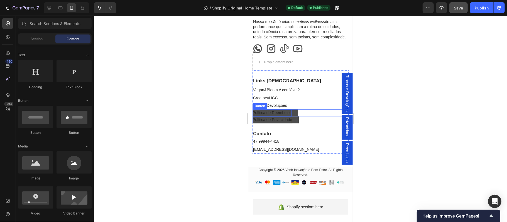
click at [264, 116] on p "Política de Reembolso" at bounding box center [271, 112] width 39 height 7
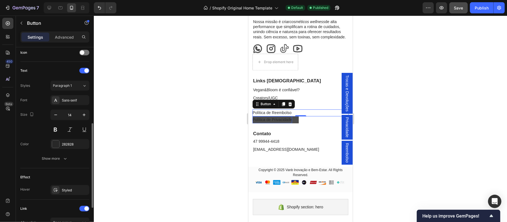
scroll to position [208, 0]
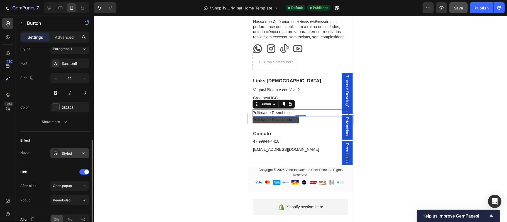
click at [76, 156] on div "Styled" at bounding box center [70, 153] width 16 height 5
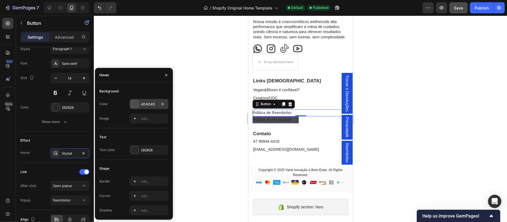
click at [134, 103] on div at bounding box center [134, 104] width 7 height 7
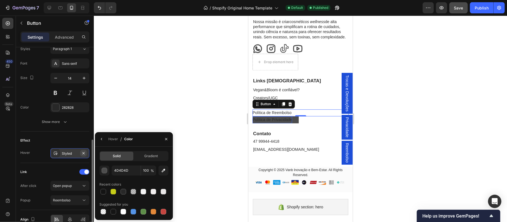
click at [84, 154] on icon "button" at bounding box center [83, 153] width 2 height 2
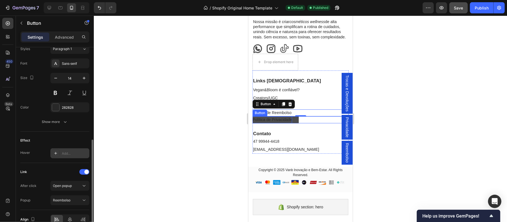
click at [264, 123] on p "Política de Privacidade" at bounding box center [272, 119] width 40 height 7
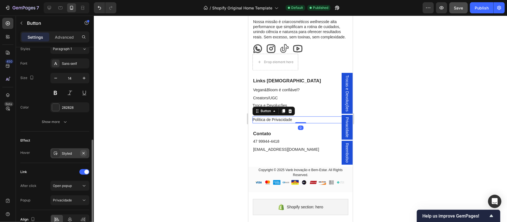
click at [84, 154] on icon "button" at bounding box center [83, 153] width 2 height 2
click at [281, 109] on p "Troca e Devoluções" at bounding box center [269, 105] width 35 height 7
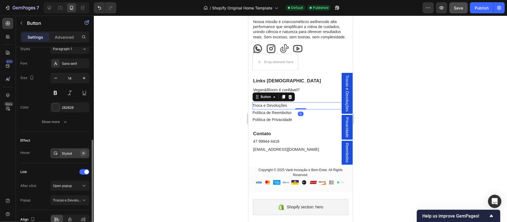
click at [84, 154] on icon "button" at bounding box center [83, 153] width 4 height 4
click at [142, 132] on div at bounding box center [300, 119] width 413 height 207
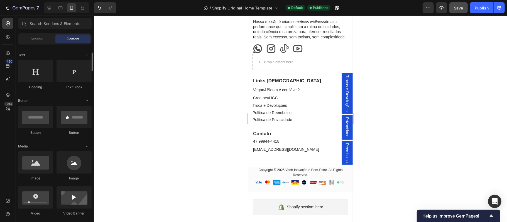
scroll to position [28, 0]
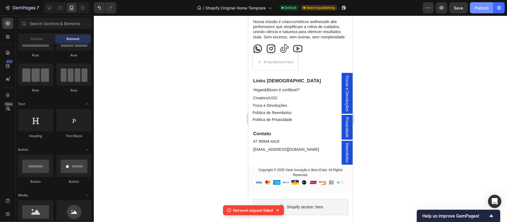
click at [481, 9] on div "Publish" at bounding box center [482, 8] width 14 height 6
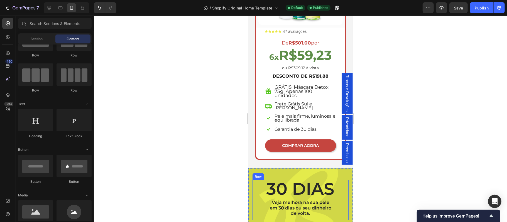
scroll to position [1764, 0]
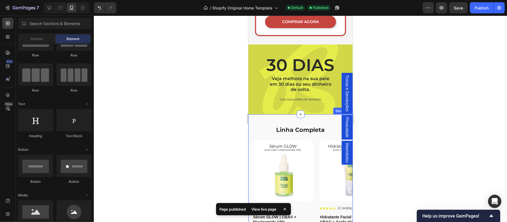
click at [266, 114] on div "Linha Completa Text Block Product Images Icon Icon Icon Icon Icon Icon List 35 …" at bounding box center [300, 198] width 104 height 168
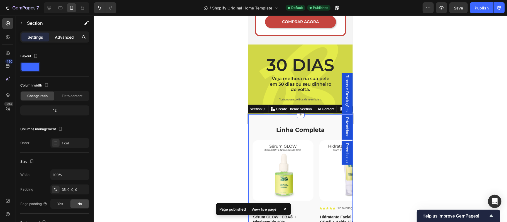
click at [61, 35] on p "Advanced" at bounding box center [64, 37] width 19 height 6
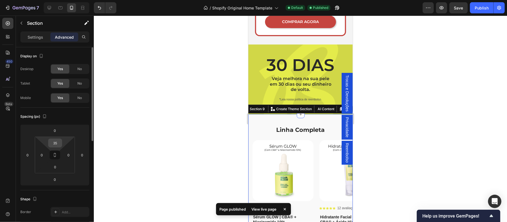
click at [59, 144] on input "35" at bounding box center [55, 143] width 11 height 8
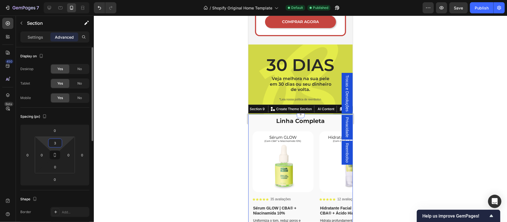
type input "30"
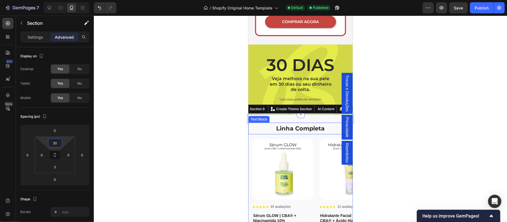
scroll to position [1714, 0]
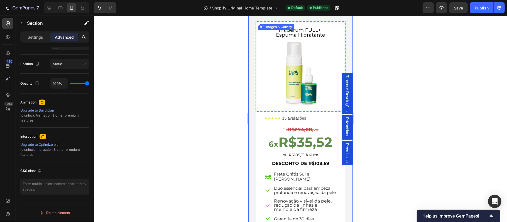
scroll to position [1268, 0]
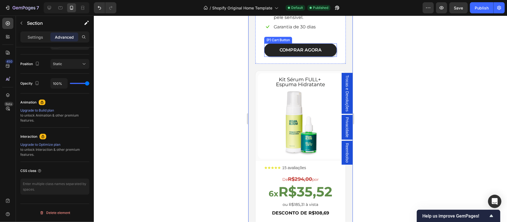
click at [271, 46] on button "COMPRAR AGORA" at bounding box center [300, 49] width 73 height 13
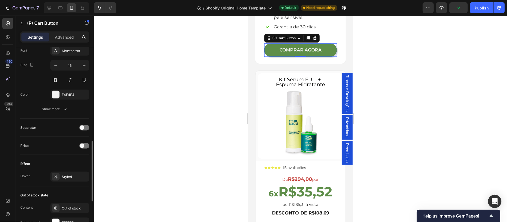
scroll to position [319, 0]
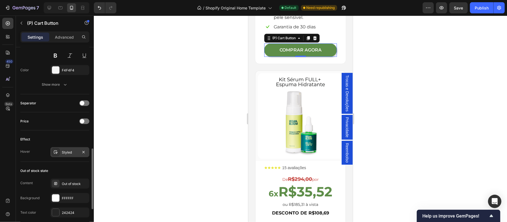
click at [73, 155] on div "Styled" at bounding box center [70, 152] width 16 height 5
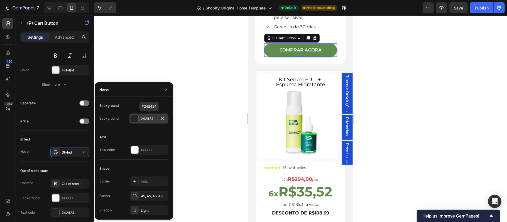
click at [142, 118] on div "242424" at bounding box center [149, 118] width 16 height 5
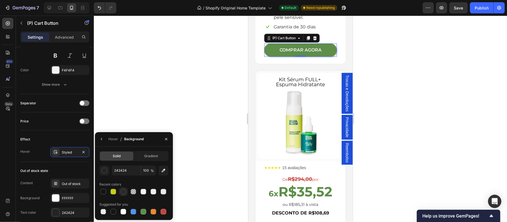
click at [123, 193] on div at bounding box center [124, 192] width 6 height 6
type input "282828"
click at [166, 139] on icon "button" at bounding box center [166, 139] width 4 height 4
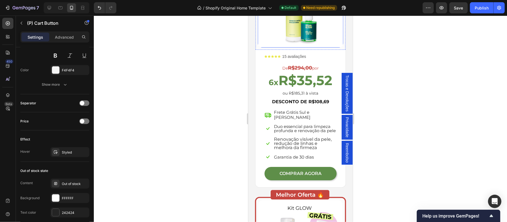
scroll to position [1429, 0]
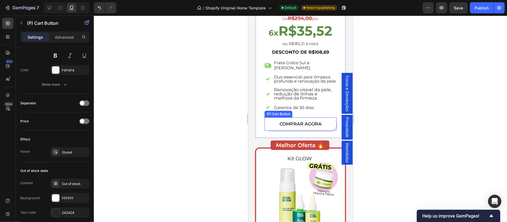
click at [269, 117] on button "COMPRAR AGORA" at bounding box center [300, 123] width 72 height 13
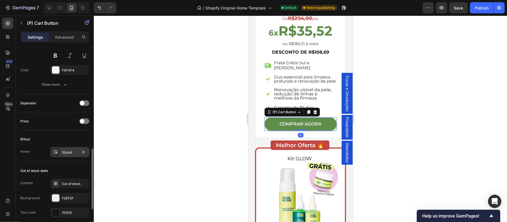
click at [70, 155] on div "Styled" at bounding box center [70, 152] width 16 height 5
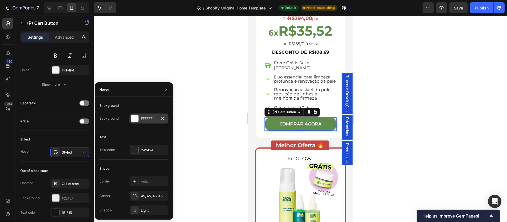
click at [136, 118] on div at bounding box center [134, 118] width 7 height 7
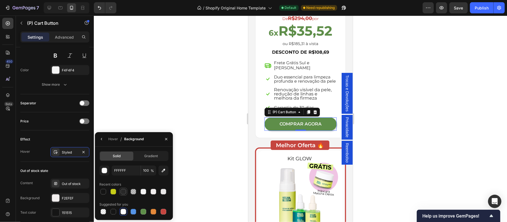
click at [123, 192] on div at bounding box center [124, 192] width 6 height 6
type input "282828"
click at [67, 154] on div "Styled" at bounding box center [70, 152] width 16 height 5
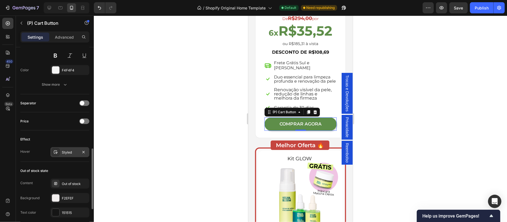
click at [67, 154] on div "Styled" at bounding box center [70, 152] width 16 height 5
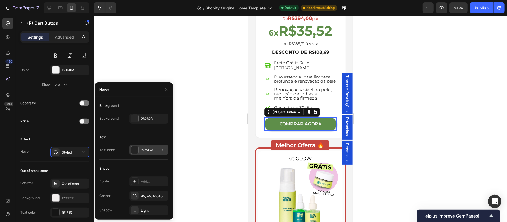
click at [135, 151] on div at bounding box center [134, 150] width 7 height 7
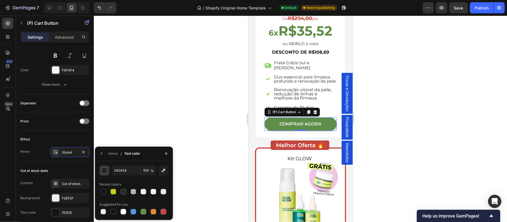
click at [105, 172] on div "button" at bounding box center [105, 171] width 6 height 6
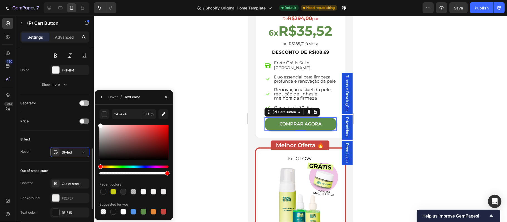
drag, startPoint x: 100, startPoint y: 156, endPoint x: 80, endPoint y: 104, distance: 55.8
click at [81, 104] on div "450 Beta Sections(30) Elements(83) Section Element Hero Section Product Detail …" at bounding box center [47, 119] width 94 height 207
type input "FFFFFF"
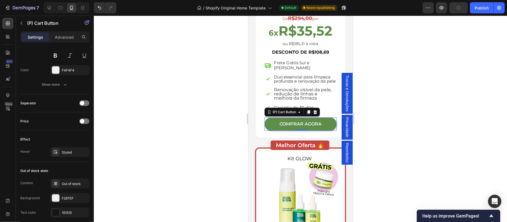
click at [193, 173] on div at bounding box center [300, 119] width 413 height 207
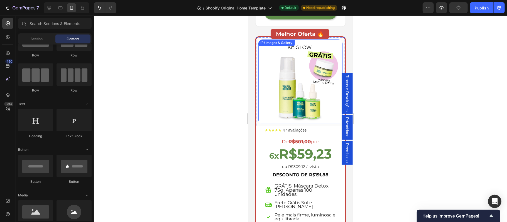
scroll to position [1615, 0]
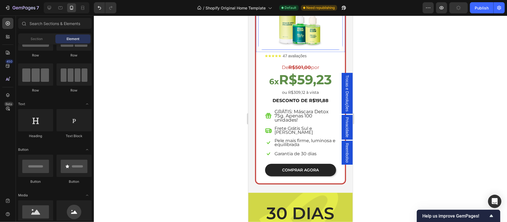
click at [272, 164] on button "COMPRAR AGORA" at bounding box center [300, 170] width 71 height 13
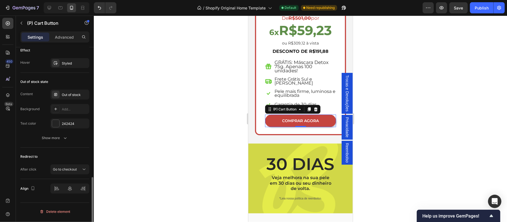
scroll to position [359, 0]
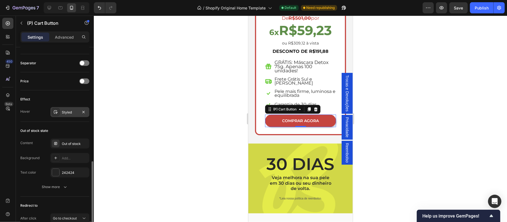
click at [69, 113] on div "Styled" at bounding box center [70, 112] width 16 height 5
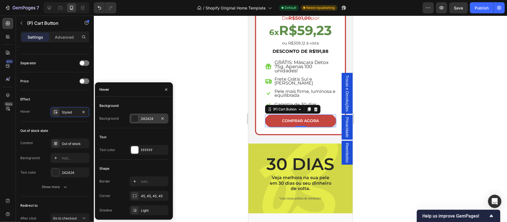
click at [133, 120] on div at bounding box center [134, 118] width 7 height 7
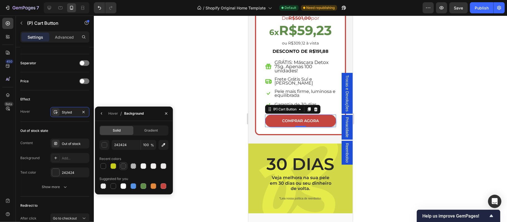
click at [123, 166] on div at bounding box center [124, 167] width 6 height 6
type input "282828"
click at [166, 113] on icon "button" at bounding box center [166, 114] width 2 height 2
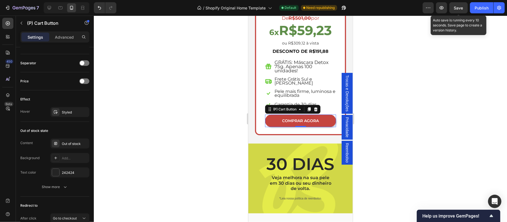
click at [459, 8] on span "Save" at bounding box center [458, 8] width 9 height 5
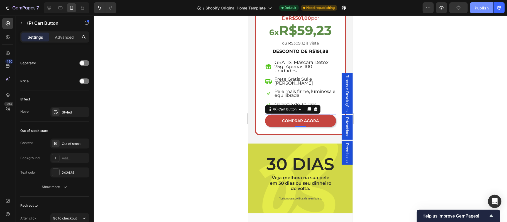
click at [484, 9] on div "Publish" at bounding box center [482, 8] width 14 height 6
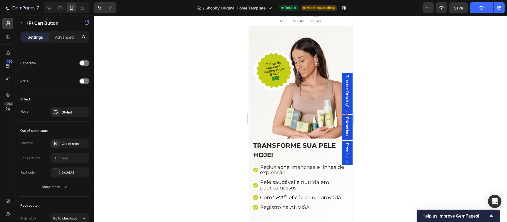
scroll to position [0, 0]
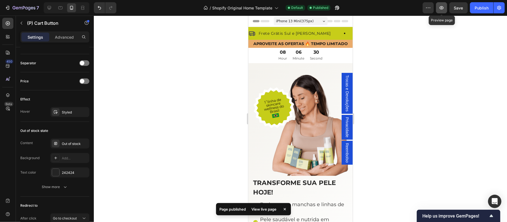
click at [442, 7] on icon "button" at bounding box center [442, 8] width 2 height 2
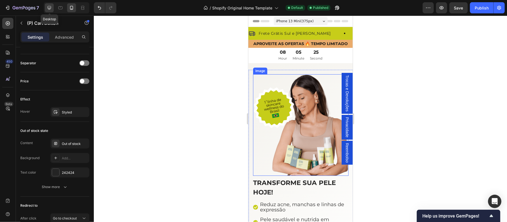
click at [50, 7] on icon at bounding box center [50, 8] width 6 height 6
type input "16"
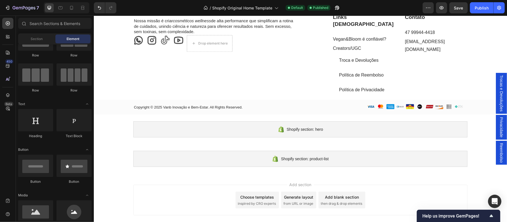
scroll to position [2508, 0]
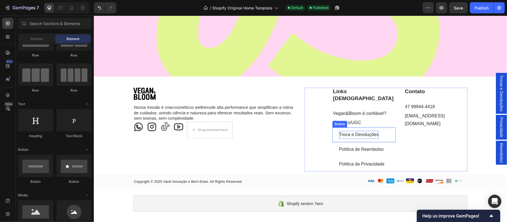
click at [353, 131] on p "Troca e Devoluções" at bounding box center [359, 135] width 40 height 8
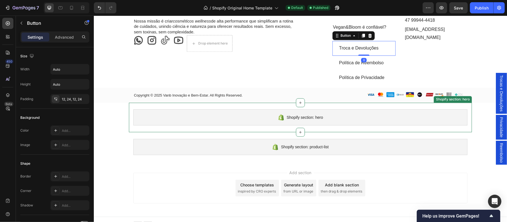
scroll to position [2434, 0]
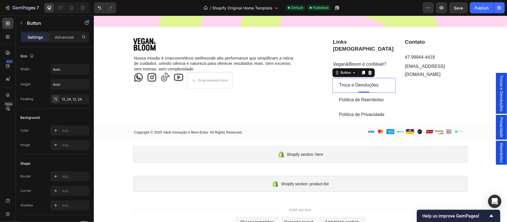
click at [389, 79] on div "Troca e Devoluções Button 0" at bounding box center [363, 85] width 63 height 15
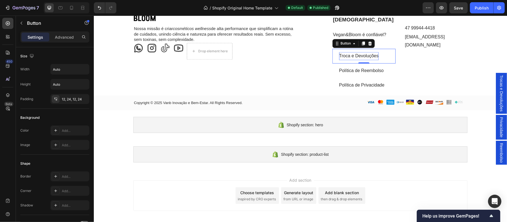
click at [369, 60] on p "Troca e Devoluções" at bounding box center [359, 56] width 40 height 8
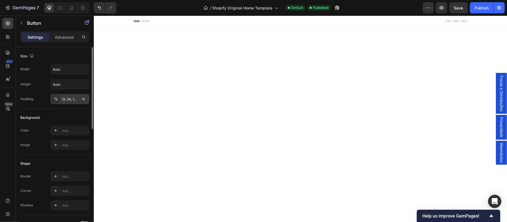
scroll to position [2434, 0]
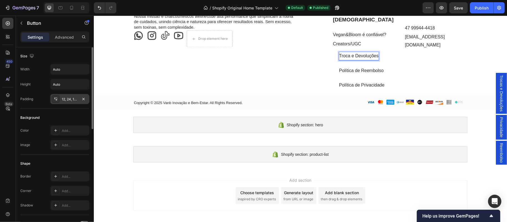
click at [77, 99] on div "12, 24, 12, 24" at bounding box center [70, 99] width 16 height 5
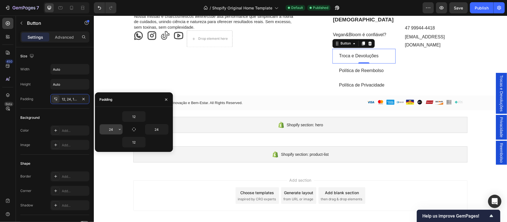
click at [114, 131] on input "24" at bounding box center [111, 130] width 23 height 10
type input "0"
click at [358, 75] on p "Política de Reembolso" at bounding box center [361, 71] width 45 height 8
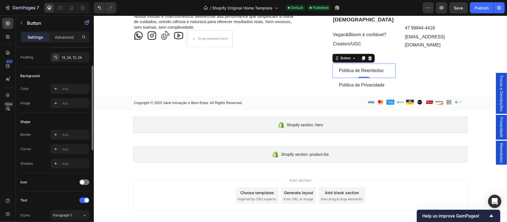
scroll to position [0, 0]
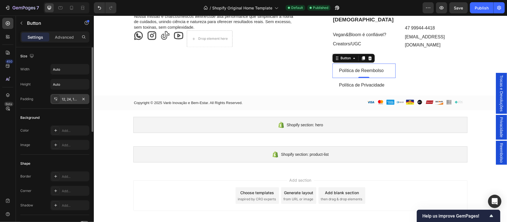
click at [71, 96] on div "12, 24, 12, 24" at bounding box center [69, 99] width 39 height 10
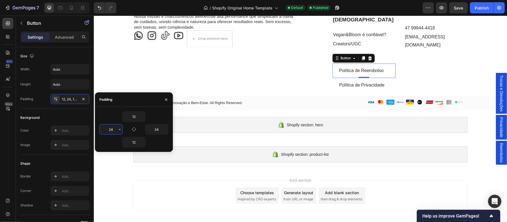
click at [113, 128] on input "24" at bounding box center [111, 130] width 23 height 10
type input "0"
click at [342, 89] on p "Política de Privacidade" at bounding box center [361, 85] width 45 height 8
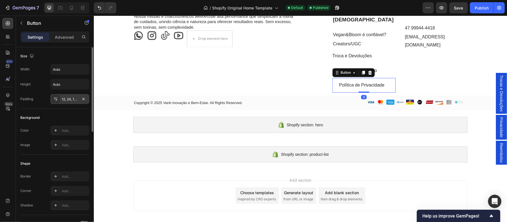
click at [66, 99] on div "12, 24, 12, 24" at bounding box center [70, 99] width 16 height 5
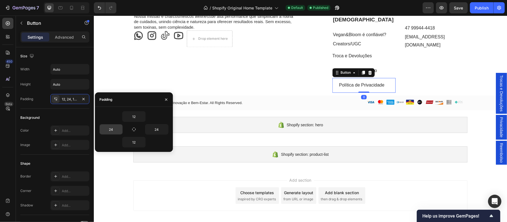
click at [109, 133] on input "24" at bounding box center [111, 130] width 23 height 10
type input "0"
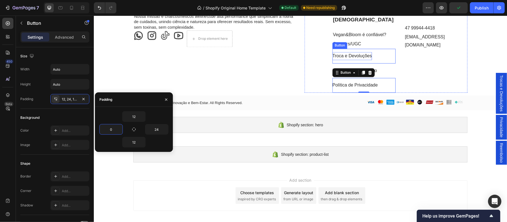
click at [341, 60] on p "Troca e Devoluções" at bounding box center [352, 56] width 40 height 8
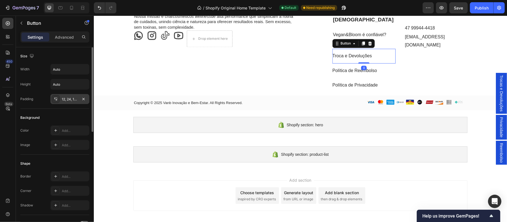
click at [70, 98] on div "12, 24, 12, 0" at bounding box center [70, 99] width 16 height 5
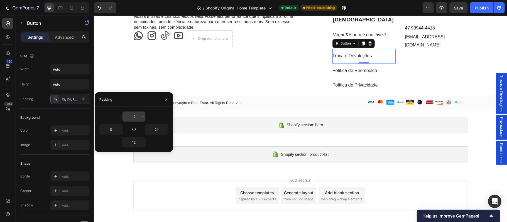
click at [135, 118] on input "12" at bounding box center [134, 117] width 23 height 10
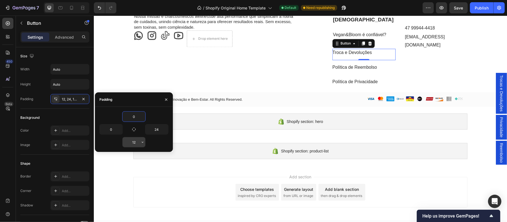
type input "0"
click at [137, 142] on input "12" at bounding box center [134, 142] width 23 height 10
type input "0"
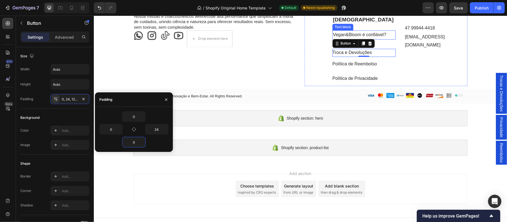
click at [378, 37] on link "Vegan&Bloom é confiável?" at bounding box center [359, 34] width 53 height 5
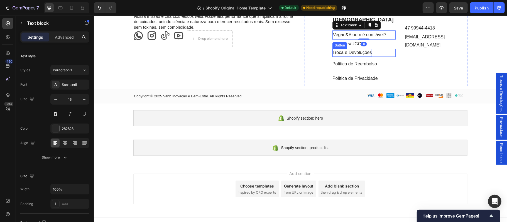
click at [354, 57] on p "Troca e Devoluções" at bounding box center [352, 52] width 40 height 8
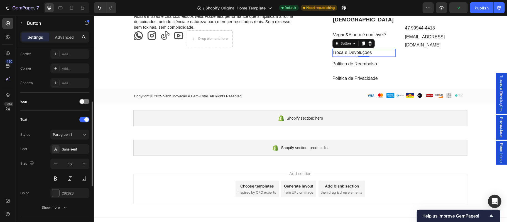
scroll to position [61, 0]
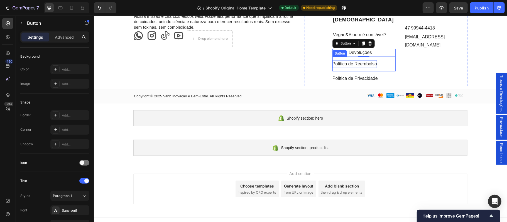
click at [374, 68] on p "Política de Reembolso" at bounding box center [354, 64] width 45 height 8
click at [355, 68] on p "Política de Reembolso" at bounding box center [354, 64] width 45 height 8
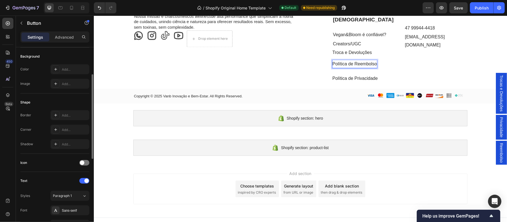
scroll to position [12, 0]
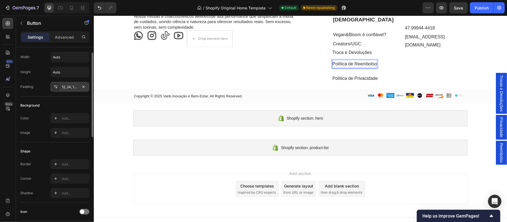
click at [74, 88] on div "12, 24, 12, 0" at bounding box center [70, 87] width 16 height 5
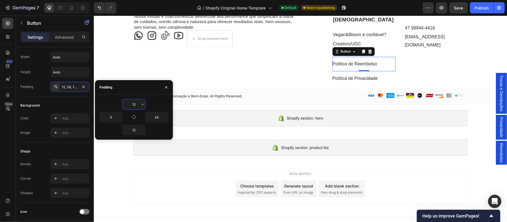
click at [137, 106] on input "12" at bounding box center [134, 104] width 23 height 10
type input "0"
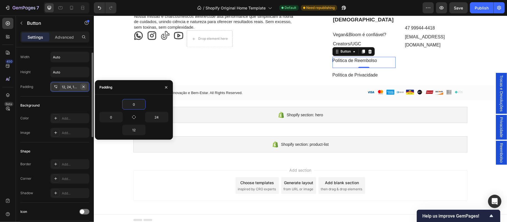
click at [84, 88] on icon "button" at bounding box center [83, 87] width 4 height 4
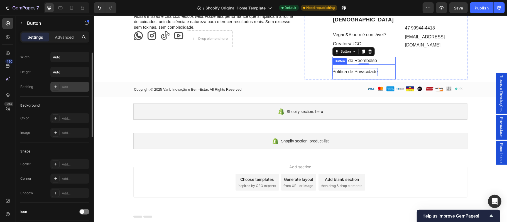
click at [336, 76] on p "Política de Privacidade" at bounding box center [354, 72] width 45 height 8
click at [84, 86] on icon "button" at bounding box center [83, 87] width 4 height 4
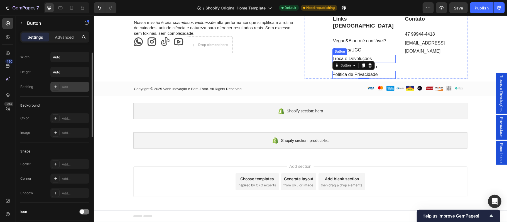
click at [371, 63] on link "Troca e Devoluções" at bounding box center [355, 59] width 46 height 8
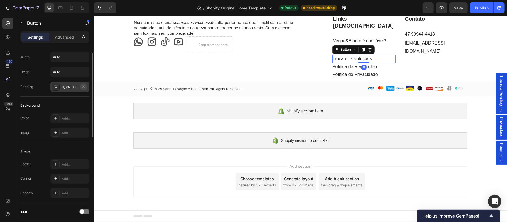
click at [83, 86] on icon "button" at bounding box center [83, 87] width 2 height 2
click at [284, 79] on div "Image Nossa missão é criar cosméticos wellness de alta performance que simplifi…" at bounding box center [214, 47] width 163 height 64
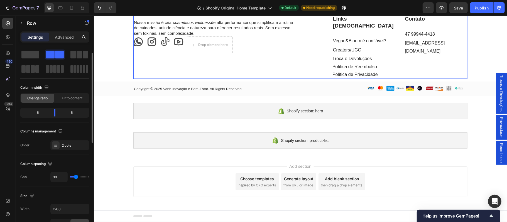
scroll to position [0, 0]
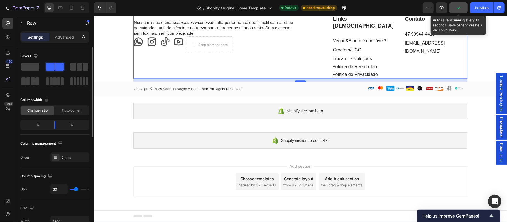
click at [460, 11] on button "button" at bounding box center [459, 7] width 18 height 11
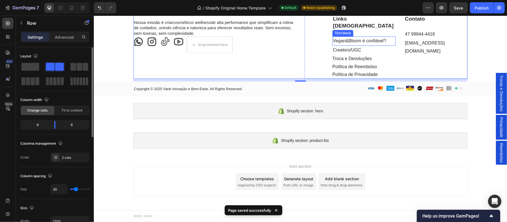
click at [363, 43] on link "Vegan&Bloom é confiável?" at bounding box center [359, 40] width 53 height 5
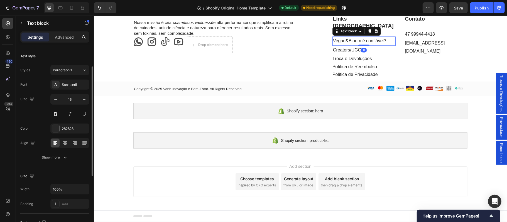
scroll to position [12, 0]
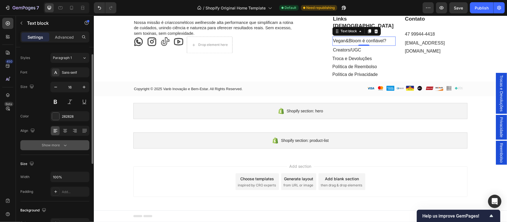
click at [57, 143] on div "Show more" at bounding box center [55, 146] width 26 height 6
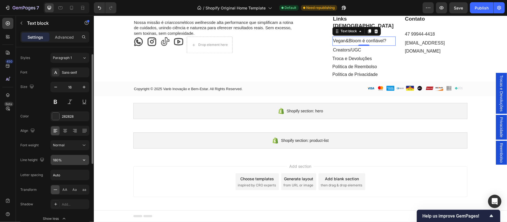
click at [84, 160] on icon "button" at bounding box center [84, 160] width 6 height 6
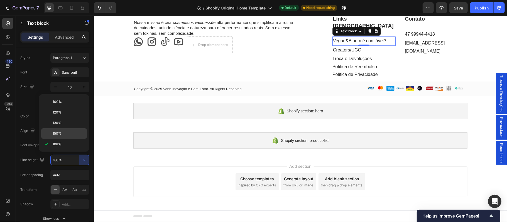
click at [60, 135] on span "150%" at bounding box center [57, 133] width 9 height 5
type input "150%"
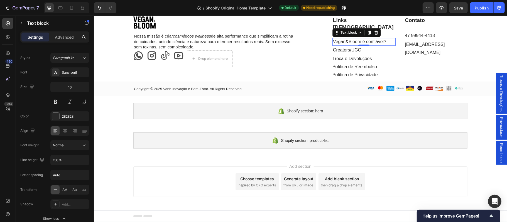
click at [361, 52] on div "0" at bounding box center [364, 50] width 6 height 4
click at [335, 52] on link "Creators/UGC" at bounding box center [347, 49] width 28 height 5
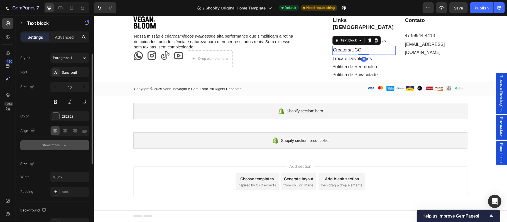
click at [52, 148] on button "Show more" at bounding box center [54, 145] width 69 height 10
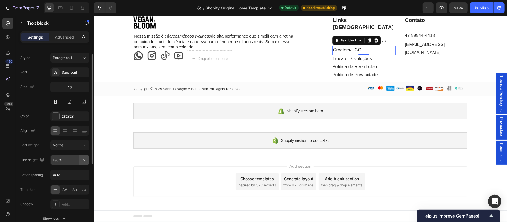
click at [84, 163] on icon "button" at bounding box center [84, 160] width 6 height 6
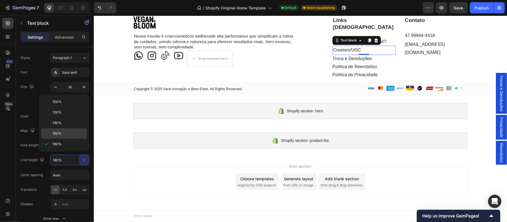
click at [61, 135] on span "150%" at bounding box center [57, 133] width 9 height 5
type input "150%"
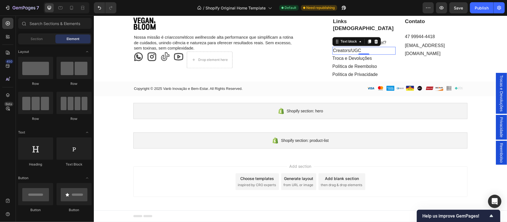
click at [433, 184] on div "Add section Choose templates inspired by CRO experts Generate layout from URL o…" at bounding box center [300, 181] width 334 height 31
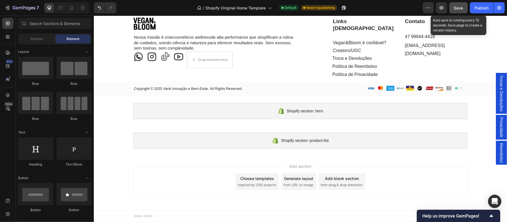
click at [459, 11] on button "Save" at bounding box center [459, 7] width 18 height 11
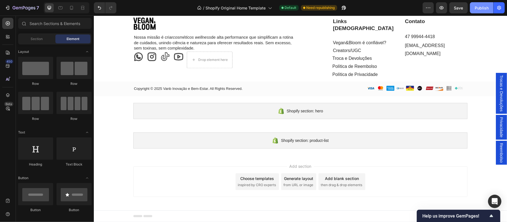
click at [487, 8] on div "Publish" at bounding box center [482, 8] width 14 height 6
click at [437, 56] on link "[EMAIL_ADDRESS][DOMAIN_NAME]" at bounding box center [425, 49] width 40 height 13
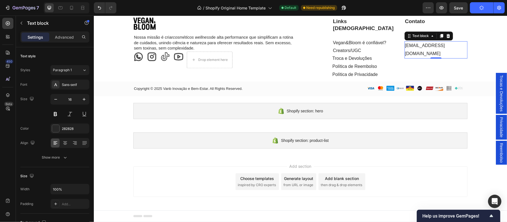
click at [437, 56] on link "[EMAIL_ADDRESS][DOMAIN_NAME]" at bounding box center [425, 49] width 40 height 13
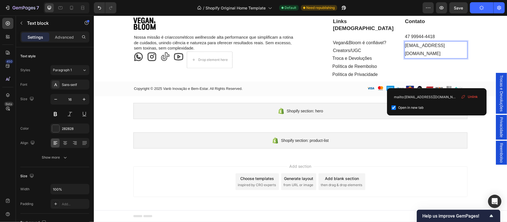
click at [437, 56] on link "[EMAIL_ADDRESS][DOMAIN_NAME]" at bounding box center [425, 49] width 40 height 13
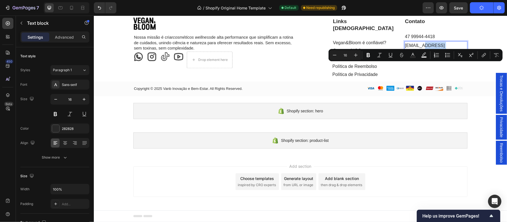
click at [437, 56] on link "[EMAIL_ADDRESS][DOMAIN_NAME]" at bounding box center [425, 49] width 40 height 13
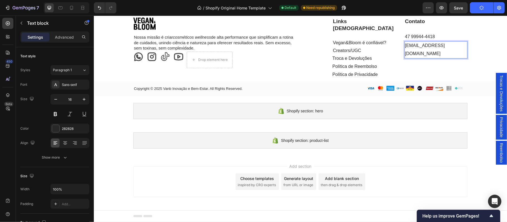
click at [437, 56] on link "[EMAIL_ADDRESS][DOMAIN_NAME]" at bounding box center [425, 49] width 40 height 13
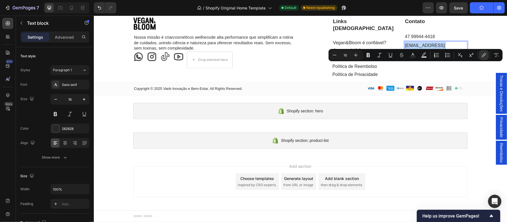
click at [437, 56] on link "[EMAIL_ADDRESS][DOMAIN_NAME]" at bounding box center [425, 49] width 40 height 13
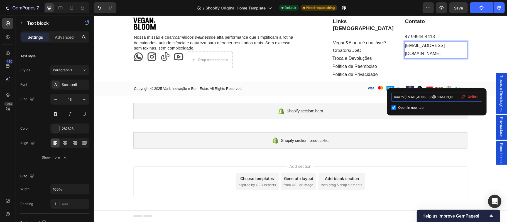
click at [418, 98] on input "mailto:[EMAIL_ADDRESS][DOMAIN_NAME]" at bounding box center [437, 97] width 91 height 9
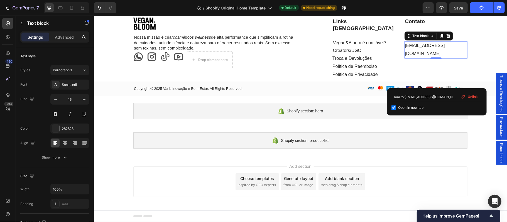
click at [419, 187] on div "Add section Choose templates inspired by CRO experts Generate layout from URL o…" at bounding box center [300, 181] width 334 height 31
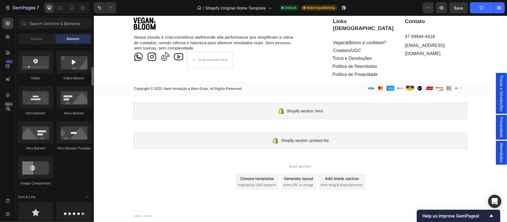
scroll to position [274, 0]
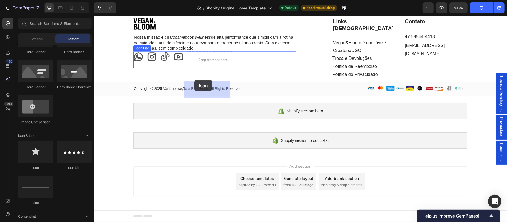
drag, startPoint x: 130, startPoint y: 173, endPoint x: 194, endPoint y: 80, distance: 112.6
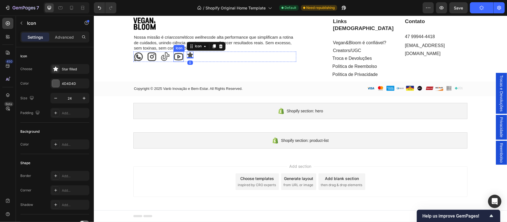
click at [174, 62] on icon at bounding box center [178, 56] width 10 height 10
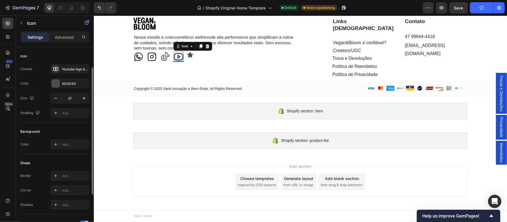
scroll to position [12, 0]
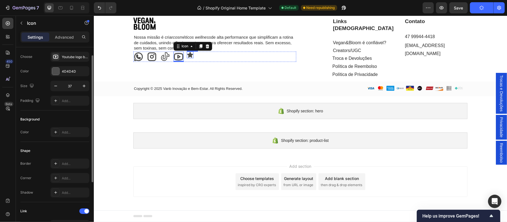
click at [188, 58] on div "Icon" at bounding box center [190, 54] width 7 height 7
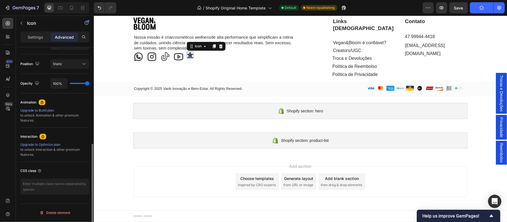
scroll to position [135, 0]
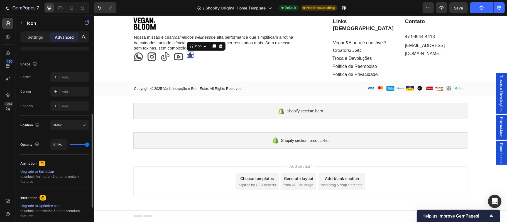
click at [33, 42] on div "Settings Advanced" at bounding box center [54, 36] width 69 height 11
click at [33, 38] on p "Settings" at bounding box center [36, 37] width 16 height 6
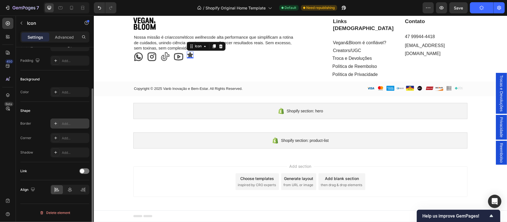
scroll to position [0, 0]
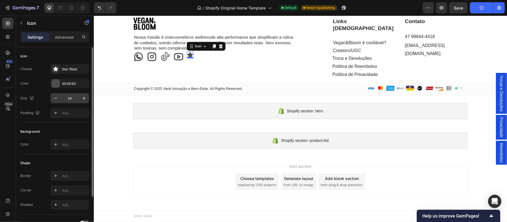
click at [70, 96] on input "24" at bounding box center [70, 98] width 18 height 10
click at [75, 98] on input "7" at bounding box center [70, 98] width 18 height 10
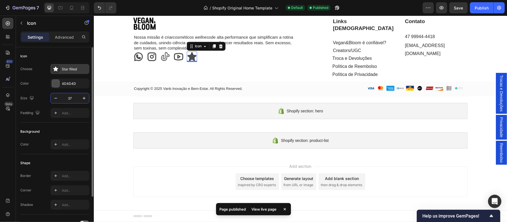
type input "37"
click at [76, 68] on div "Star filled" at bounding box center [75, 69] width 26 height 5
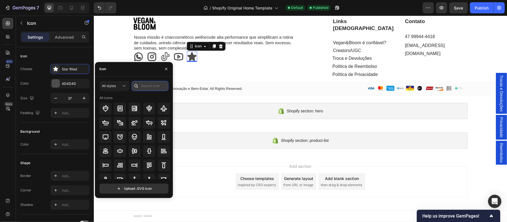
click at [142, 84] on input "text" at bounding box center [150, 86] width 37 height 10
type input "w"
type input "email"
click at [151, 109] on icon at bounding box center [150, 108] width 6 height 4
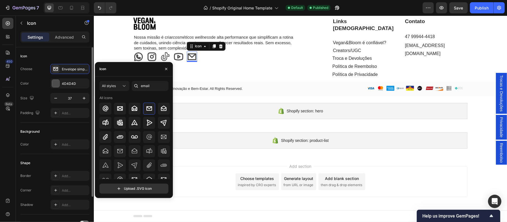
click at [82, 56] on div "Icon" at bounding box center [54, 56] width 69 height 9
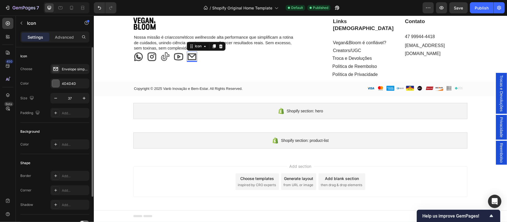
scroll to position [52, 0]
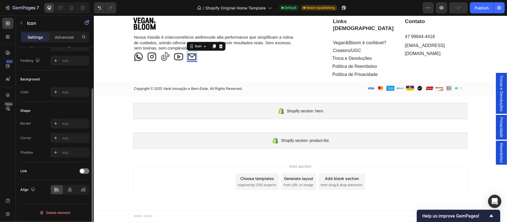
drag, startPoint x: 86, startPoint y: 172, endPoint x: 69, endPoint y: 158, distance: 22.2
click at [86, 172] on div at bounding box center [84, 172] width 10 height 6
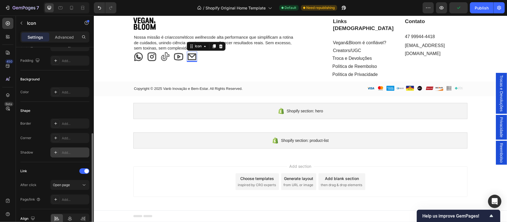
scroll to position [81, 0]
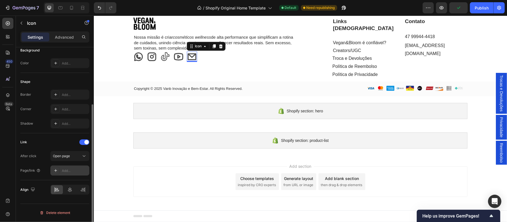
click at [70, 171] on div "Add..." at bounding box center [75, 171] width 26 height 5
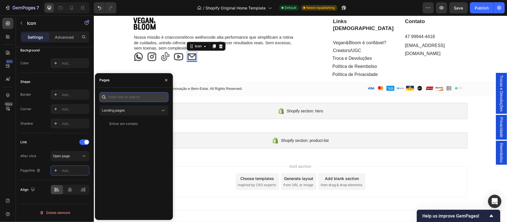
click at [126, 94] on input "text" at bounding box center [133, 97] width 69 height 10
paste input "mailto:[EMAIL_ADDRESS][DOMAIN_NAME]"
type input "mailto:[EMAIL_ADDRESS][DOMAIN_NAME]"
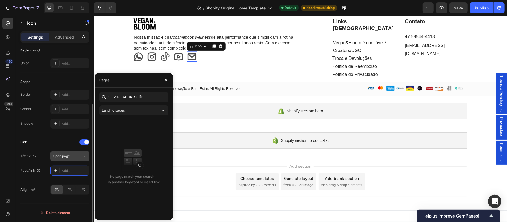
click at [73, 157] on div "Open page" at bounding box center [67, 156] width 28 height 5
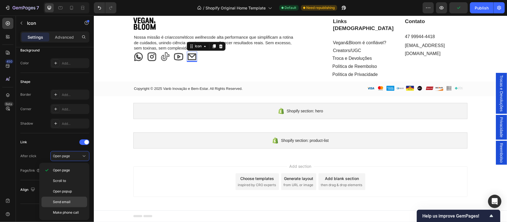
click at [71, 203] on p "Send email" at bounding box center [69, 202] width 32 height 5
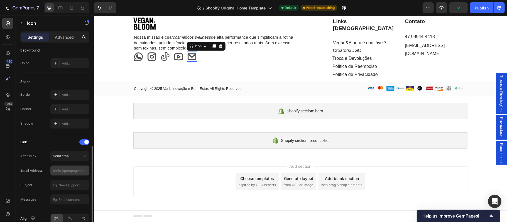
scroll to position [110, 0]
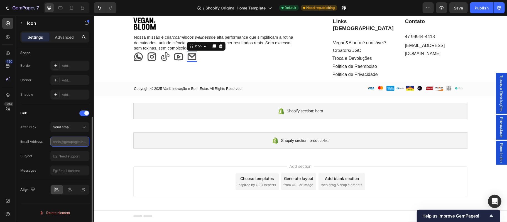
click at [62, 140] on input "text" at bounding box center [69, 142] width 39 height 10
drag, startPoint x: 157, startPoint y: 157, endPoint x: 116, endPoint y: 140, distance: 44.9
paste input "mailto:[EMAIL_ADDRESS][DOMAIN_NAME]"
drag, startPoint x: 58, startPoint y: 144, endPoint x: 38, endPoint y: 144, distance: 20.3
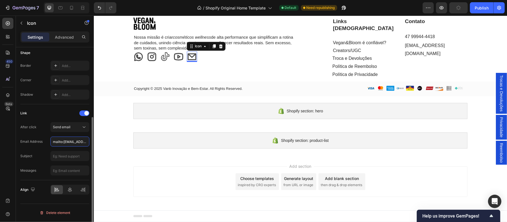
click at [38, 144] on div "Email Address mailto:[EMAIL_ADDRESS][DOMAIN_NAME]" at bounding box center [54, 142] width 69 height 10
click at [4, 158] on div "450 Beta" at bounding box center [7, 107] width 11 height 178
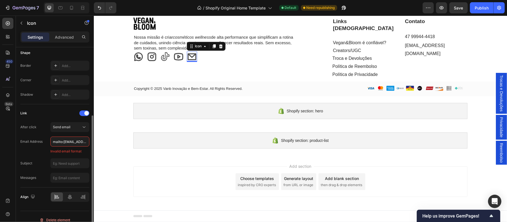
click at [61, 143] on input "error" at bounding box center [69, 142] width 39 height 10
click at [64, 143] on input "error" at bounding box center [69, 142] width 39 height 10
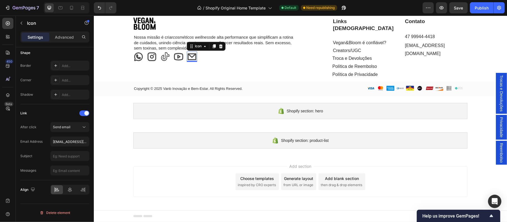
click at [9, 148] on div "450 Beta" at bounding box center [7, 107] width 11 height 178
type input "[EMAIL_ADDRESS][DOMAIN_NAME]"
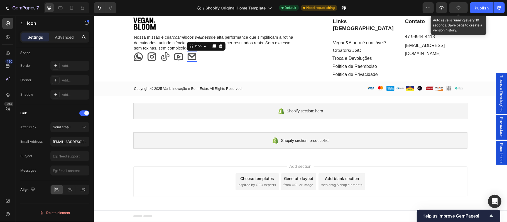
click at [458, 10] on button "button" at bounding box center [459, 7] width 18 height 11
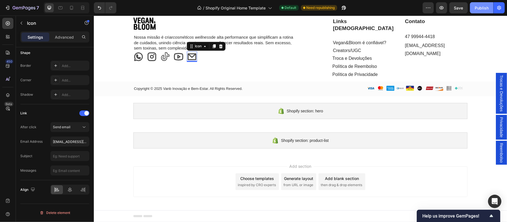
click at [478, 7] on div "Publish" at bounding box center [482, 8] width 14 height 6
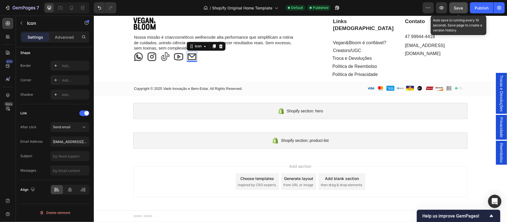
click at [462, 8] on span "Save" at bounding box center [458, 8] width 9 height 5
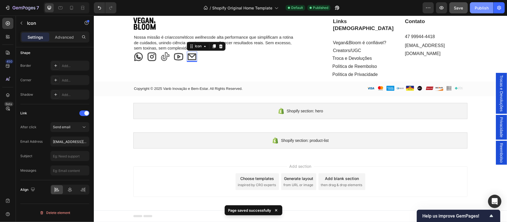
click at [481, 6] on div "Publish" at bounding box center [482, 8] width 14 height 6
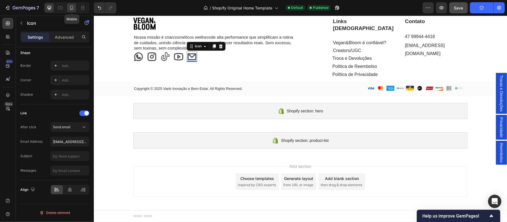
click at [71, 7] on icon at bounding box center [72, 8] width 6 height 6
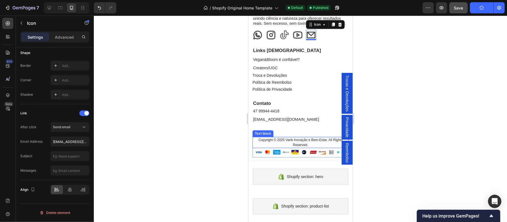
scroll to position [2594, 0]
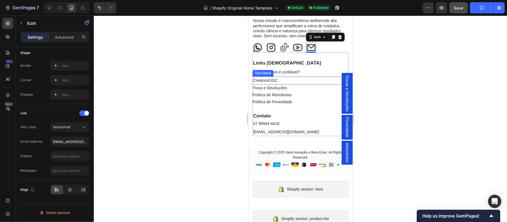
click at [274, 82] on link "Creators/UGC" at bounding box center [265, 80] width 25 height 4
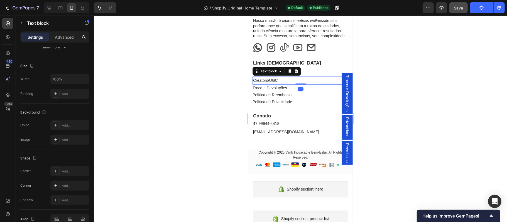
scroll to position [0, 0]
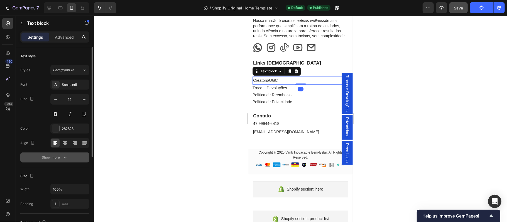
click at [57, 159] on div "Show more" at bounding box center [55, 158] width 26 height 6
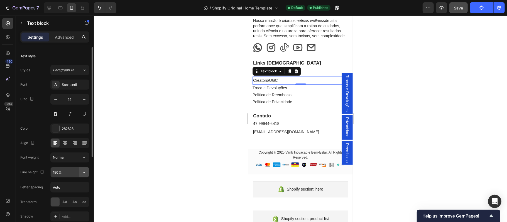
click at [84, 173] on icon "button" at bounding box center [84, 173] width 6 height 6
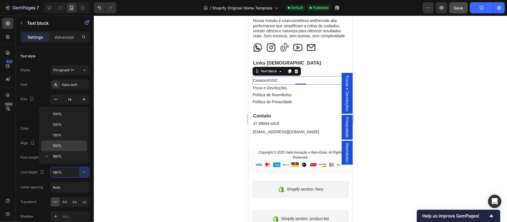
click at [63, 148] on p "150%" at bounding box center [69, 145] width 32 height 5
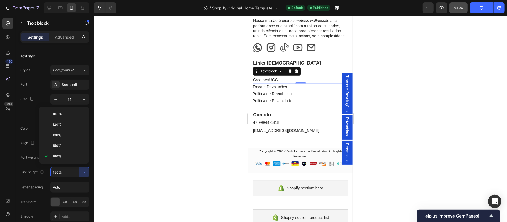
type input "150%"
click at [314, 75] on p "Vegan&Bloom é confiável?" at bounding box center [300, 72] width 95 height 7
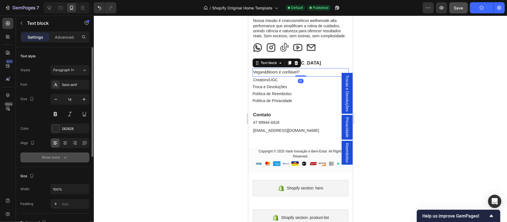
click at [66, 156] on icon "button" at bounding box center [65, 158] width 6 height 6
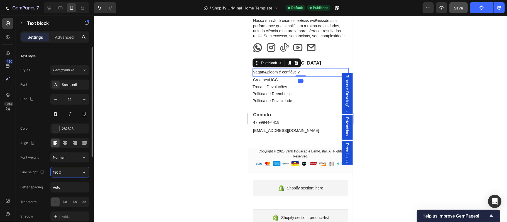
click at [69, 172] on input "180%" at bounding box center [70, 172] width 38 height 10
click at [81, 172] on icon "button" at bounding box center [84, 173] width 6 height 6
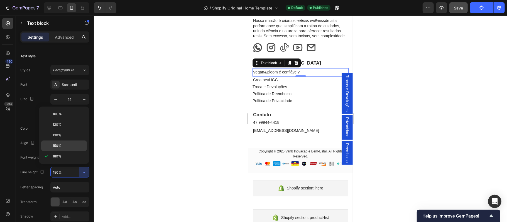
click at [69, 147] on p "150%" at bounding box center [69, 145] width 32 height 5
type input "150%"
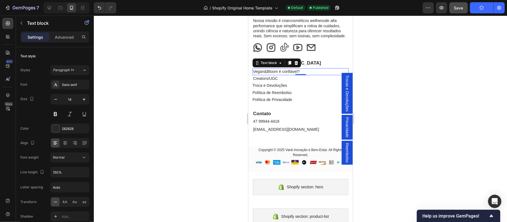
click at [419, 111] on div at bounding box center [300, 119] width 413 height 207
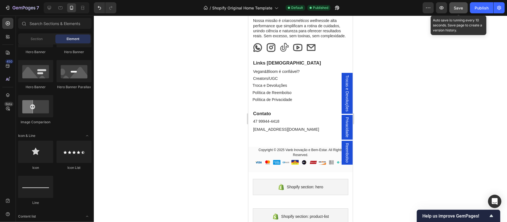
click at [458, 9] on span "Save" at bounding box center [458, 8] width 9 height 5
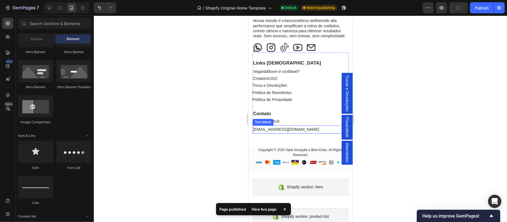
scroll to position [2582, 0]
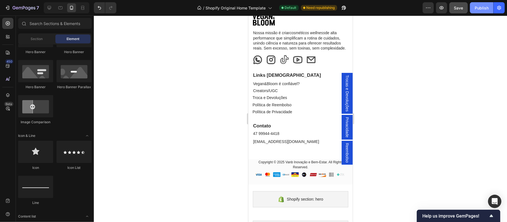
click at [483, 8] on div "Publish" at bounding box center [482, 8] width 14 height 6
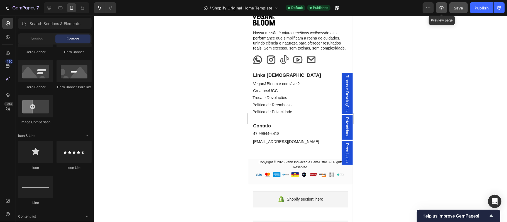
click at [445, 8] on icon "button" at bounding box center [442, 8] width 6 height 6
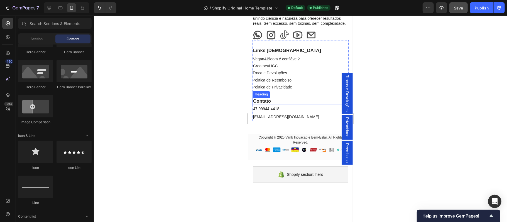
scroll to position [2557, 0]
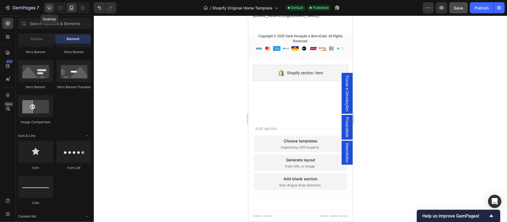
click at [51, 7] on icon at bounding box center [50, 8] width 6 height 6
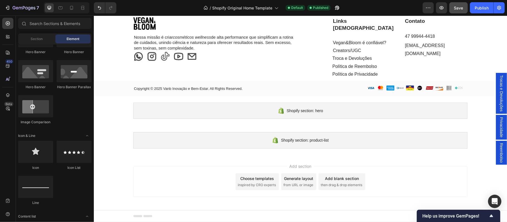
scroll to position [2443, 0]
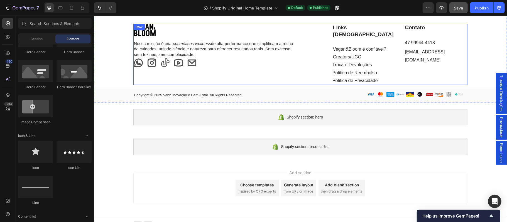
click at [208, 60] on div "Image Nossa missão é criar cosméticos wellness de alta performance que simplifi…" at bounding box center [300, 57] width 413 height 90
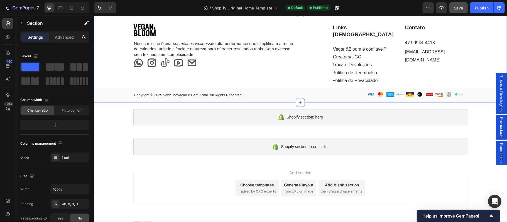
scroll to position [2406, 0]
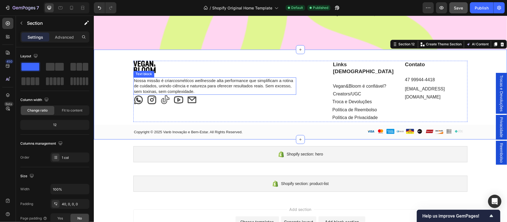
click at [193, 85] on p "Nossa missão é criar cosméticos wellness de alta performance que simplificam a …" at bounding box center [215, 86] width 162 height 16
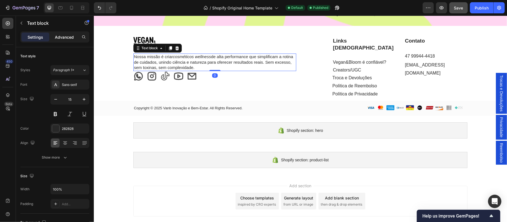
click at [65, 38] on p "Advanced" at bounding box center [64, 37] width 19 height 6
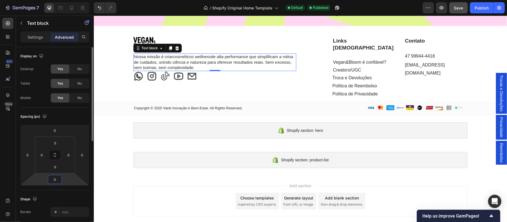
click at [59, 180] on input "0" at bounding box center [54, 180] width 11 height 8
type input "12"
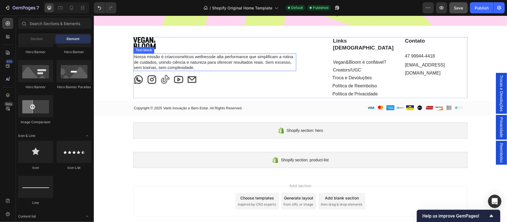
click at [155, 70] on p "Nossa missão é criar cosméticos wellness de alta performance que simplificam a …" at bounding box center [215, 62] width 162 height 16
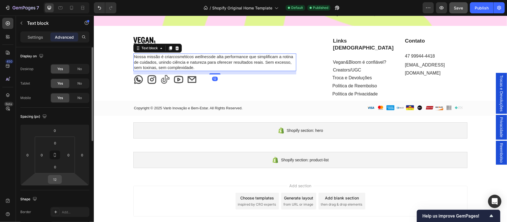
click at [59, 178] on input "12" at bounding box center [54, 180] width 11 height 8
type input "10"
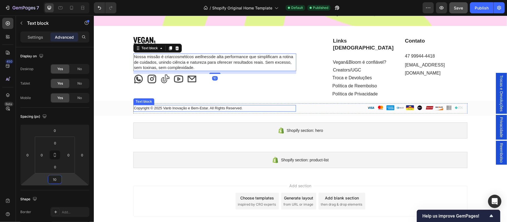
click at [194, 111] on p "Copyright © 2025 Vanb Inovação e Bem-Estar. All Rights Reserved." at bounding box center [215, 108] width 162 height 6
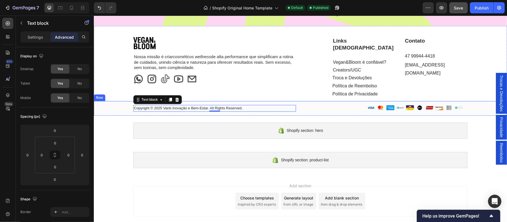
click at [125, 116] on div "Copyright © 2025 Vanb Inovação e Bem-Estar. All Rights Reserved. Text block 0 I…" at bounding box center [300, 108] width 413 height 15
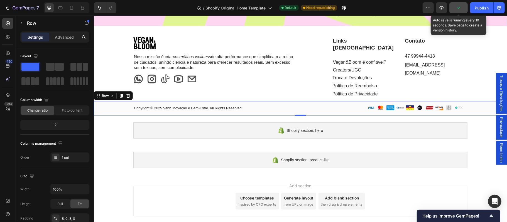
click at [462, 9] on button "button" at bounding box center [459, 7] width 18 height 11
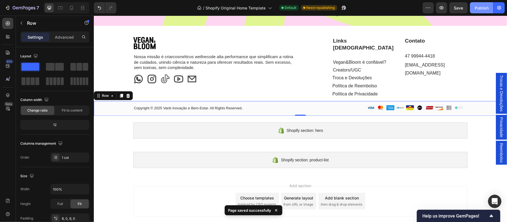
click at [485, 10] on div "Publish" at bounding box center [482, 8] width 14 height 6
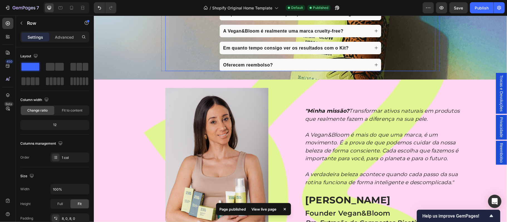
scroll to position [2146, 0]
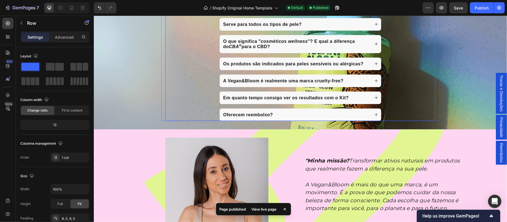
click at [294, 43] on strong "cosméticos wellness" at bounding box center [284, 41] width 47 height 5
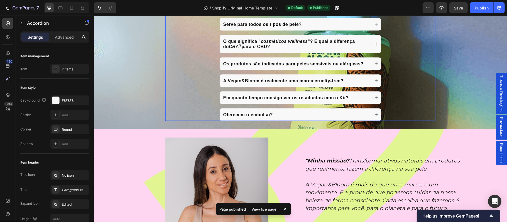
click at [340, 49] on p "O que significa " cosméticos wellness "? E qual a diferença do CBA ® para o CBD?" at bounding box center [296, 43] width 146 height 11
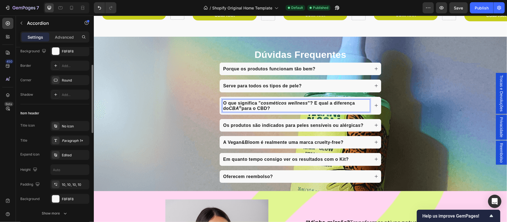
scroll to position [86, 0]
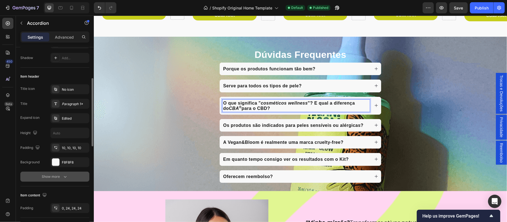
click at [61, 177] on div "Show more" at bounding box center [55, 177] width 26 height 6
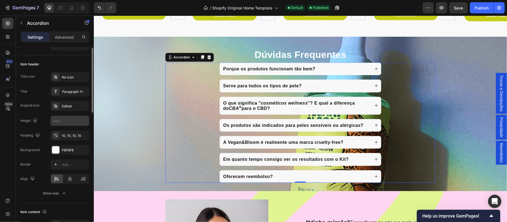
scroll to position [62, 0]
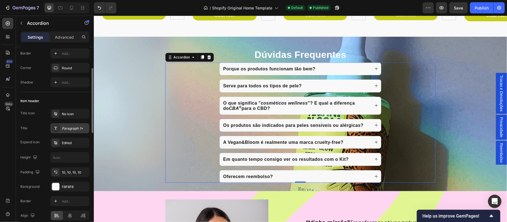
click at [74, 127] on div "Paragraph 1*" at bounding box center [75, 128] width 26 height 5
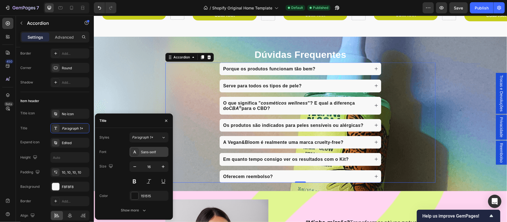
click at [149, 149] on div "Sans-serif" at bounding box center [149, 152] width 39 height 10
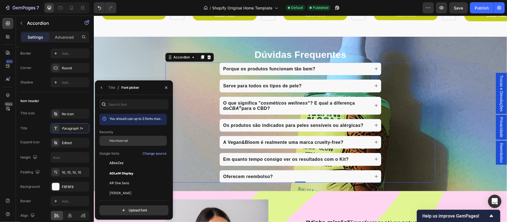
click at [125, 142] on span "Montserrat" at bounding box center [118, 140] width 19 height 5
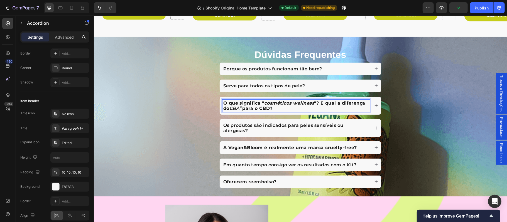
click at [267, 108] on strong "para o CBD?" at bounding box center [257, 108] width 30 height 5
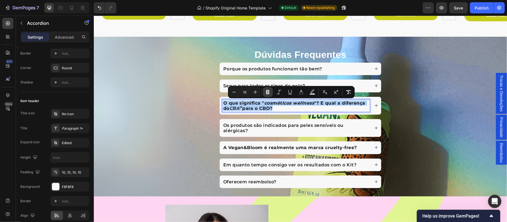
click at [267, 96] on button "Bold" at bounding box center [268, 92] width 10 height 10
click at [265, 90] on div "Serve para todos os tipos de pele?" at bounding box center [301, 85] width 162 height 13
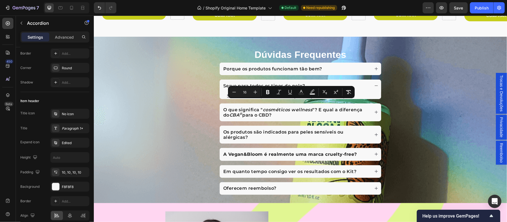
click at [263, 111] on icon "cosméticos wellness" at bounding box center [288, 109] width 50 height 5
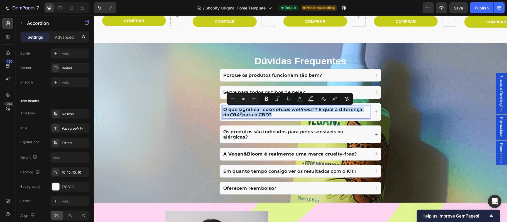
scroll to position [2107, 0]
click at [261, 155] on strong "A Vegan&Bloom é realmente uma marca cruelty-free?" at bounding box center [290, 154] width 134 height 5
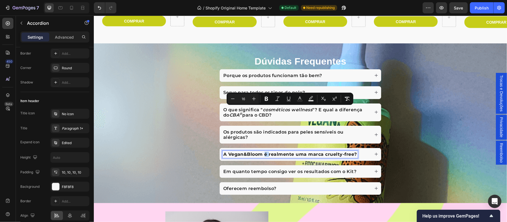
click at [261, 155] on strong "A Vegan&Bloom é realmente uma marca cruelty-free?" at bounding box center [290, 154] width 134 height 5
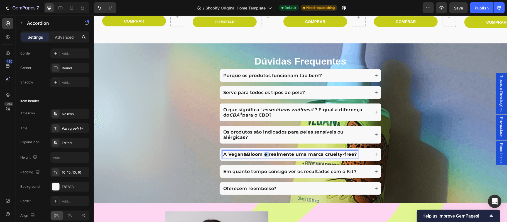
click at [261, 155] on strong "A Vegan&Bloom é realmente uma marca cruelty-free?" at bounding box center [290, 154] width 134 height 5
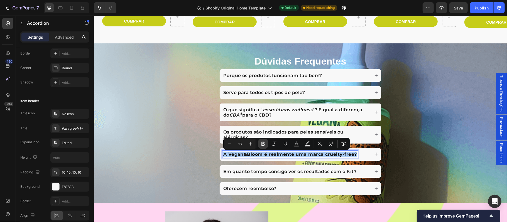
click at [264, 143] on icon "Editor contextual toolbar" at bounding box center [263, 144] width 3 height 4
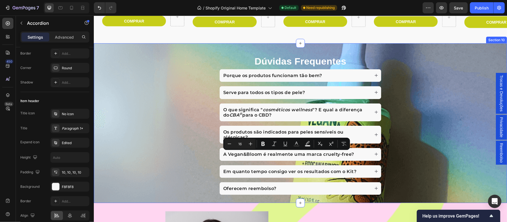
click at [463, 144] on div "Dúvidas Frequentes Heading Porque os produtos funcionam tão bem? Serve para tod…" at bounding box center [300, 124] width 413 height 140
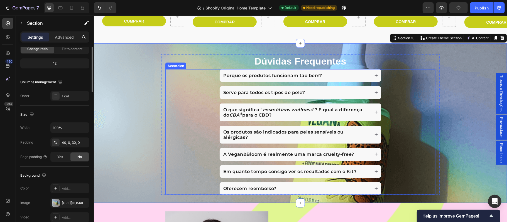
scroll to position [0, 0]
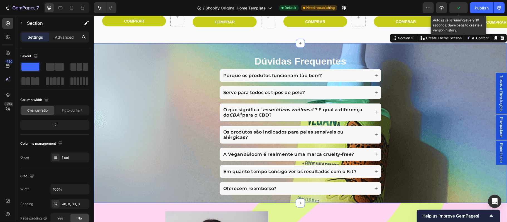
click at [460, 8] on icon "button" at bounding box center [458, 8] width 3 height 2
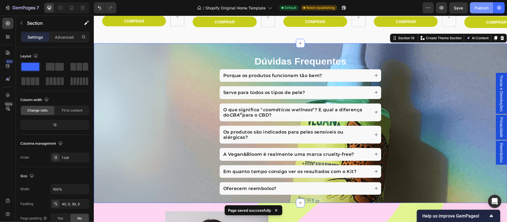
click at [483, 11] on button "Publish" at bounding box center [481, 7] width 23 height 11
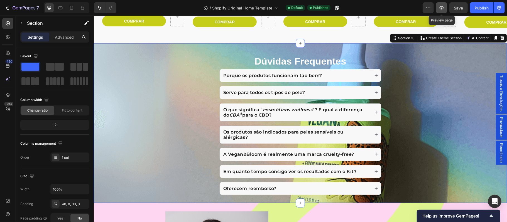
click at [445, 8] on button "button" at bounding box center [441, 7] width 11 height 11
click at [256, 57] on h2 "Dúvidas Frequentes" at bounding box center [300, 60] width 270 height 13
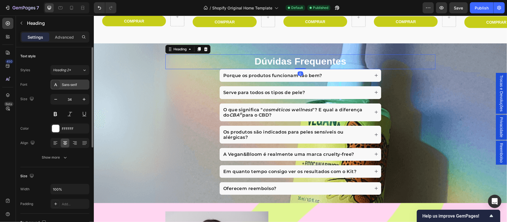
click at [73, 86] on div "Sans-serif" at bounding box center [75, 84] width 26 height 5
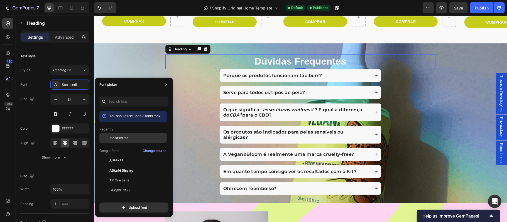
click at [115, 138] on span "Montserrat" at bounding box center [118, 138] width 19 height 5
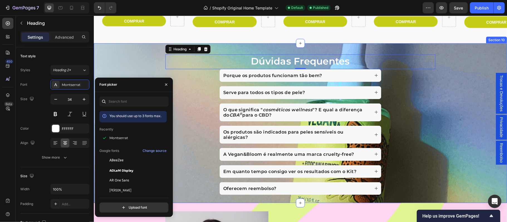
click at [124, 64] on div "Dúvidas Frequentes Heading 0 Porque os produtos funcionam tão bem? Serve para t…" at bounding box center [300, 124] width 413 height 140
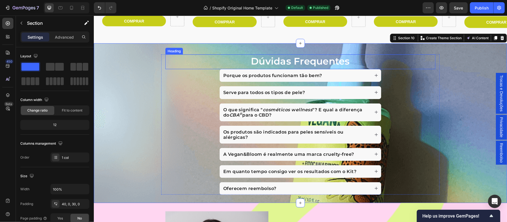
click at [334, 63] on h2 "Dúvidas Frequentes" at bounding box center [300, 60] width 270 height 13
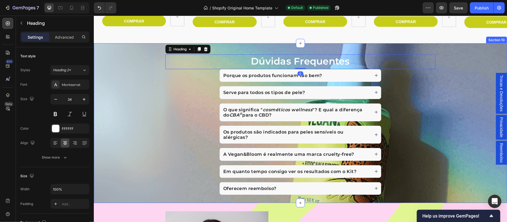
click at [127, 98] on div "Dúvidas Frequentes Heading 0 Porque os produtos funcionam tão bem? Serve para t…" at bounding box center [300, 124] width 413 height 140
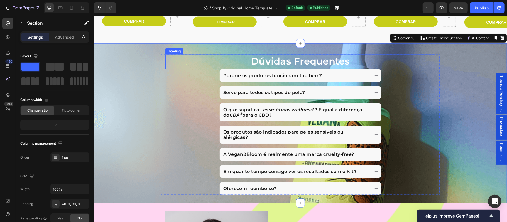
click at [264, 61] on h2 "Dúvidas Frequentes" at bounding box center [300, 60] width 270 height 13
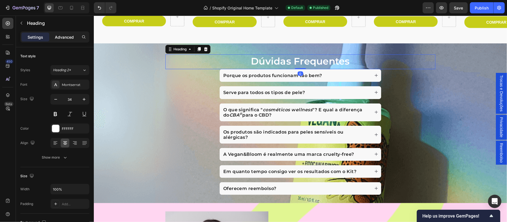
click at [60, 34] on p "Advanced" at bounding box center [64, 37] width 19 height 6
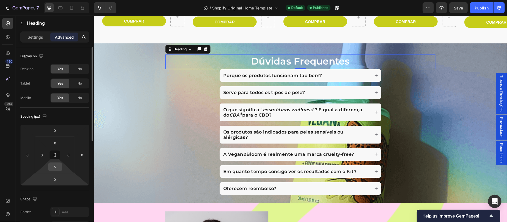
click at [57, 167] on input "5" at bounding box center [55, 167] width 11 height 8
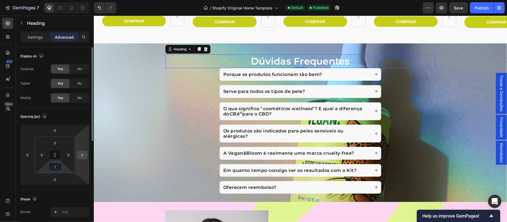
type input "10"
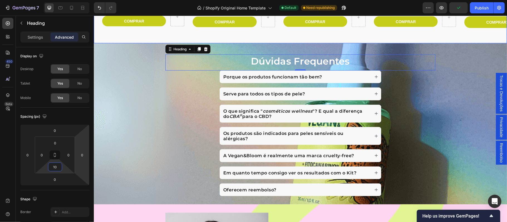
click at [261, 45] on div "Dúvidas Frequentes Heading 0 Porque os produtos funcionam tão bem? Serve para t…" at bounding box center [300, 123] width 413 height 161
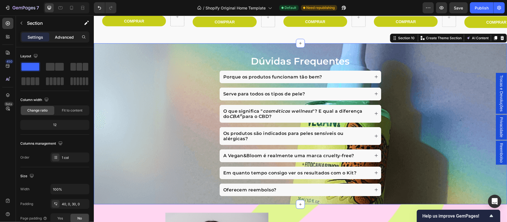
click at [64, 38] on p "Advanced" at bounding box center [64, 37] width 19 height 6
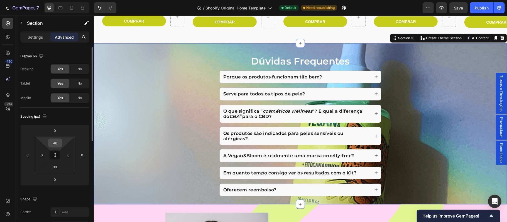
click at [58, 145] on input "40" at bounding box center [55, 143] width 11 height 8
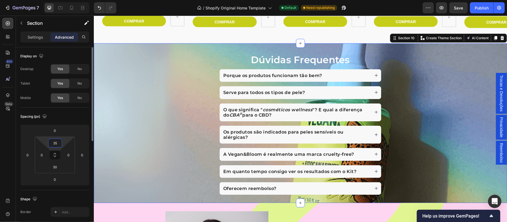
type input "3"
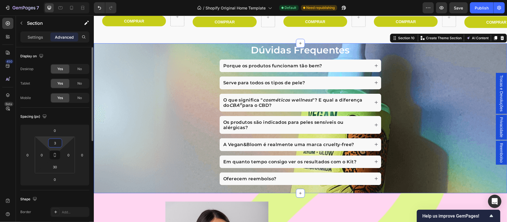
type input "30"
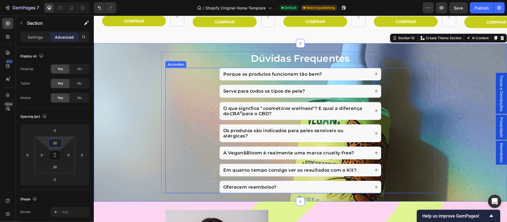
click at [195, 140] on div "Os produtos são indicados para peles sensíveis ou alérgicas?" at bounding box center [300, 133] width 270 height 18
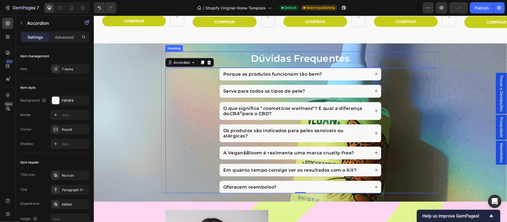
click at [290, 60] on h2 "Dúvidas Frequentes" at bounding box center [300, 58] width 270 height 13
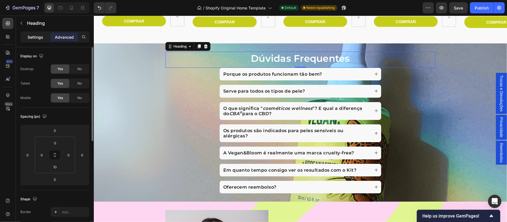
click at [34, 40] on div "Settings" at bounding box center [35, 37] width 28 height 9
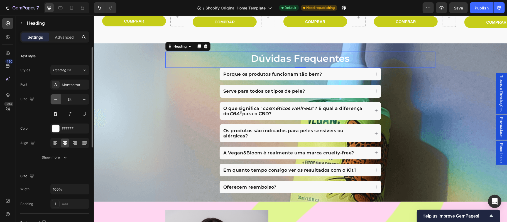
click at [56, 101] on icon "button" at bounding box center [56, 100] width 6 height 6
type input "33"
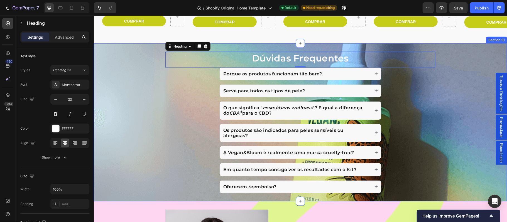
click at [110, 97] on div "Dúvidas Frequentes Heading 0 Porque os produtos funcionam tão bem? Serve para t…" at bounding box center [300, 123] width 413 height 142
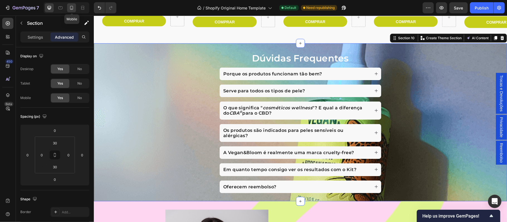
click at [72, 8] on icon at bounding box center [72, 8] width 6 height 6
type input "40"
type input "56"
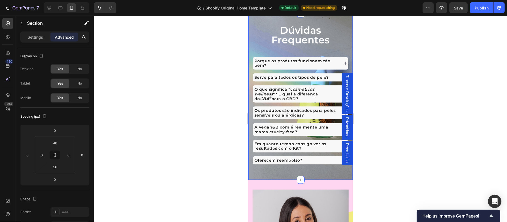
click at [313, 45] on h2 "Dúvidas Frequentes" at bounding box center [300, 35] width 96 height 21
click at [298, 45] on h2 "Dúvidas Frequentes" at bounding box center [300, 35] width 96 height 21
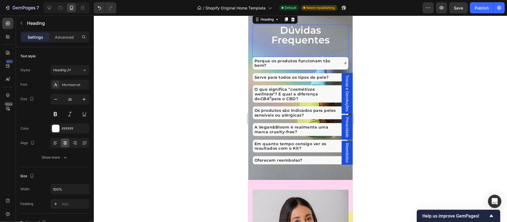
scroll to position [2086, 0]
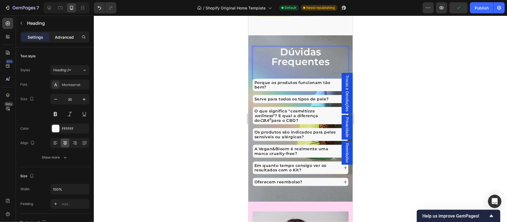
click at [64, 37] on p "Advanced" at bounding box center [64, 37] width 19 height 6
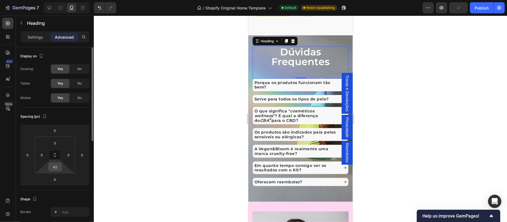
click at [59, 169] on input "42" at bounding box center [55, 167] width 11 height 8
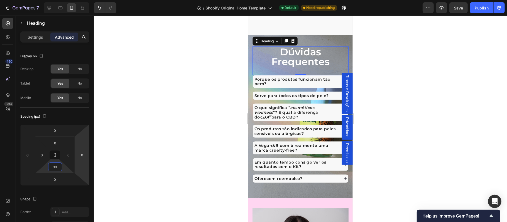
type input "30"
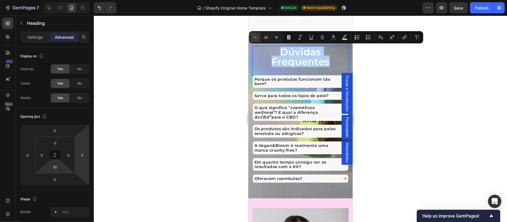
click at [254, 38] on icon "Editor contextual toolbar" at bounding box center [256, 38] width 6 height 6
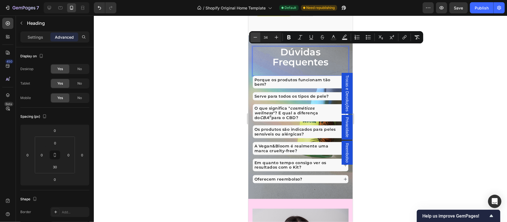
click at [254, 38] on icon "Editor contextual toolbar" at bounding box center [256, 38] width 6 height 6
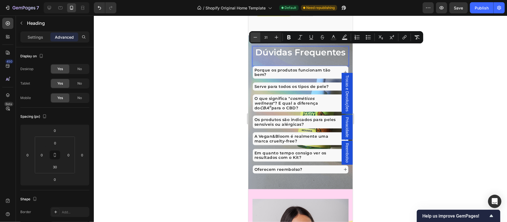
click at [254, 38] on icon "Editor contextual toolbar" at bounding box center [256, 38] width 6 height 6
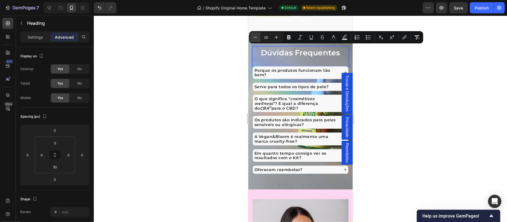
click at [254, 38] on icon "Editor contextual toolbar" at bounding box center [256, 38] width 6 height 6
type input "25"
click at [320, 58] on div "Dúvidas Frequentes Heading 0" at bounding box center [300, 56] width 96 height 20
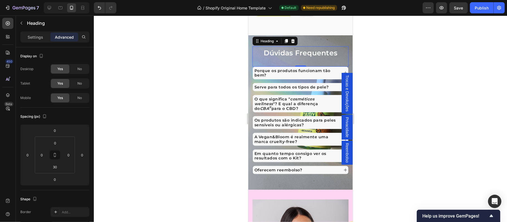
click at [333, 60] on div "Dúvidas Frequentes Heading 0" at bounding box center [300, 56] width 96 height 20
click at [373, 60] on div at bounding box center [300, 119] width 413 height 207
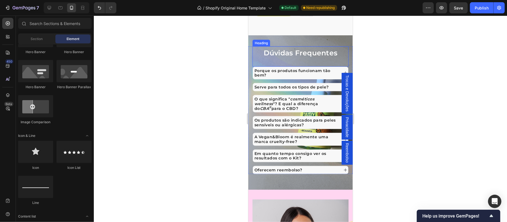
click at [317, 58] on div "⁠⁠⁠⁠⁠⁠⁠ Dúvidas Frequentes Heading" at bounding box center [300, 56] width 96 height 20
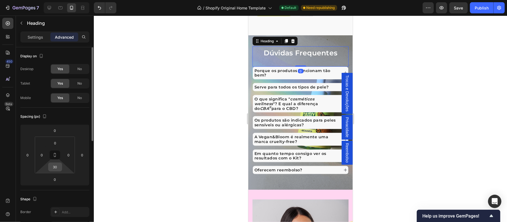
click at [58, 169] on input "30" at bounding box center [55, 167] width 11 height 8
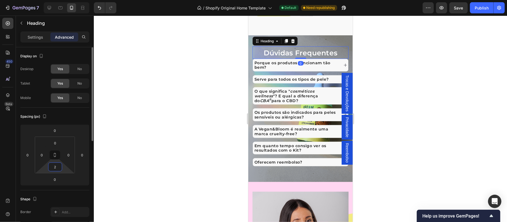
type input "20"
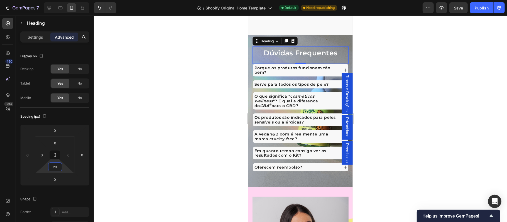
click at [193, 118] on div at bounding box center [300, 119] width 413 height 207
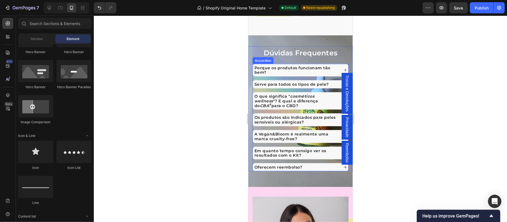
click at [331, 120] on p "Os produtos são indicados para peles sensíveis ou alérgicas?" at bounding box center [296, 119] width 84 height 9
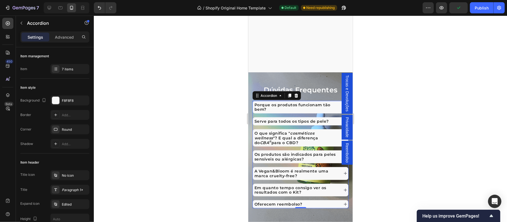
scroll to position [2135, 0]
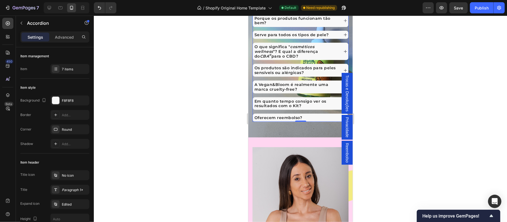
click at [343, 34] on icon at bounding box center [345, 35] width 4 height 4
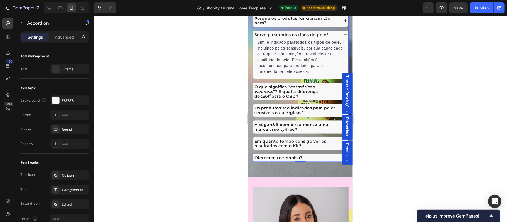
click at [343, 35] on icon at bounding box center [345, 35] width 4 height 4
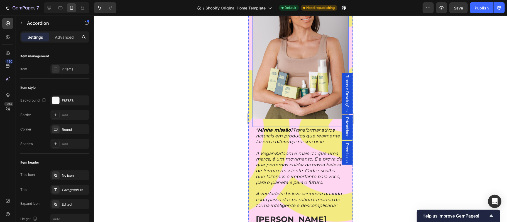
scroll to position [2370, 0]
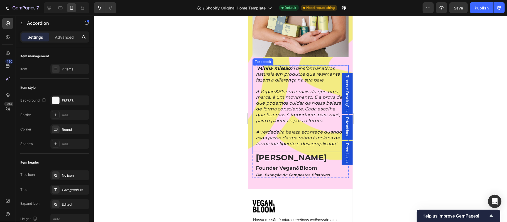
click at [290, 113] on p "A Vegan&Bloom é mais do que uma marca, é um movimento. É a prova de que podemos…" at bounding box center [300, 106] width 89 height 35
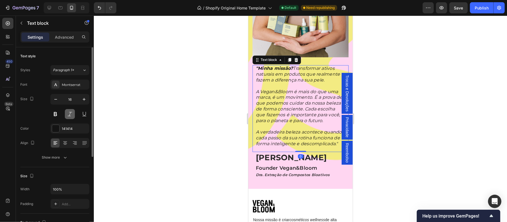
click at [68, 115] on button at bounding box center [70, 114] width 10 height 10
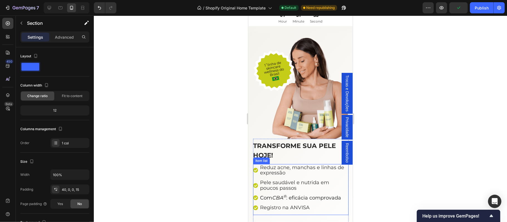
scroll to position [86, 0]
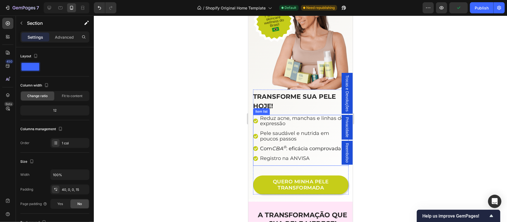
click at [287, 116] on span "Reduz acne, manchas e linhas de expressão" at bounding box center [302, 120] width 84 height 11
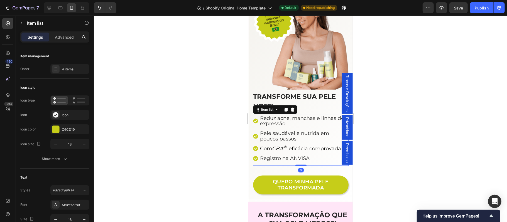
click at [256, 118] on icon at bounding box center [255, 120] width 5 height 5
click at [257, 118] on icon at bounding box center [255, 120] width 5 height 5
click at [272, 115] on span "Reduz acne, manchas e linhas de expressão" at bounding box center [302, 120] width 84 height 11
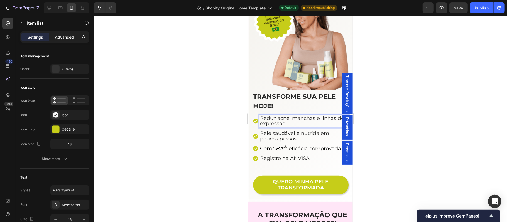
click at [68, 34] on p "Advanced" at bounding box center [64, 37] width 19 height 6
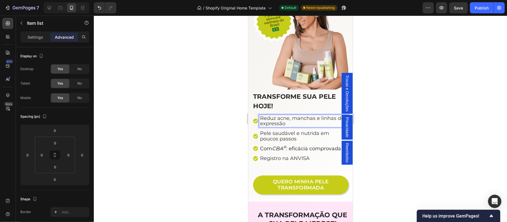
type input "100%"
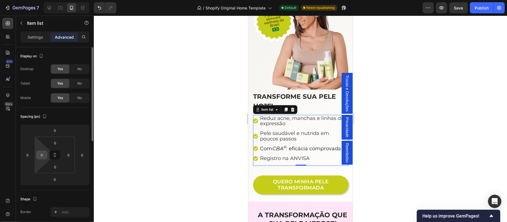
click at [43, 158] on input "0" at bounding box center [42, 155] width 8 height 8
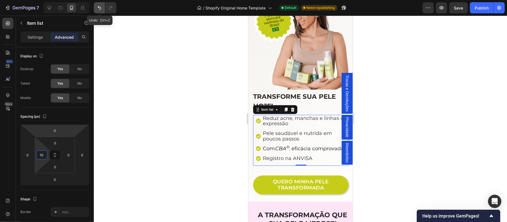
click at [99, 7] on icon "Undo/Redo" at bounding box center [99, 8] width 3 height 4
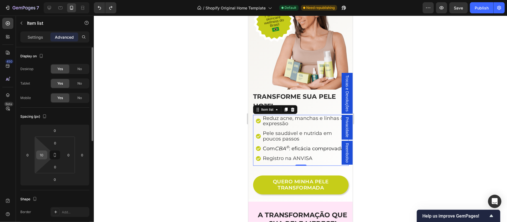
click at [43, 152] on input "10" at bounding box center [42, 155] width 8 height 8
type input "0"
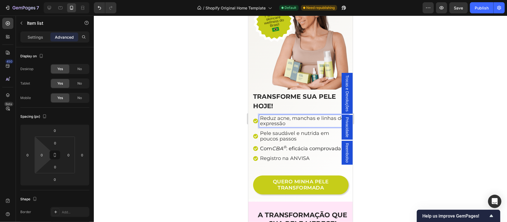
click at [66, 37] on p "Advanced" at bounding box center [64, 37] width 19 height 6
click at [291, 115] on span "Reduz acne, manchas e linhas de expressão" at bounding box center [302, 120] width 84 height 11
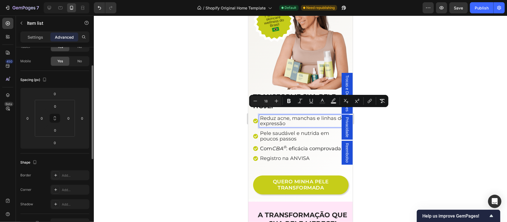
scroll to position [0, 0]
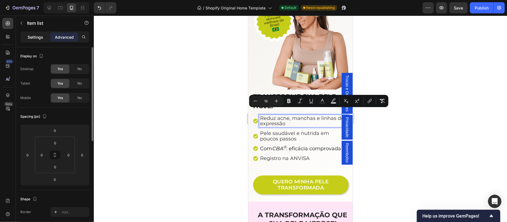
click at [28, 41] on div "Settings" at bounding box center [35, 37] width 28 height 9
type input "4"
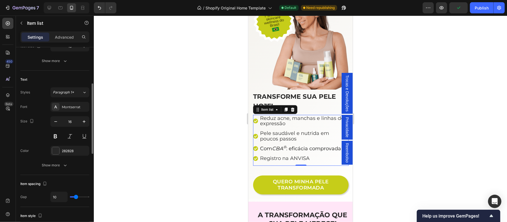
scroll to position [160, 0]
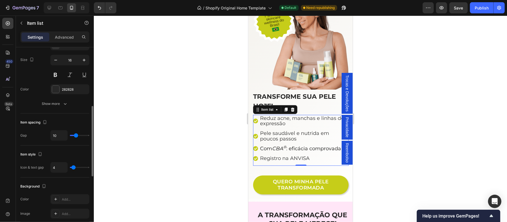
type input "13"
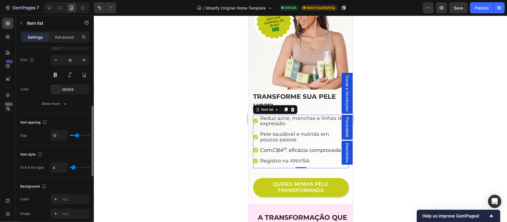
type input "20"
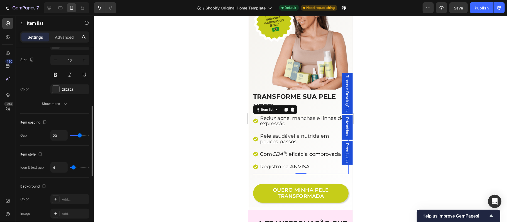
type input "14"
type input "9"
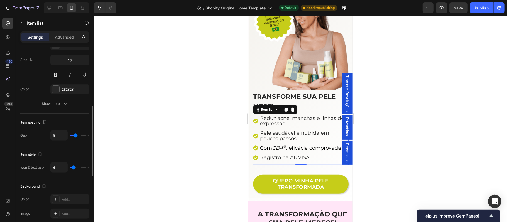
type input "9"
click at [75, 136] on input "range" at bounding box center [80, 135] width 20 height 1
type input "13"
type input "12"
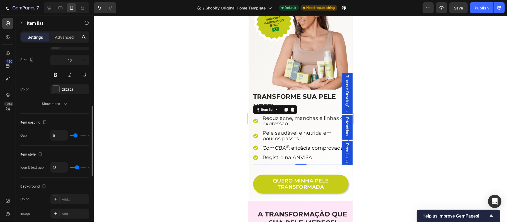
type input "12"
type input "11"
click at [76, 168] on input "range" at bounding box center [80, 167] width 20 height 1
type input "14"
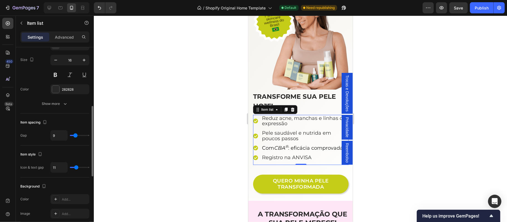
type input "14"
type input "13"
type input "12"
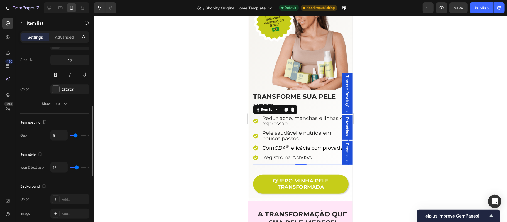
type input "11"
type input "10"
type input "9"
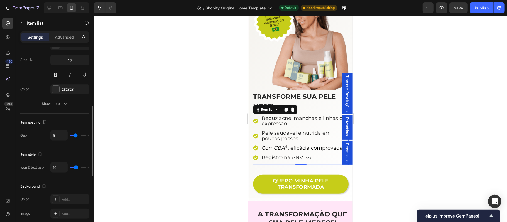
type input "9"
type input "8"
type input "9"
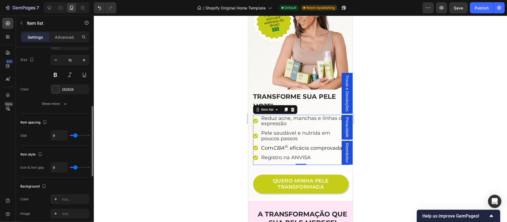
type input "10"
type input "9"
click at [75, 168] on input "range" at bounding box center [80, 167] width 20 height 1
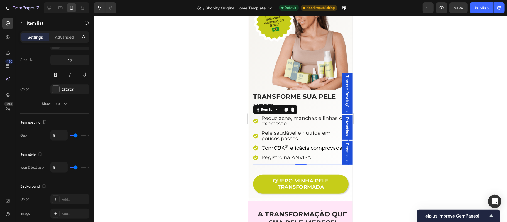
click at [426, 129] on div at bounding box center [300, 119] width 413 height 207
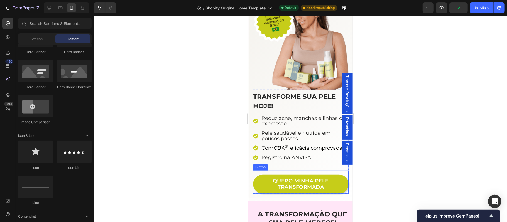
click at [309, 175] on div "QUERO MINHA PELE TRANSFORMADA Button" at bounding box center [301, 181] width 96 height 23
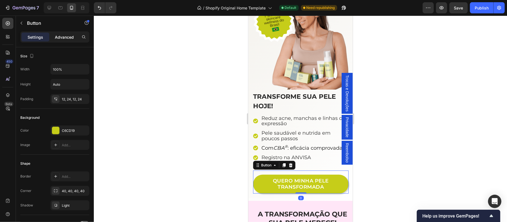
click at [60, 37] on p "Advanced" at bounding box center [64, 37] width 19 height 6
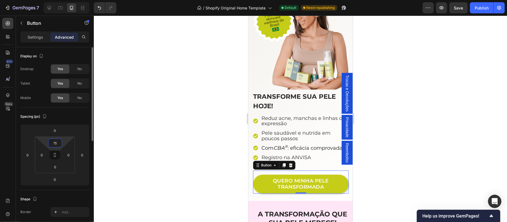
click at [57, 145] on input "15" at bounding box center [55, 143] width 11 height 8
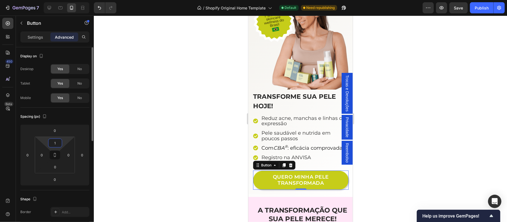
type input "10"
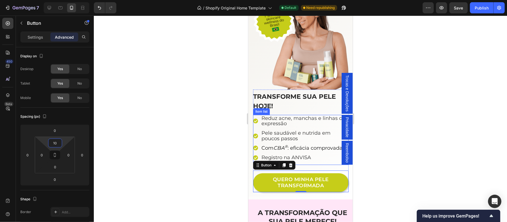
click at [467, 114] on div at bounding box center [300, 119] width 413 height 207
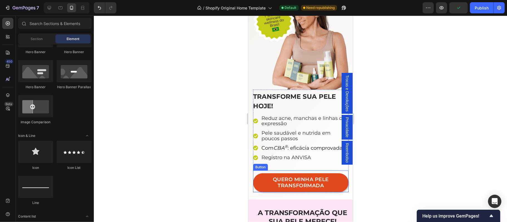
click at [339, 186] on link "QUERO MINHA PELE TRANSFORMADA" at bounding box center [301, 182] width 96 height 19
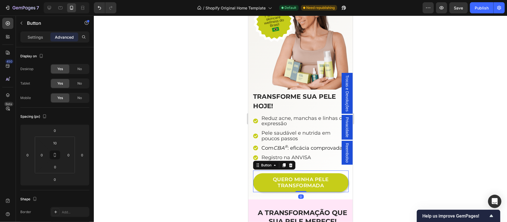
click at [66, 37] on p "Advanced" at bounding box center [64, 37] width 19 height 6
click at [56, 144] on input "10" at bounding box center [55, 143] width 11 height 8
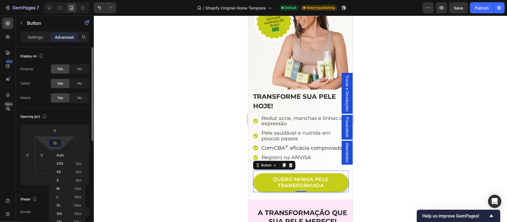
type input "0"
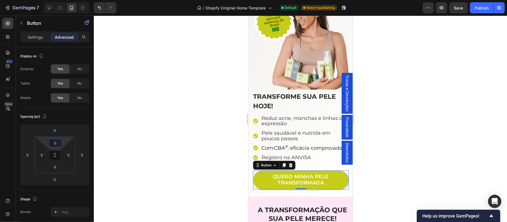
click at [466, 140] on div at bounding box center [300, 119] width 413 height 207
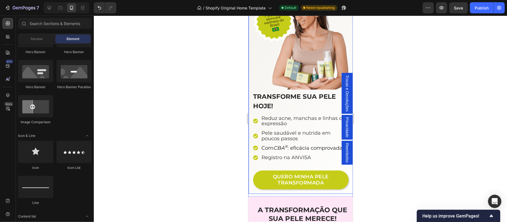
click at [256, 194] on div "TRANSFORME SUA PELE HOJE! Heading Reduz acne, manchas e linhas de expressão Pel…" at bounding box center [301, 88] width 104 height 211
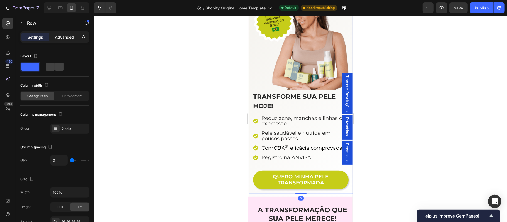
click at [64, 37] on p "Advanced" at bounding box center [64, 37] width 19 height 6
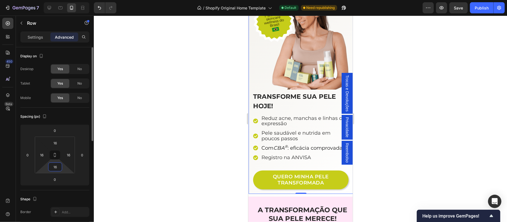
click at [59, 166] on input "16" at bounding box center [55, 167] width 11 height 8
click at [48, 178] on div "0" at bounding box center [55, 179] width 14 height 9
click at [55, 179] on input "0" at bounding box center [54, 180] width 11 height 8
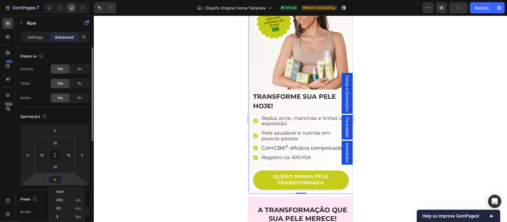
click at [55, 179] on input "0" at bounding box center [54, 180] width 11 height 8
type input "10"
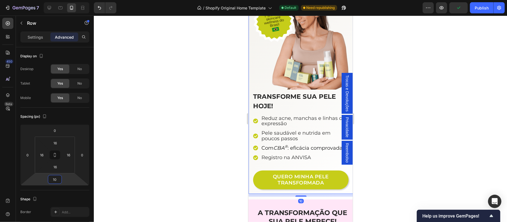
click at [417, 140] on div at bounding box center [300, 119] width 413 height 207
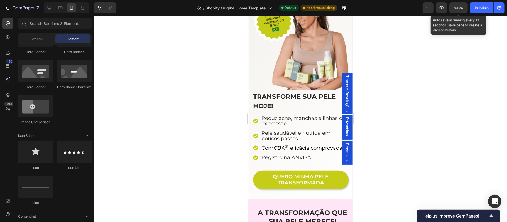
click at [459, 8] on span "Save" at bounding box center [458, 8] width 9 height 5
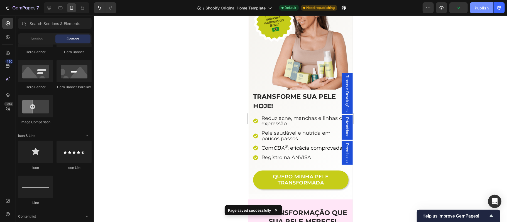
click at [483, 11] on button "Publish" at bounding box center [481, 7] width 23 height 11
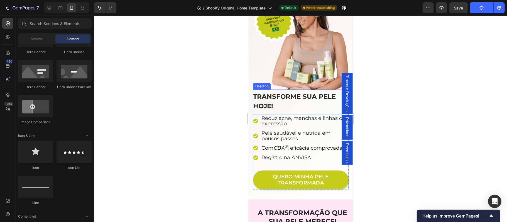
click at [292, 97] on h2 "TRANSFORME SUA PELE HOJE!" at bounding box center [301, 101] width 96 height 19
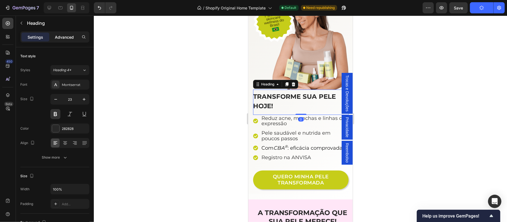
click at [69, 37] on p "Advanced" at bounding box center [64, 37] width 19 height 6
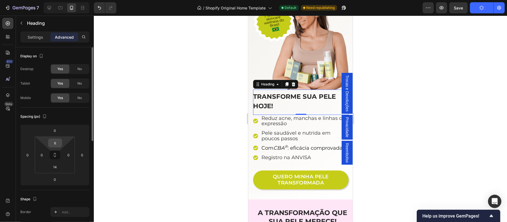
click at [57, 145] on input "8" at bounding box center [55, 143] width 11 height 8
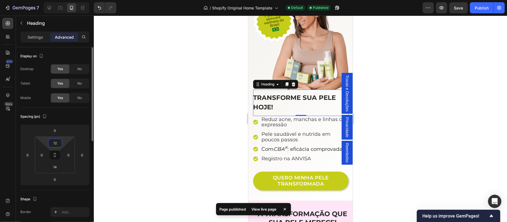
type input "1"
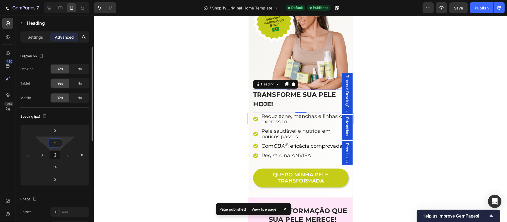
type input "15"
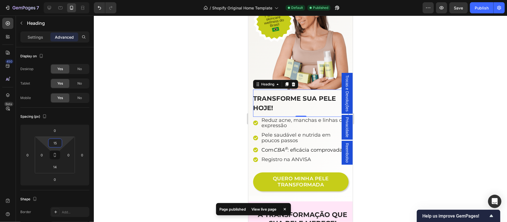
click at [108, 143] on div at bounding box center [300, 119] width 413 height 207
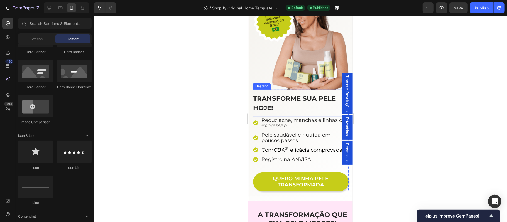
click at [289, 97] on h2 "TRANSFORME SUA PELE HOJE!" at bounding box center [301, 103] width 96 height 19
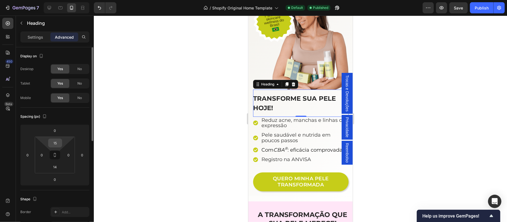
click at [60, 145] on input "15" at bounding box center [55, 143] width 11 height 8
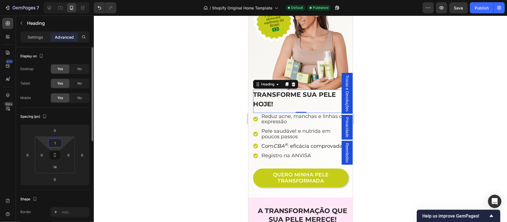
type input "13"
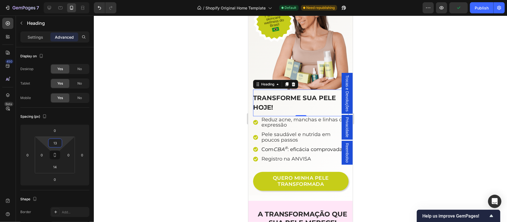
click at [240, 116] on div at bounding box center [300, 119] width 413 height 207
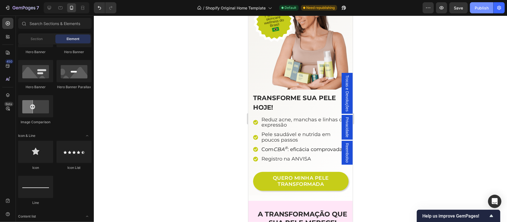
click at [476, 7] on div "Publish" at bounding box center [482, 8] width 14 height 6
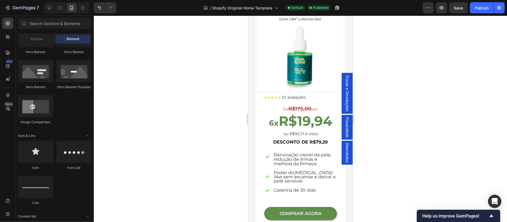
scroll to position [1288, 0]
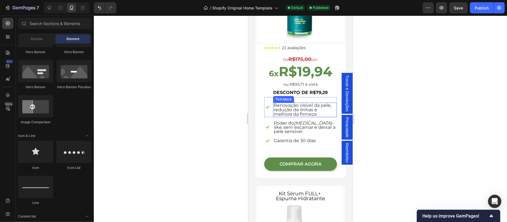
click at [304, 105] on span "Renovação visível da pele, redução de linhas e melhora da firmeza" at bounding box center [303, 110] width 58 height 14
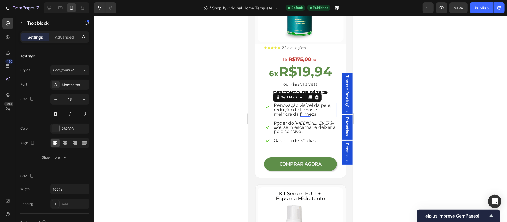
click at [410, 137] on div at bounding box center [300, 119] width 413 height 207
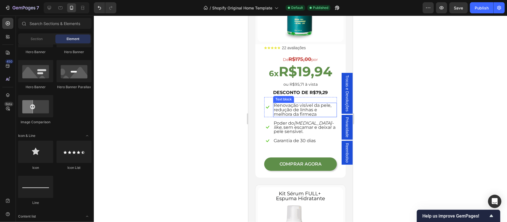
click at [305, 106] on span "Renovação visível da pele, redução de linhas e melhora da firmeza" at bounding box center [303, 110] width 58 height 14
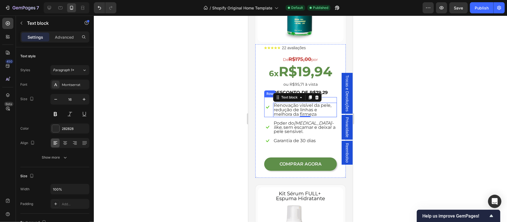
click at [267, 97] on div "Icon" at bounding box center [267, 107] width 7 height 20
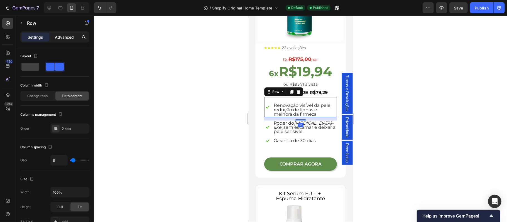
click at [67, 35] on p "Advanced" at bounding box center [64, 37] width 19 height 6
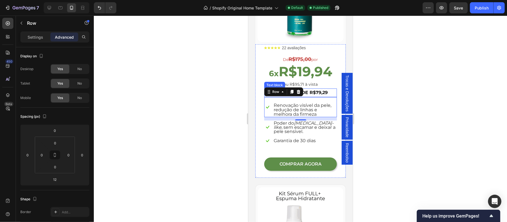
click at [319, 90] on strong "DESCONTO DE R$79,29" at bounding box center [300, 92] width 55 height 5
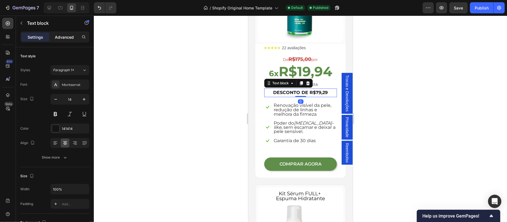
click at [69, 37] on p "Advanced" at bounding box center [64, 37] width 19 height 6
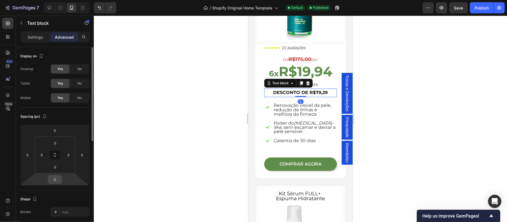
click at [58, 182] on input "0" at bounding box center [54, 180] width 11 height 8
type input "12"
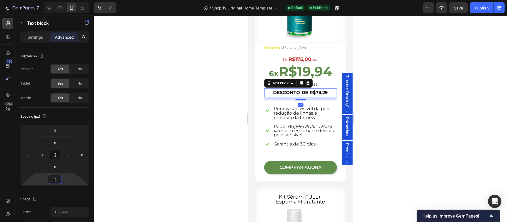
click at [418, 142] on div at bounding box center [300, 119] width 413 height 207
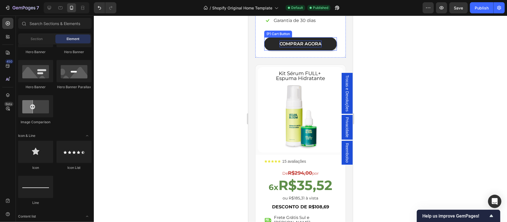
scroll to position [1473, 0]
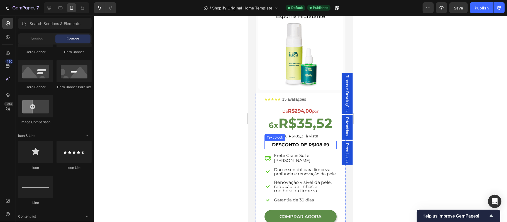
click at [306, 142] on strong "DESCONTO DE R$108,69" at bounding box center [300, 144] width 57 height 5
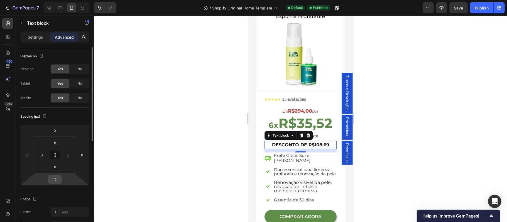
click at [58, 181] on input "12" at bounding box center [54, 180] width 11 height 8
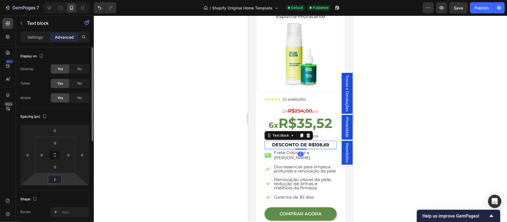
type input "20"
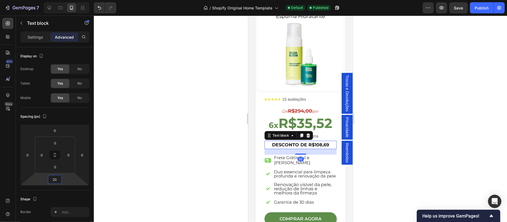
click at [429, 129] on div at bounding box center [300, 119] width 413 height 207
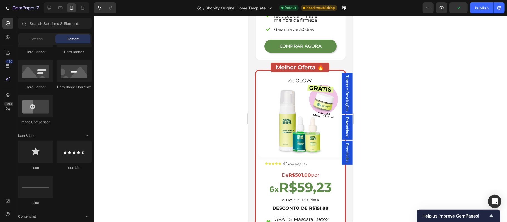
scroll to position [1709, 0]
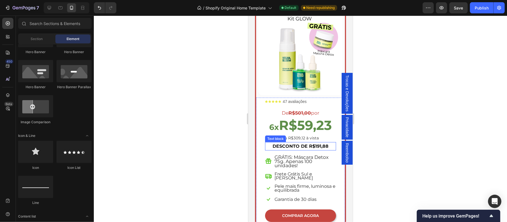
click at [304, 143] on strong "DESCONTO DE R$191,88" at bounding box center [300, 145] width 56 height 5
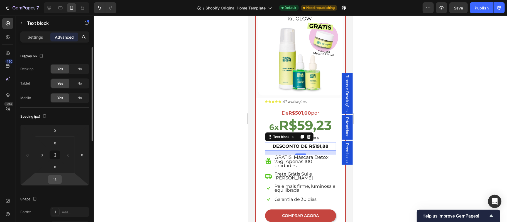
click at [58, 180] on input "15" at bounding box center [54, 180] width 11 height 8
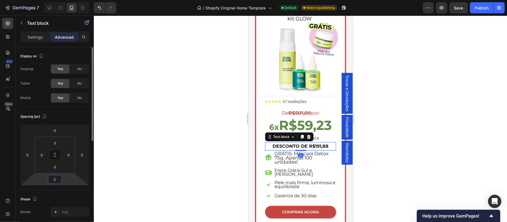
type input "20"
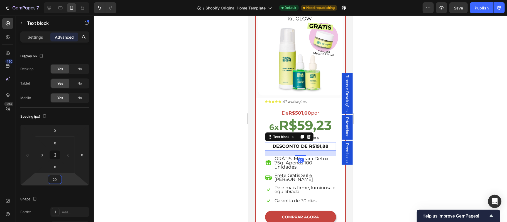
click at [417, 159] on div at bounding box center [300, 119] width 413 height 207
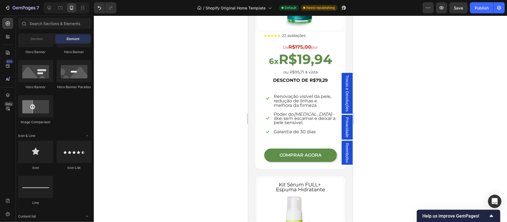
scroll to position [1251, 0]
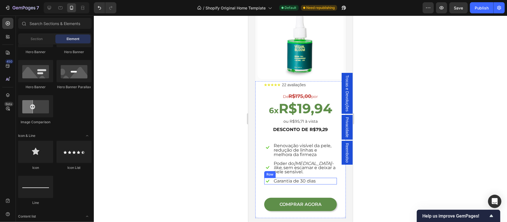
click at [295, 179] on div "Garantia de 30 dias Text block" at bounding box center [294, 181] width 43 height 7
click at [299, 186] on div "Icon Icon Icon Icon Icon Icon List 22 avaliações Text Block Row De R$175,00 por…" at bounding box center [300, 146] width 73 height 129
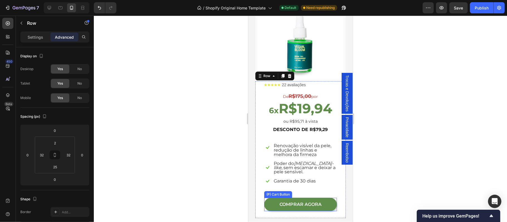
click at [322, 198] on button "COMPRAR AGORA" at bounding box center [300, 204] width 73 height 13
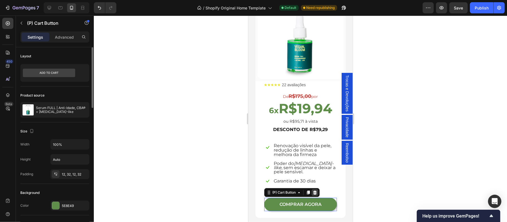
scroll to position [0, 0]
click at [324, 181] on div "Icon Icon Icon Icon Icon Icon List 22 avaliações Text Block Row De R$175,00 por…" at bounding box center [300, 146] width 73 height 129
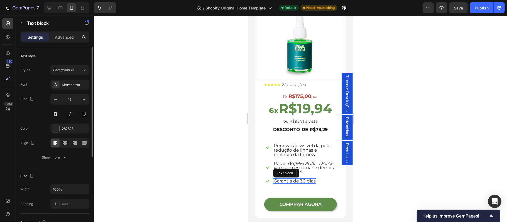
click at [311, 178] on span "Garantia de 30 dias" at bounding box center [295, 180] width 42 height 5
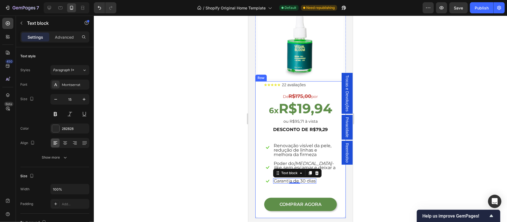
click at [316, 182] on div "Icon Icon Icon Icon Icon Icon List 22 avaliações Text Block Row De R$175,00 por…" at bounding box center [300, 146] width 73 height 129
click at [324, 201] on button "COMPRAR AGORA" at bounding box center [300, 204] width 73 height 13
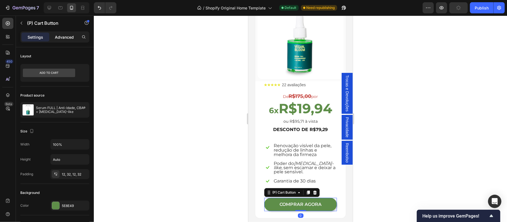
click at [65, 39] on p "Advanced" at bounding box center [64, 37] width 19 height 6
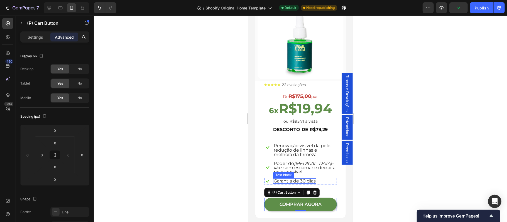
click at [296, 178] on span "Garantia de 30 dias" at bounding box center [295, 180] width 42 height 5
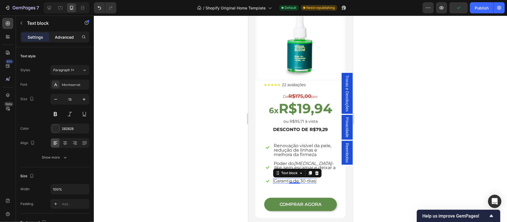
click at [65, 36] on p "Advanced" at bounding box center [64, 37] width 19 height 6
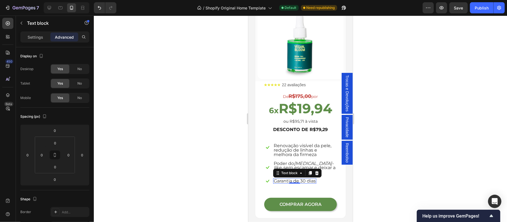
click at [157, 118] on div at bounding box center [300, 119] width 413 height 207
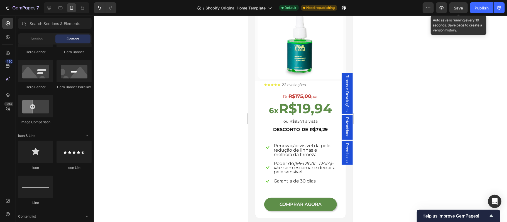
click at [455, 10] on div "Save" at bounding box center [458, 8] width 9 height 6
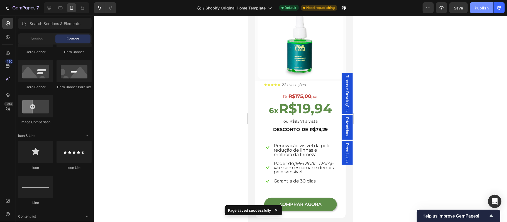
click at [480, 12] on button "Publish" at bounding box center [481, 7] width 23 height 11
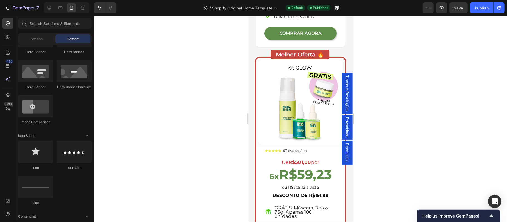
scroll to position [1709, 0]
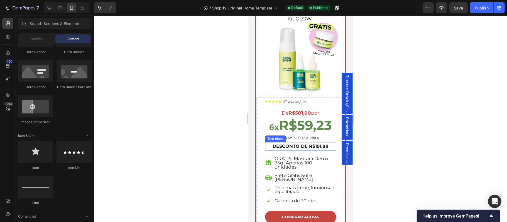
click at [299, 143] on strong "DESCONTO DE R$191,88" at bounding box center [300, 145] width 56 height 5
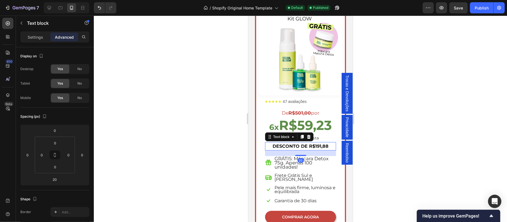
click at [64, 37] on p "Advanced" at bounding box center [64, 37] width 19 height 6
click at [57, 179] on input "20" at bounding box center [54, 180] width 11 height 8
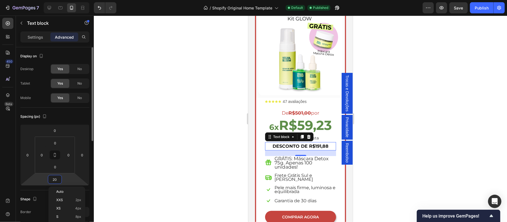
click at [57, 179] on input "20" at bounding box center [54, 180] width 11 height 8
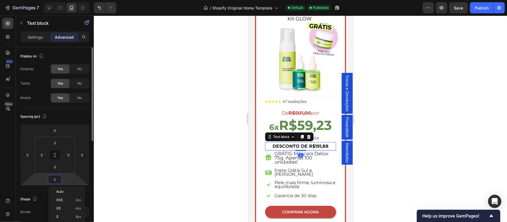
type input "25"
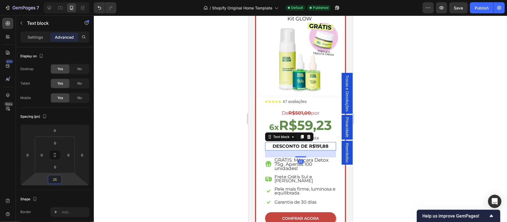
click at [421, 157] on div at bounding box center [300, 119] width 413 height 207
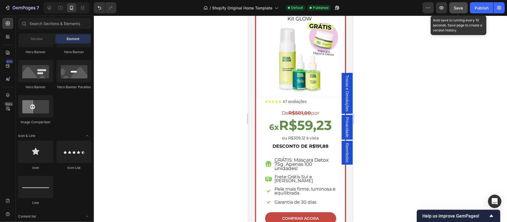
click at [457, 6] on span "Save" at bounding box center [458, 8] width 9 height 5
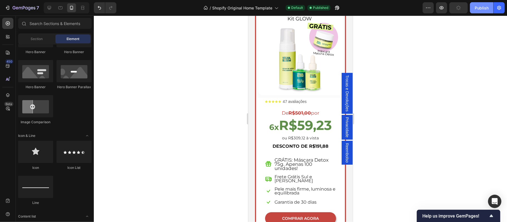
click at [475, 10] on div "Publish" at bounding box center [482, 8] width 14 height 6
click at [7, 7] on icon "button" at bounding box center [8, 8] width 6 height 6
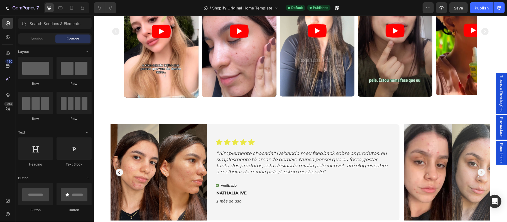
scroll to position [483, 0]
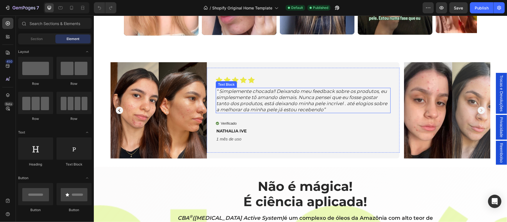
click at [245, 101] on span "“ Simplemente chocada!! Deixando meu feedback sobre os produtos, eu simplesment…" at bounding box center [301, 100] width 171 height 24
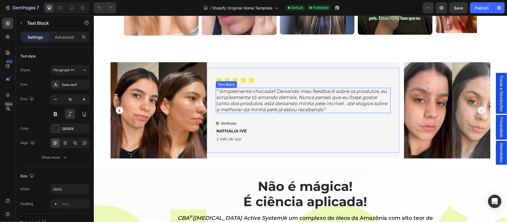
click at [245, 101] on span "“ Simplemente chocada!! Deixando meu feedback sobre os produtos, eu simplesment…" at bounding box center [301, 100] width 171 height 24
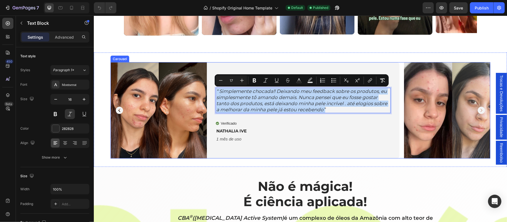
click at [478, 109] on icon "Carousel Next Arrow" at bounding box center [481, 110] width 7 height 7
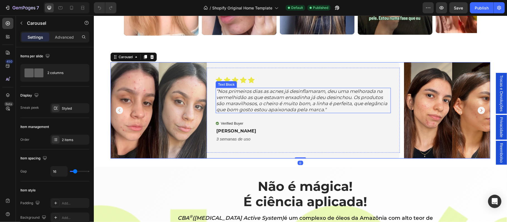
click at [233, 97] on span "“Nos primeiros dias as acnes já desinflamaram, deu uma melhorada na vermelhidão…" at bounding box center [301, 100] width 171 height 24
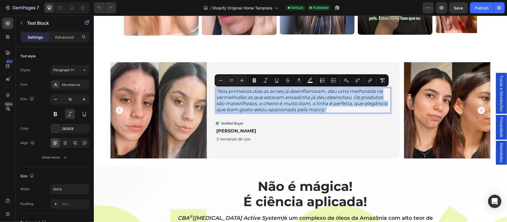
click at [222, 95] on span "“Nos primeiros dias as acnes já desinflamaram, deu uma melhorada na vermelhidão…" at bounding box center [301, 100] width 171 height 24
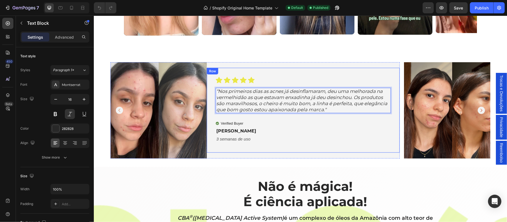
drag, startPoint x: 220, startPoint y: 92, endPoint x: 319, endPoint y: 113, distance: 101.0
click at [319, 113] on div "Icon Icon Icon Icon Icon Icon List “Nos primeiros dias as acnes já desinflamara…" at bounding box center [303, 110] width 175 height 67
click at [259, 98] on span "“Nos primeiros dias as acnes já desinflamaram, deu uma melhorada na vermelhidão…" at bounding box center [301, 100] width 171 height 24
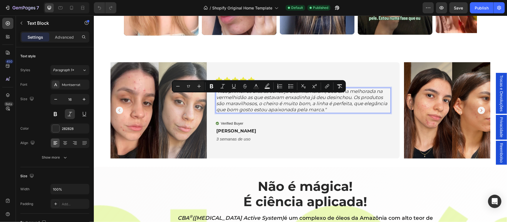
click at [228, 95] on span "“Nos primeiros dias as acnes já desinflamaram, deu uma melhorada na vermelhidão…" at bounding box center [301, 100] width 171 height 24
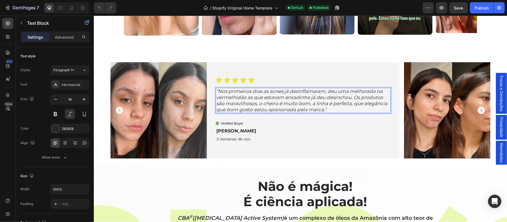
click at [220, 92] on span "“Nos primeiros dias as acnes já desinflamaram, deu uma melhorada na vermelhidão…" at bounding box center [301, 100] width 171 height 24
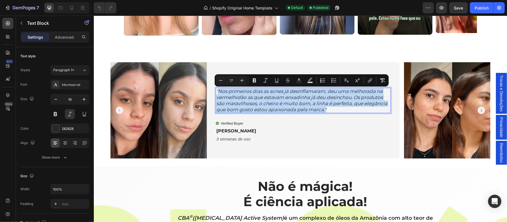
drag, startPoint x: 218, startPoint y: 92, endPoint x: 325, endPoint y: 111, distance: 108.2
click at [325, 111] on span "“Nos primeiros dias as acnes já desinflamaram, deu uma melhorada na vermelhidão…" at bounding box center [301, 100] width 171 height 24
copy span "Nos primeiros dias as acnes já desinflamaram, deu uma melhorada na vermelhidão …"
click at [344, 106] on span "“Nos primeiros dias as acnes já desinflamaram, deu uma melhorada na vermelhidão…" at bounding box center [301, 100] width 171 height 24
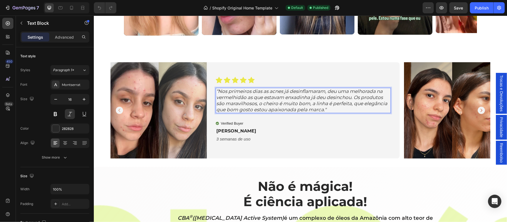
click at [255, 110] on span "“Nos primeiros dias as acnes já desinflamaram, deu uma melhorada na vermelhidão…" at bounding box center [301, 100] width 171 height 24
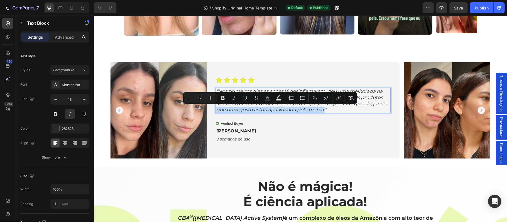
drag, startPoint x: 216, startPoint y: 109, endPoint x: 325, endPoint y: 108, distance: 108.1
click at [325, 108] on span "“Nos primeiros dias as acnes já desinflamaram, deu uma melhorada na vermelhidão…" at bounding box center [301, 100] width 171 height 24
copy span "que bom gosto estou apaixonada pela marca."
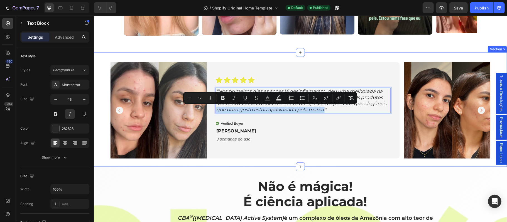
copy span "que bom gosto estou apaixonada pela marca."
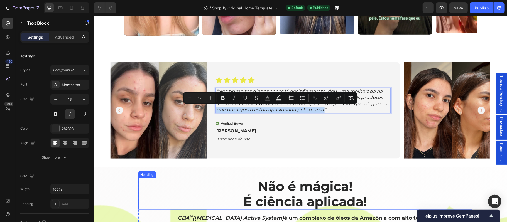
click at [185, 180] on h2 "Não é mágica! É ciência aplicada!" at bounding box center [305, 194] width 334 height 32
